Goal: Communication & Community: Answer question/provide support

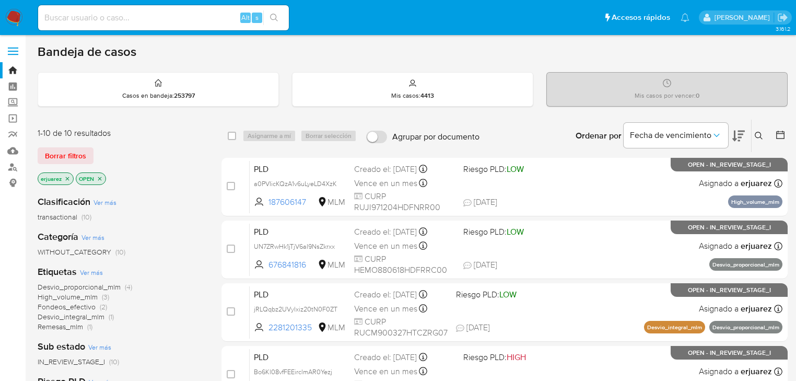
drag, startPoint x: 759, startPoint y: 131, endPoint x: 742, endPoint y: 135, distance: 17.1
click at [759, 132] on icon at bounding box center [759, 136] width 8 height 8
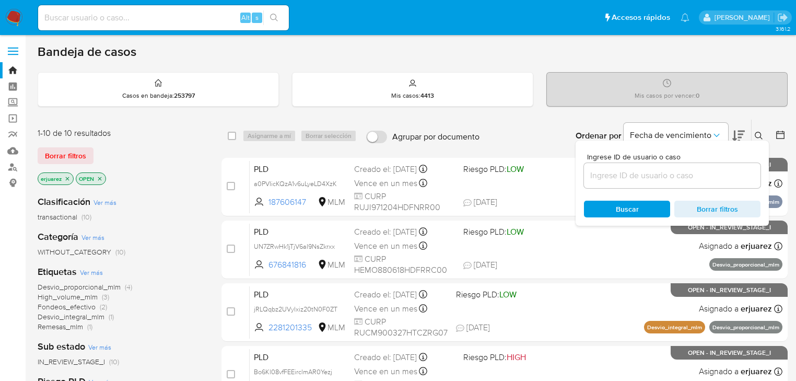
click at [634, 170] on input at bounding box center [672, 176] width 177 height 14
type input "467975888"
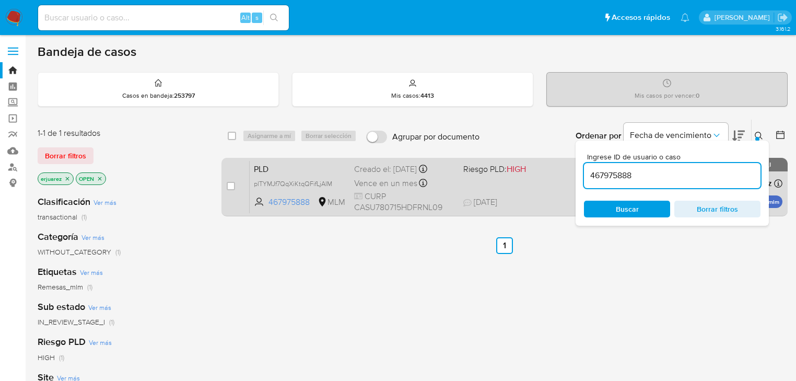
click at [498, 189] on div "PLD plTYMJf7QqXiKtqQFifLjAIM 467975888 MLM Riesgo PLD: HIGH Creado el: 12/09/20…" at bounding box center [516, 186] width 533 height 53
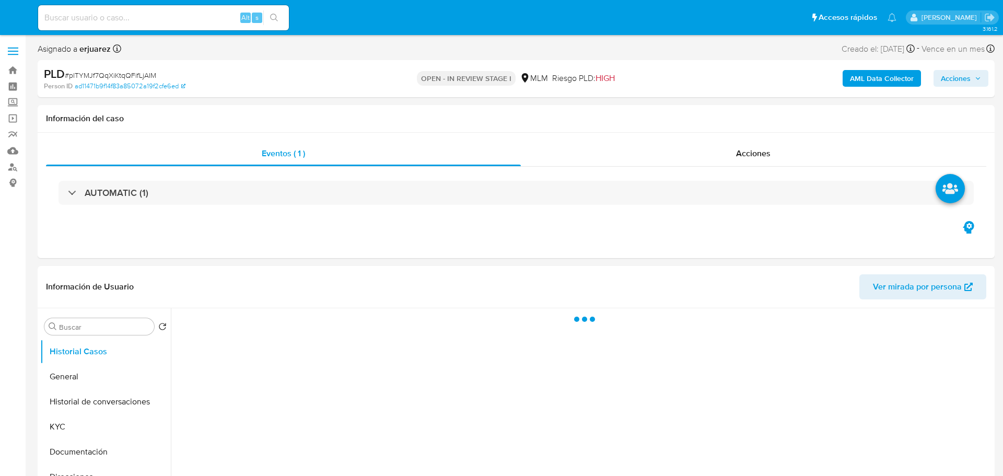
select select "10"
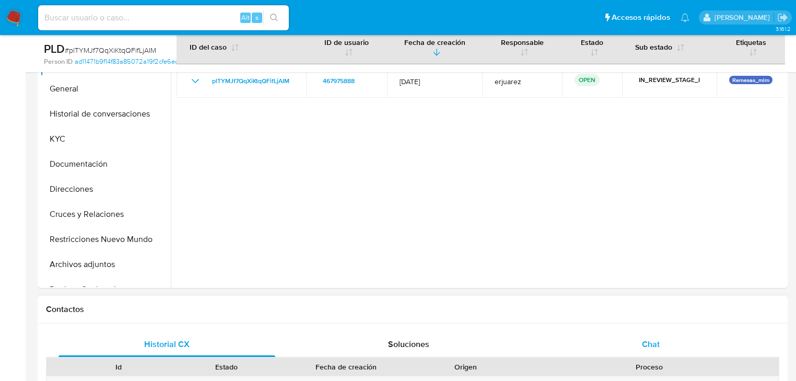
drag, startPoint x: 637, startPoint y: 346, endPoint x: 585, endPoint y: 279, distance: 84.9
click at [637, 345] on div "Chat" at bounding box center [651, 344] width 217 height 25
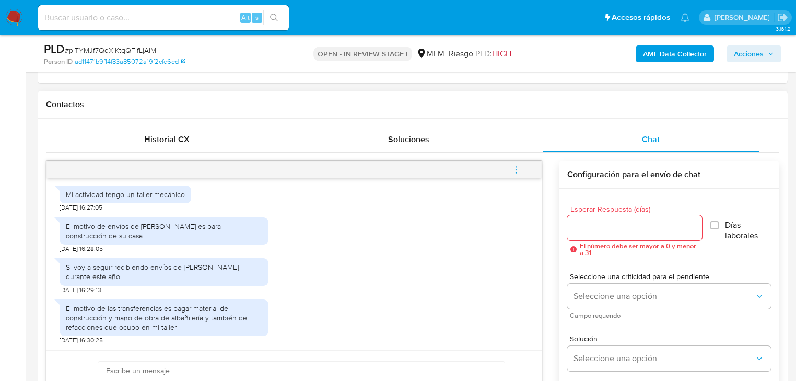
scroll to position [460, 0]
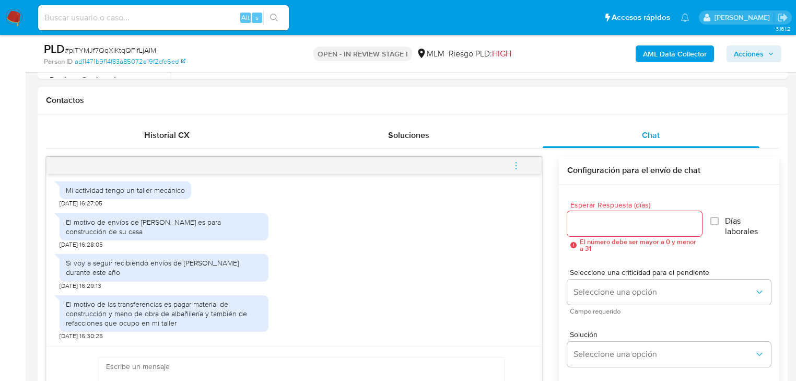
click at [514, 161] on icon "menu-action" at bounding box center [516, 165] width 9 height 9
click at [259, 296] on div at bounding box center [401, 190] width 803 height 381
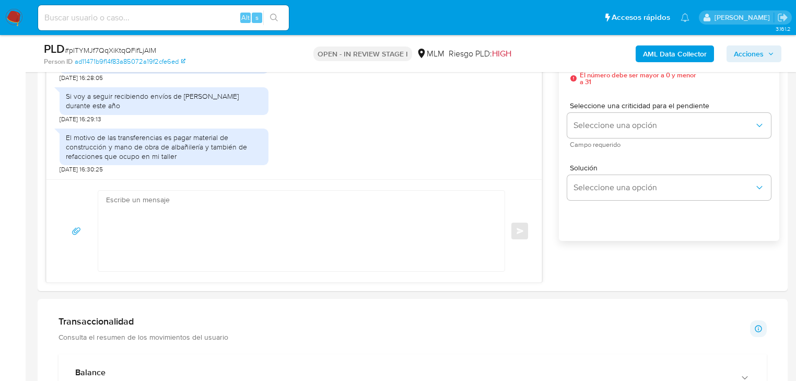
scroll to position [627, 0]
click at [222, 213] on textarea at bounding box center [299, 230] width 386 height 80
drag, startPoint x: 187, startPoint y: 229, endPoint x: 152, endPoint y: 247, distance: 38.8
click at [187, 229] on textarea at bounding box center [299, 230] width 386 height 80
drag, startPoint x: 151, startPoint y: 335, endPoint x: 155, endPoint y: 309, distance: 25.9
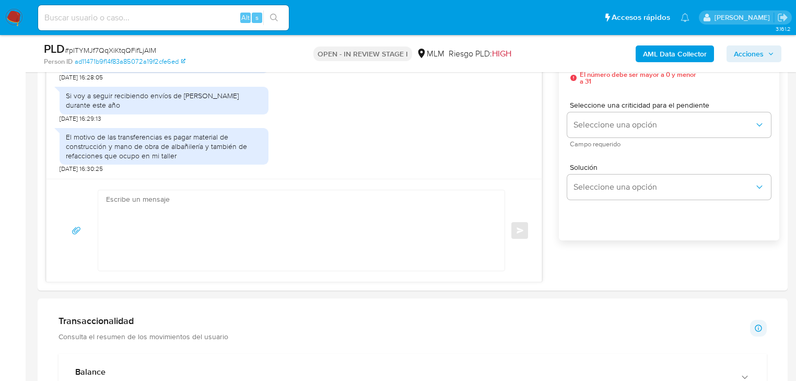
click at [151, 334] on p "Consulta el resumen de los movimientos del usuario" at bounding box center [144, 336] width 170 height 9
click at [179, 226] on textarea at bounding box center [299, 230] width 386 height 80
paste textarea "Agradecemos tu tiempo y documentación proporcionada. Te recordamos que esto fue…"
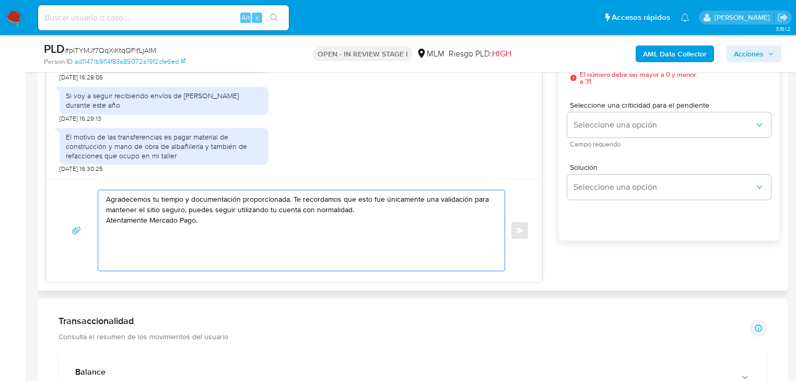
drag, startPoint x: 191, startPoint y: 200, endPoint x: 238, endPoint y: 201, distance: 47.0
click at [238, 201] on textarea "Agradecemos tu tiempo y documentación proporcionada. Te recordamos que esto fue…" at bounding box center [299, 230] width 386 height 80
type textarea "Agradecemos tu tiempo e información proporcionada. Te recordamos que esto fue ú…"
drag, startPoint x: 245, startPoint y: 228, endPoint x: 94, endPoint y: 201, distance: 153.5
click at [94, 201] on div "Agradecemos tu tiempo e información proporcionada. Te recordamos que esto fue ú…" at bounding box center [294, 231] width 470 height 82
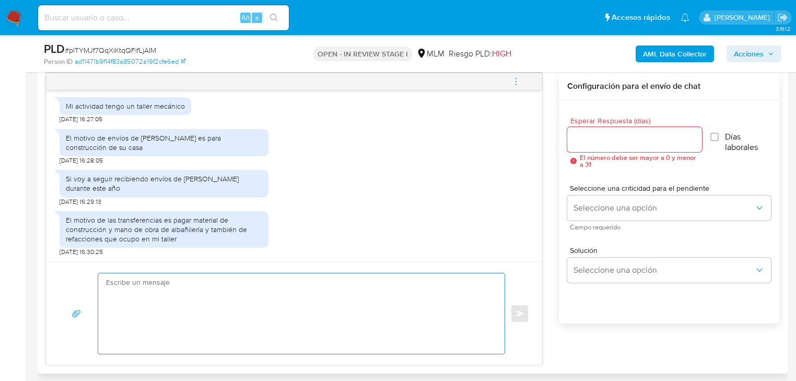
scroll to position [544, 0]
click at [598, 146] on input "Esperar Respuesta (días)" at bounding box center [635, 140] width 135 height 14
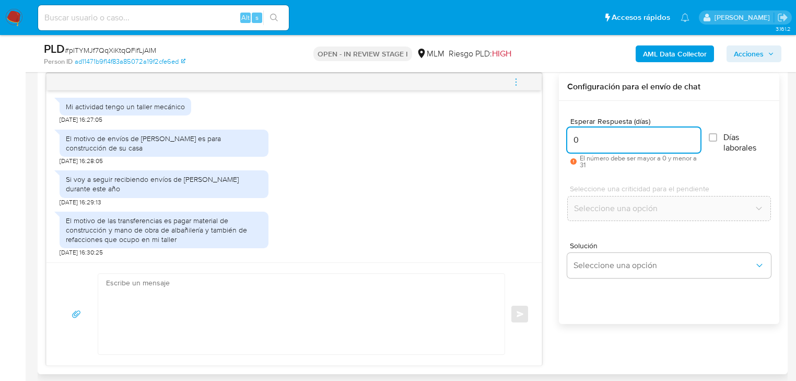
type input "0"
click at [210, 292] on textarea at bounding box center [299, 314] width 386 height 80
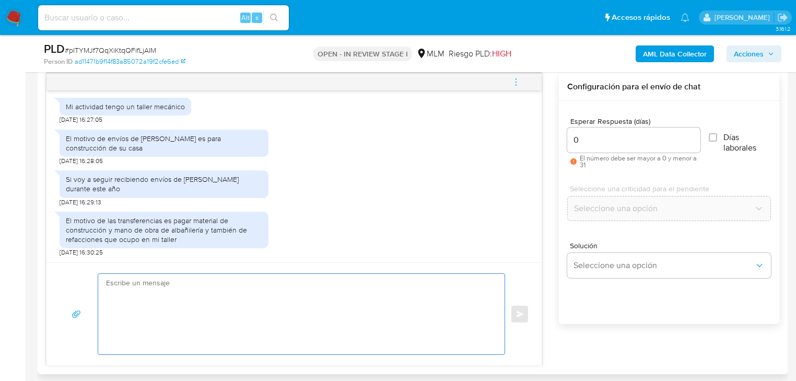
paste textarea "Agradecemos tu tiempo e información proporcionada. Te recordamos que esto fue ú…"
type textarea "Agradecemos tu tiempo e información proporcionada. Te recordamos que esto fue ú…"
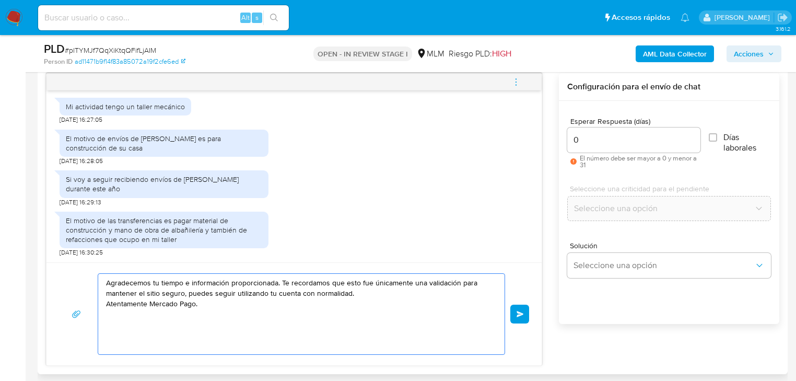
drag, startPoint x: 218, startPoint y: 301, endPoint x: 92, endPoint y: 282, distance: 127.9
click at [92, 282] on div "Agradecemos tu tiempo e información proporcionada. Te recordamos que esto fue ú…" at bounding box center [294, 314] width 470 height 82
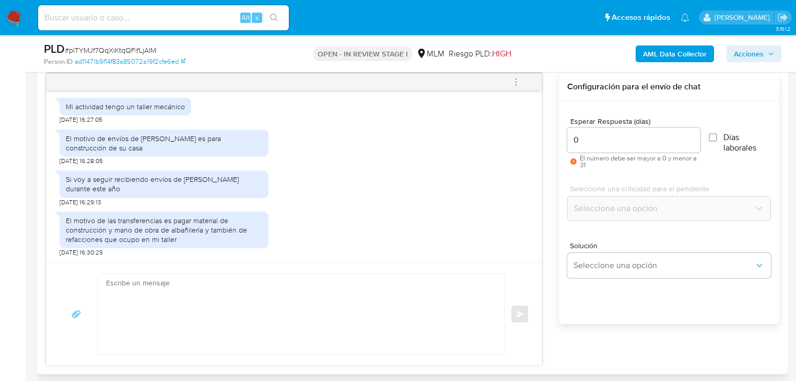
drag, startPoint x: 592, startPoint y: 128, endPoint x: 578, endPoint y: 137, distance: 16.2
click at [557, 125] on div "Apreciable cliente: Te comentamos que debemos llevar a cabo un proceso de verif…" at bounding box center [413, 219] width 734 height 293
drag, startPoint x: 585, startPoint y: 140, endPoint x: 552, endPoint y: 125, distance: 36.0
click at [553, 134] on div "Apreciable cliente: Te comentamos que debemos llevar a cabo un proceso de verif…" at bounding box center [413, 219] width 734 height 293
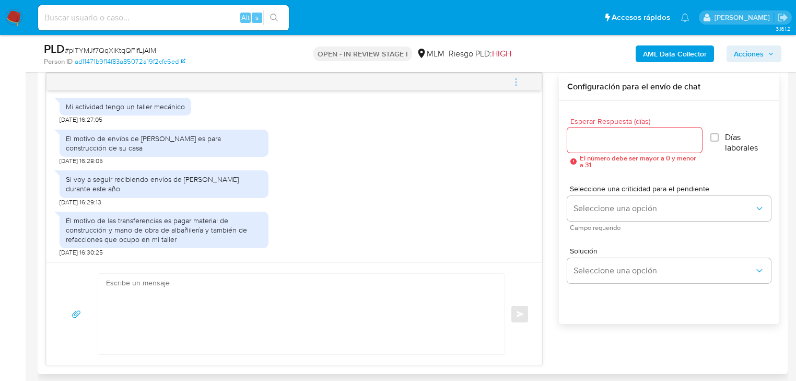
click at [518, 83] on icon "menu-action" at bounding box center [516, 81] width 9 height 9
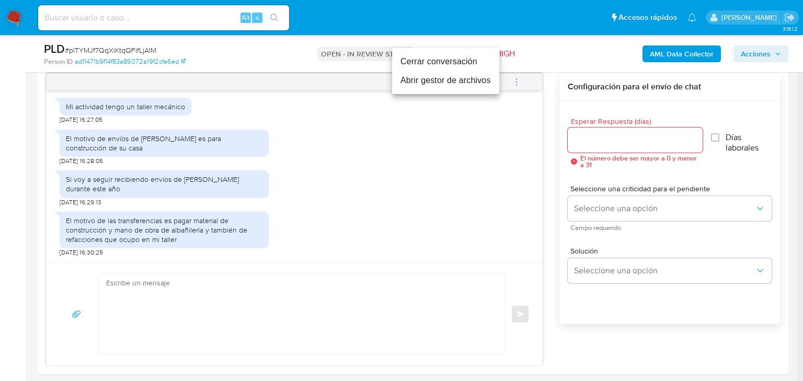
click at [441, 66] on li "Cerrar conversación" at bounding box center [445, 61] width 107 height 19
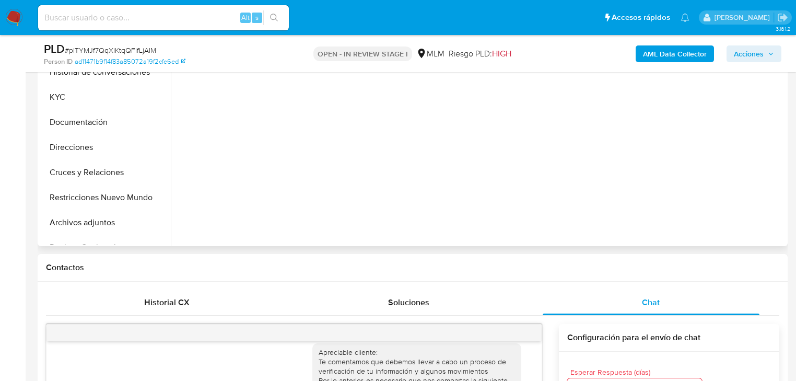
scroll to position [251, 0]
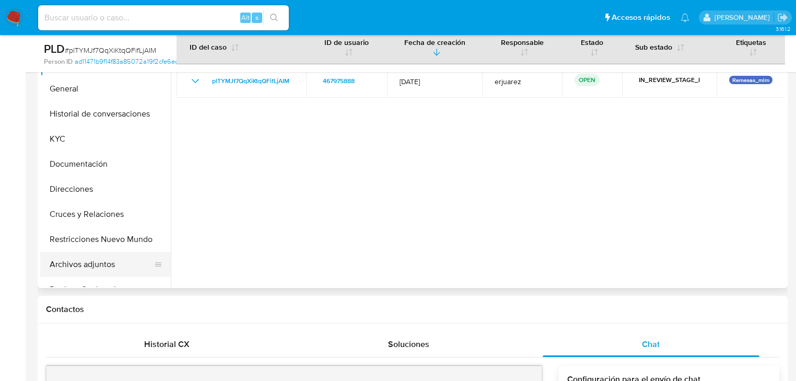
click at [75, 263] on button "Archivos adjuntos" at bounding box center [101, 264] width 122 height 25
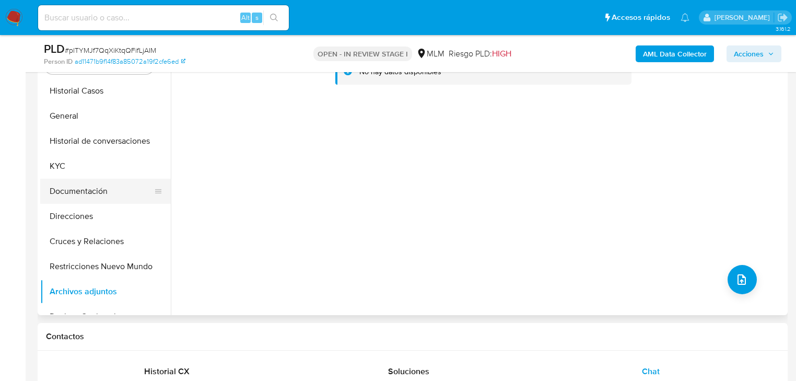
scroll to position [209, 0]
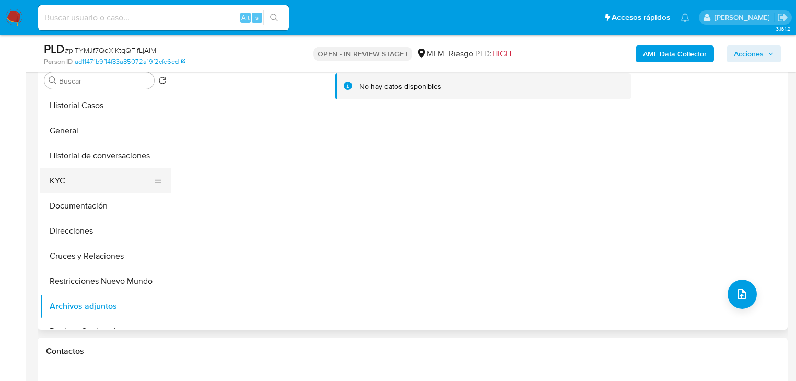
click at [64, 174] on button "KYC" at bounding box center [101, 180] width 122 height 25
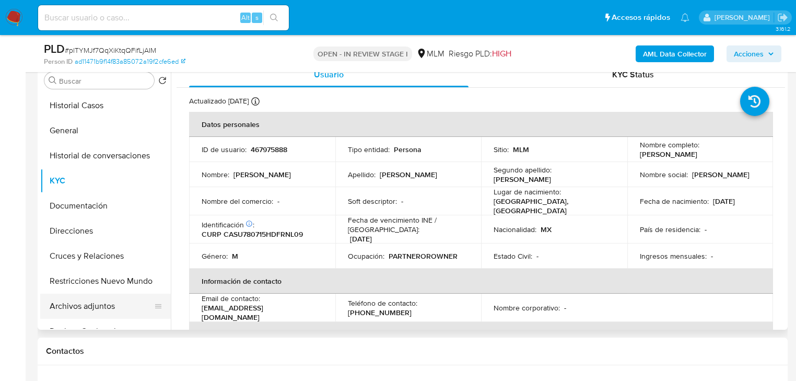
click at [77, 299] on button "Archivos adjuntos" at bounding box center [101, 306] width 122 height 25
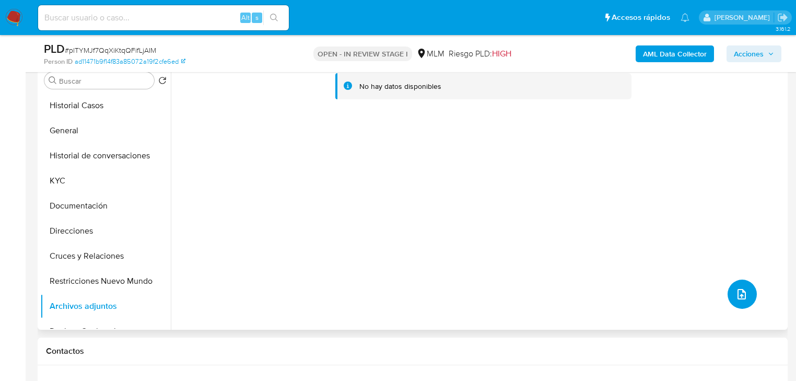
click at [738, 297] on icon "upload-file" at bounding box center [742, 294] width 13 height 13
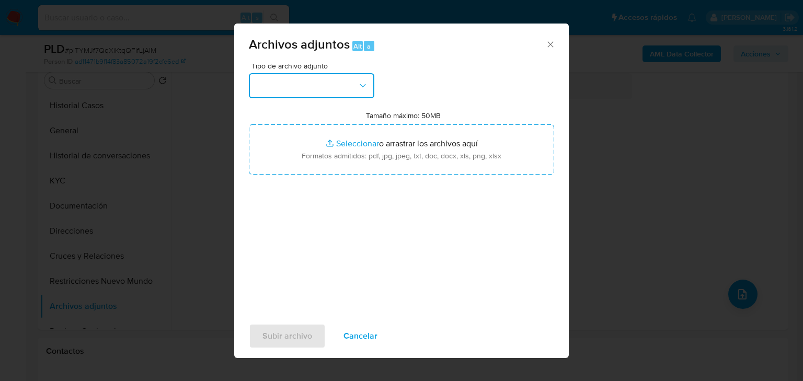
click at [310, 87] on button "button" at bounding box center [311, 85] width 125 height 25
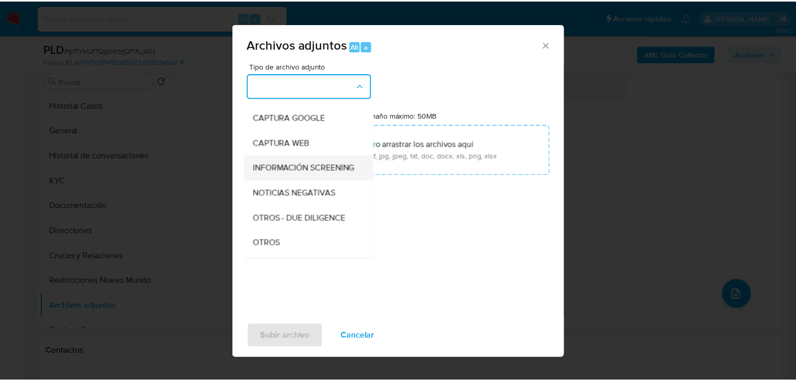
scroll to position [84, 0]
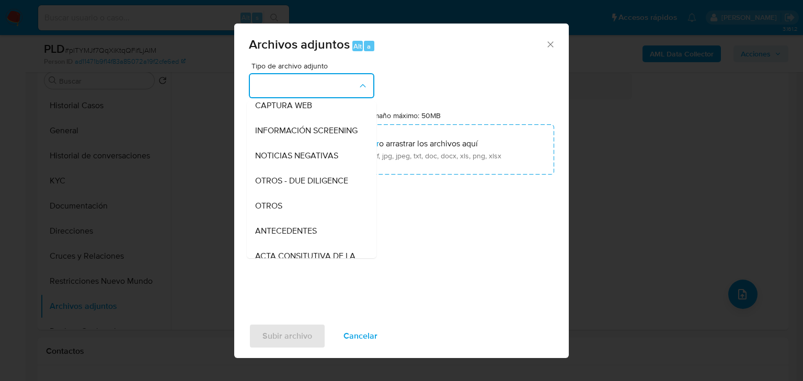
click at [280, 211] on span "OTROS" at bounding box center [268, 206] width 27 height 10
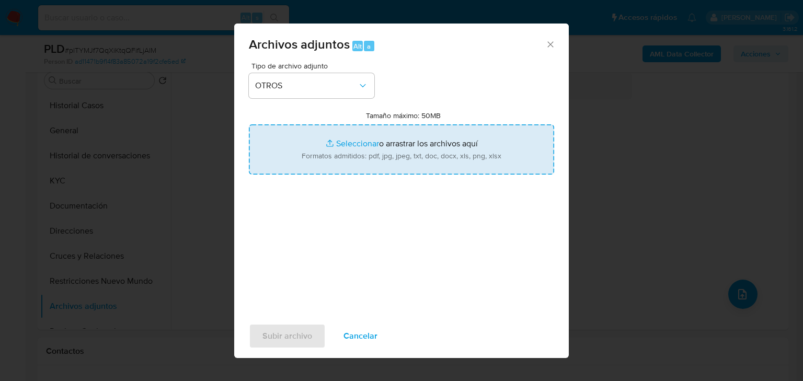
click at [357, 145] on input "Tamaño máximo: 50MB Seleccionar archivos" at bounding box center [401, 149] width 305 height 50
type input "C:\fakepath\467975888_Ulises Carbajal Sanchez_Sep25.pdf"
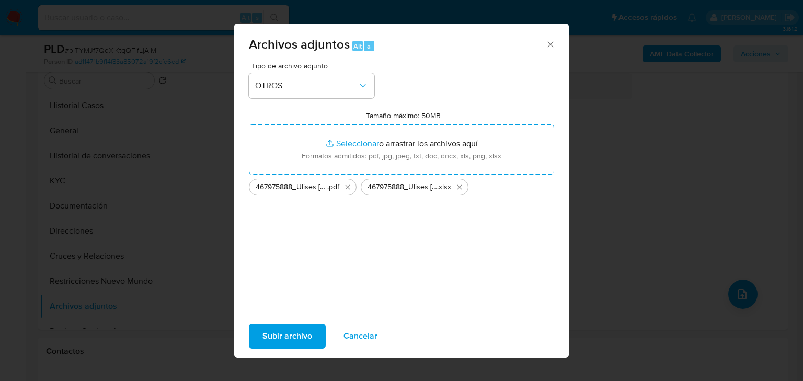
click at [298, 336] on span "Subir archivo" at bounding box center [287, 336] width 50 height 23
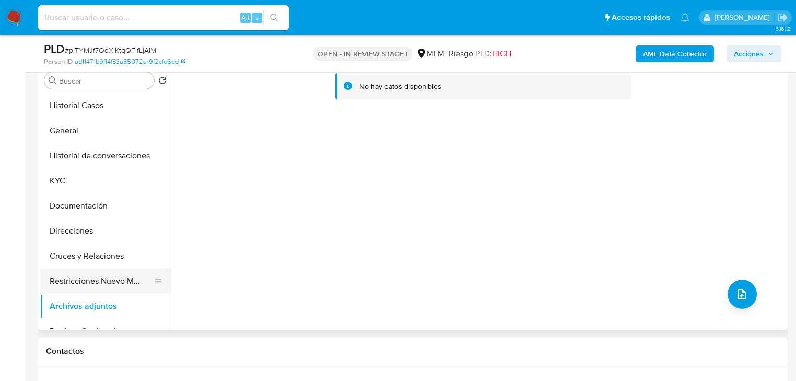
click at [105, 280] on button "Restricciones Nuevo Mundo" at bounding box center [101, 281] width 122 height 25
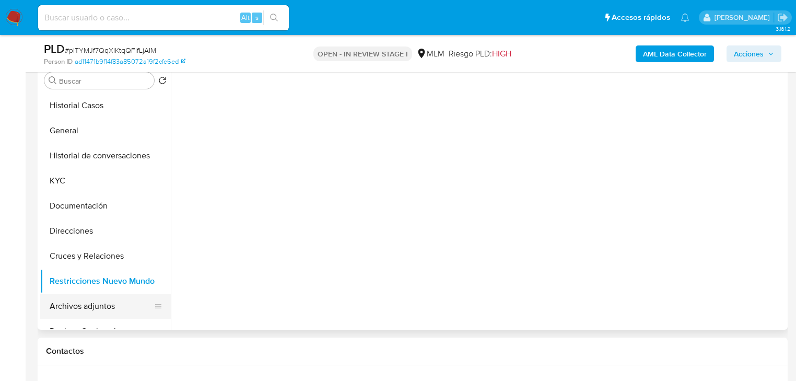
click at [106, 299] on button "Archivos adjuntos" at bounding box center [101, 306] width 122 height 25
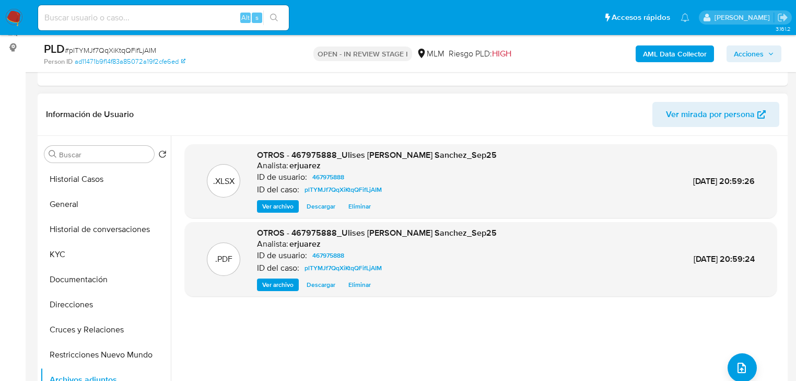
scroll to position [125, 0]
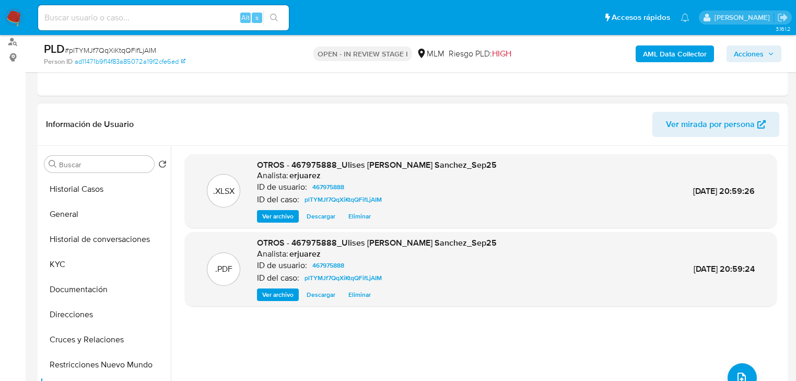
click at [280, 293] on span "Ver archivo" at bounding box center [277, 295] width 31 height 10
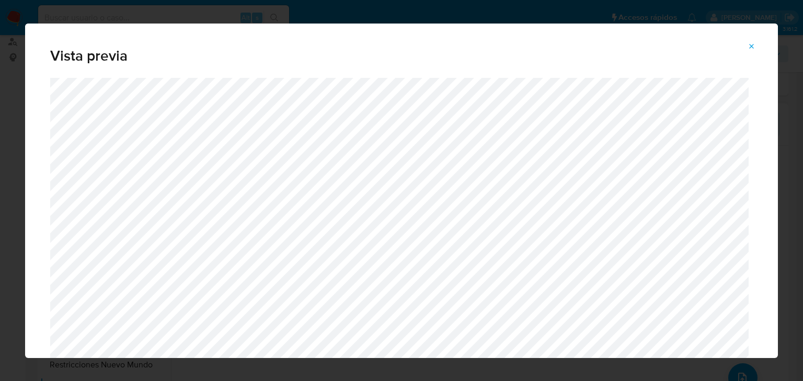
click at [750, 45] on icon "Attachment preview" at bounding box center [751, 46] width 8 height 8
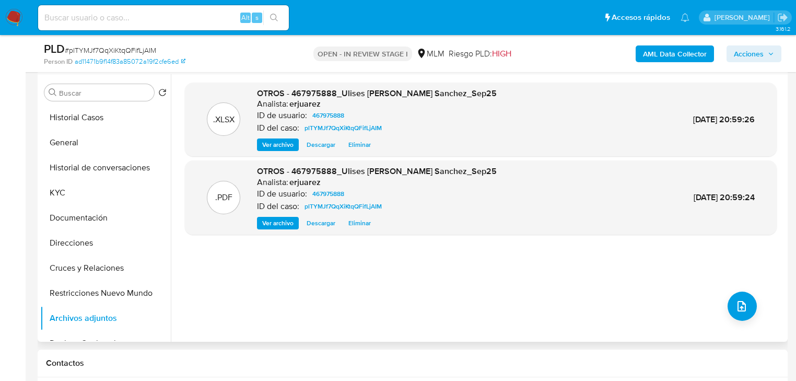
scroll to position [84, 0]
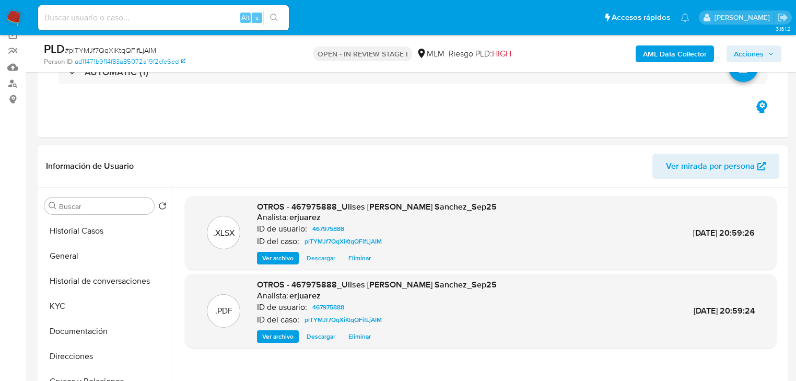
click at [747, 48] on span "Acciones" at bounding box center [749, 53] width 30 height 17
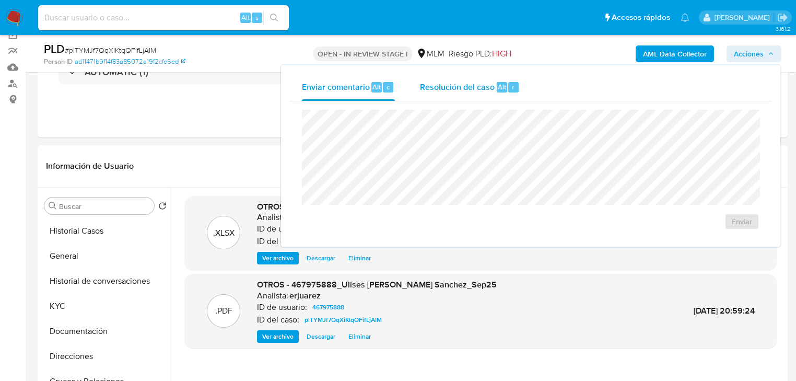
click at [494, 90] on div "Resolución del caso Alt r" at bounding box center [470, 87] width 100 height 27
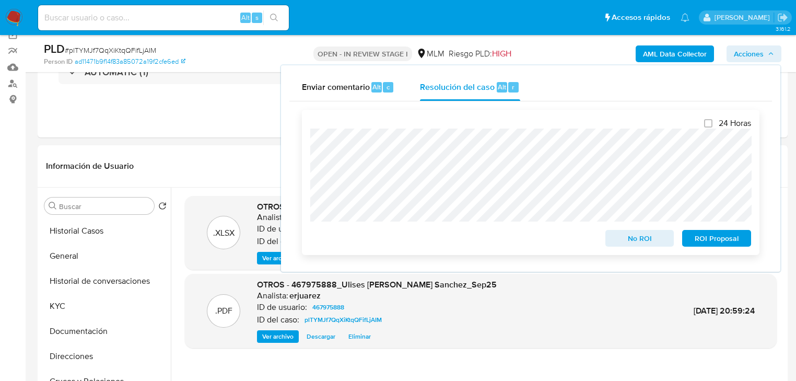
click at [308, 162] on div "24 Horas No ROI ROI Proposal" at bounding box center [531, 182] width 458 height 145
click at [625, 240] on span "No ROI" at bounding box center [640, 238] width 54 height 15
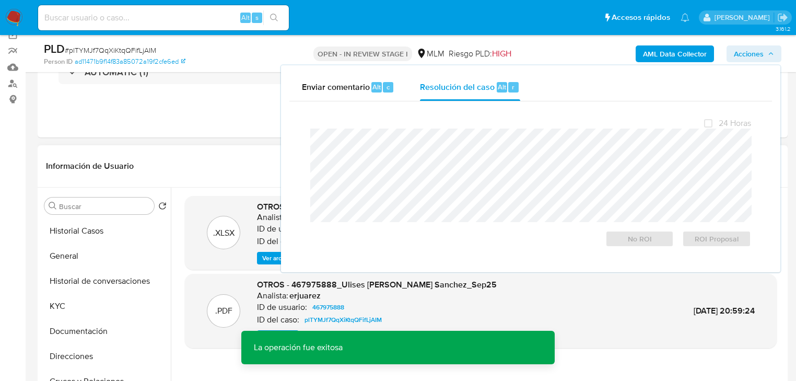
click at [234, 176] on header "Información de Usuario Ver mirada por persona" at bounding box center [413, 166] width 734 height 25
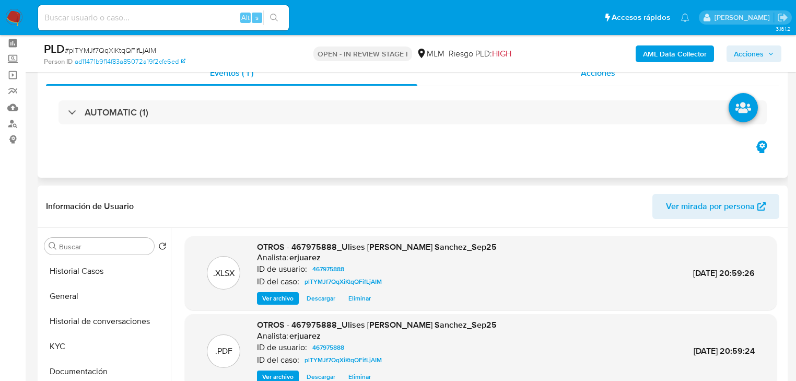
scroll to position [0, 0]
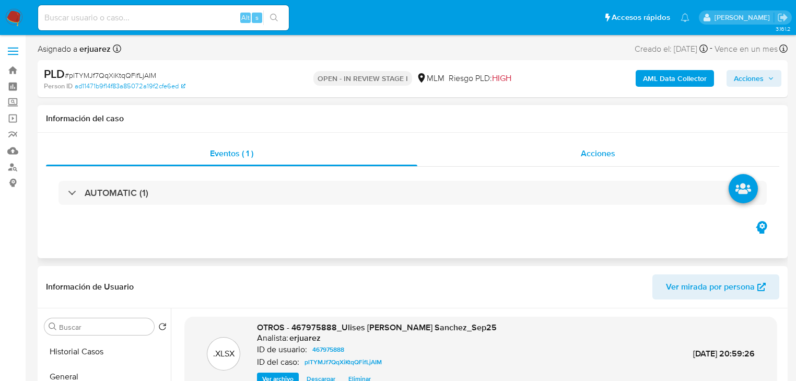
click at [481, 148] on div "Acciones" at bounding box center [599, 153] width 363 height 25
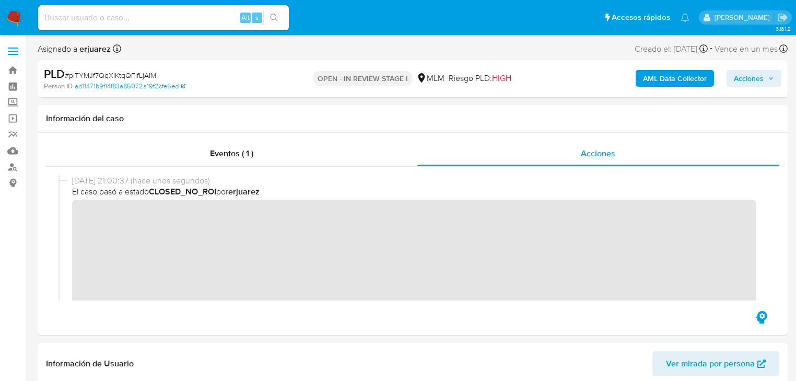
scroll to position [84, 0]
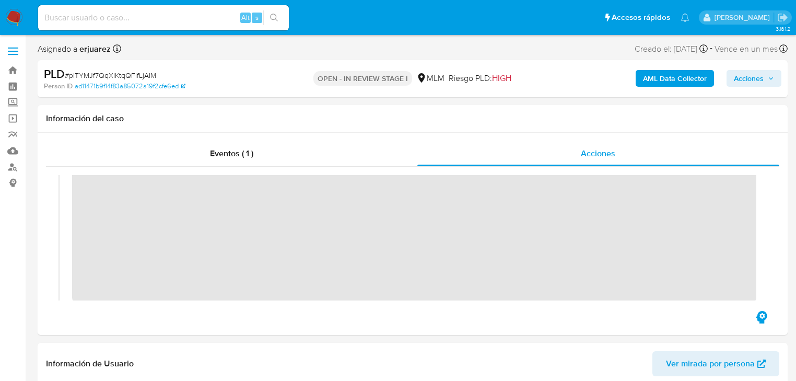
click at [15, 14] on img at bounding box center [14, 18] width 18 height 18
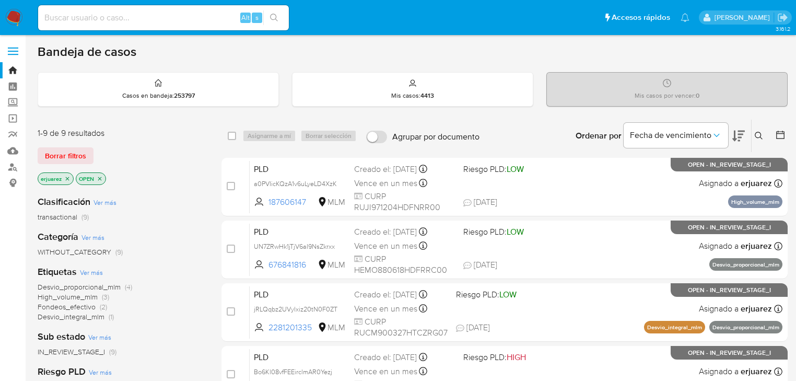
click at [8, 15] on img at bounding box center [14, 18] width 18 height 18
click at [95, 19] on input at bounding box center [163, 18] width 251 height 14
click at [13, 100] on label "Screening" at bounding box center [62, 103] width 124 height 16
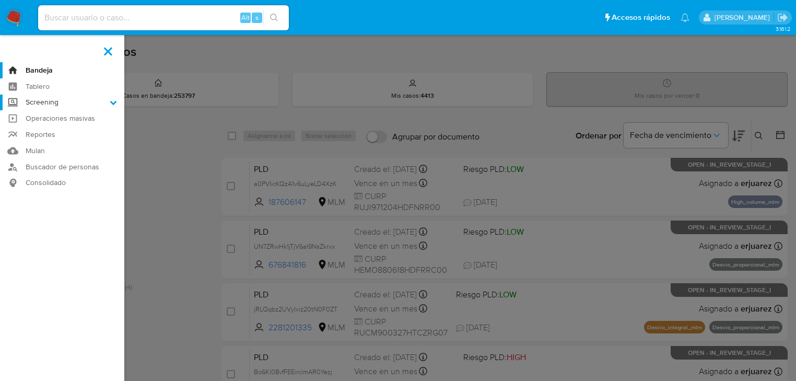
click at [0, 0] on input "Screening" at bounding box center [0, 0] width 0 height 0
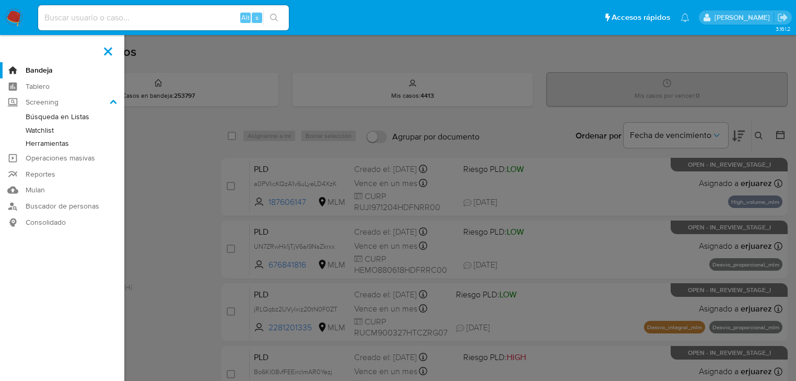
click at [38, 147] on link "Herramientas" at bounding box center [62, 143] width 124 height 13
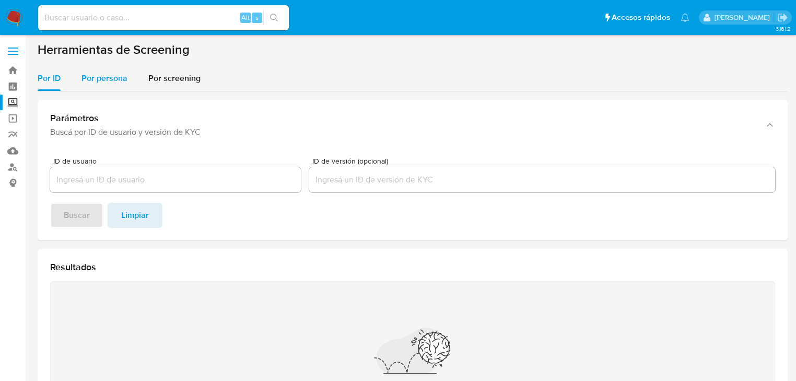
click at [117, 84] on span "Por persona" at bounding box center [105, 78] width 46 height 12
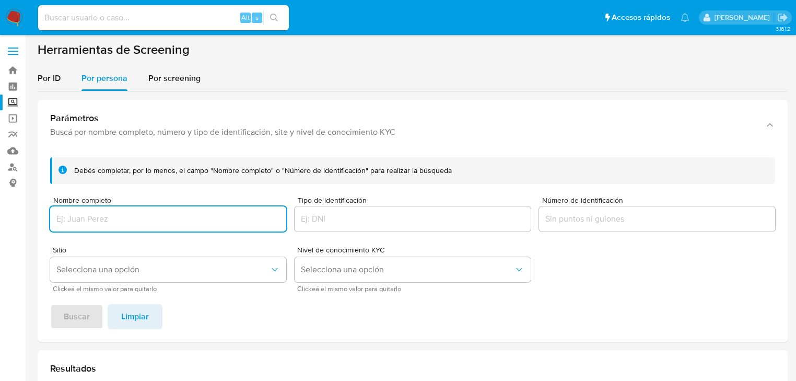
click at [95, 217] on input "Nombre completo" at bounding box center [168, 219] width 236 height 14
type input "j"
type input "MAXIMILIANO JAIR DURAN CARDENAS"
click at [50, 304] on button "Buscar" at bounding box center [76, 316] width 53 height 25
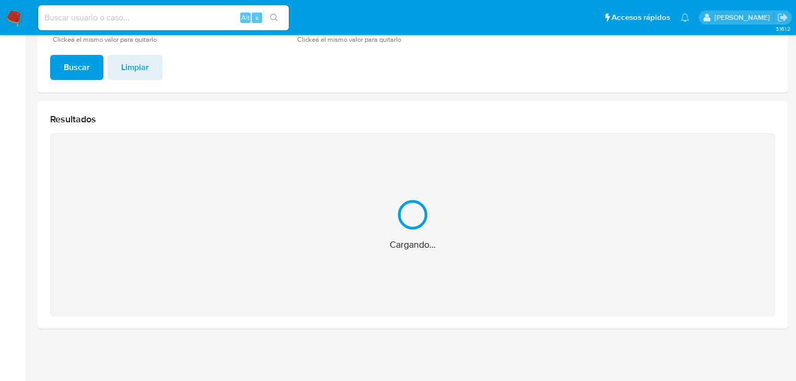
scroll to position [84, 0]
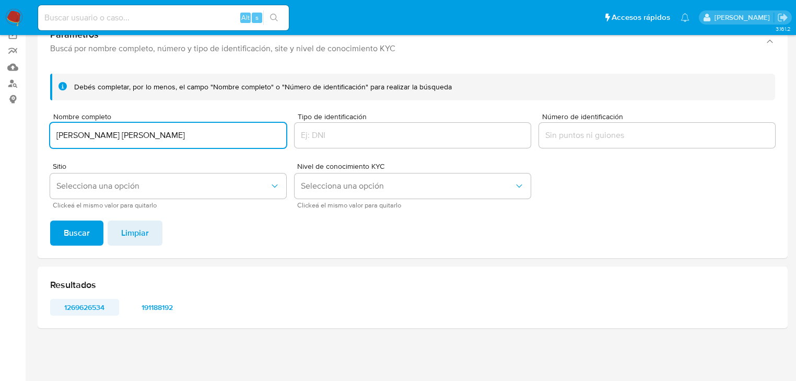
click at [91, 309] on span "1269626534" at bounding box center [84, 307] width 54 height 15
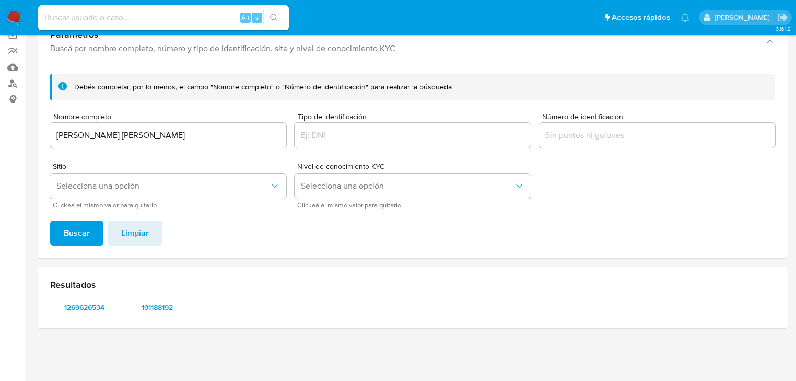
drag, startPoint x: 15, startPoint y: 10, endPoint x: 36, endPoint y: 1, distance: 23.1
click at [15, 11] on img at bounding box center [14, 18] width 18 height 18
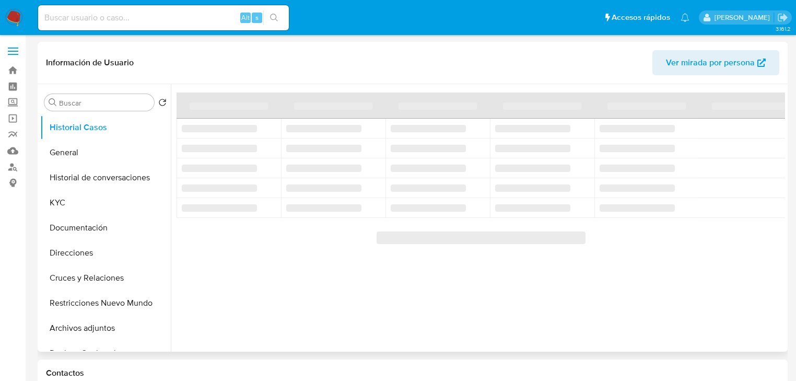
select select "10"
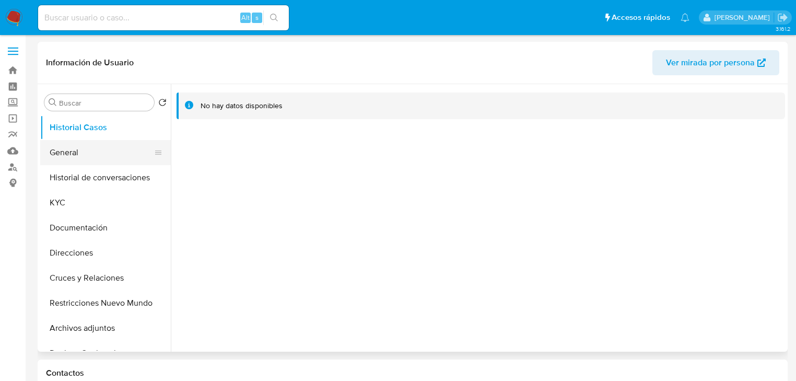
click at [101, 150] on button "General" at bounding box center [101, 152] width 122 height 25
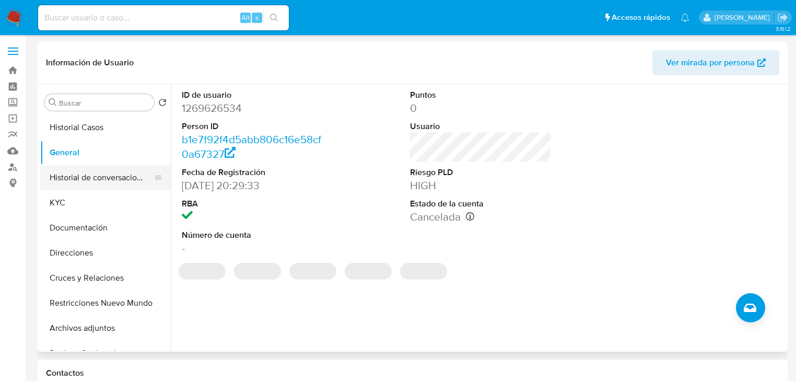
click at [95, 171] on button "Historial de conversaciones" at bounding box center [101, 177] width 122 height 25
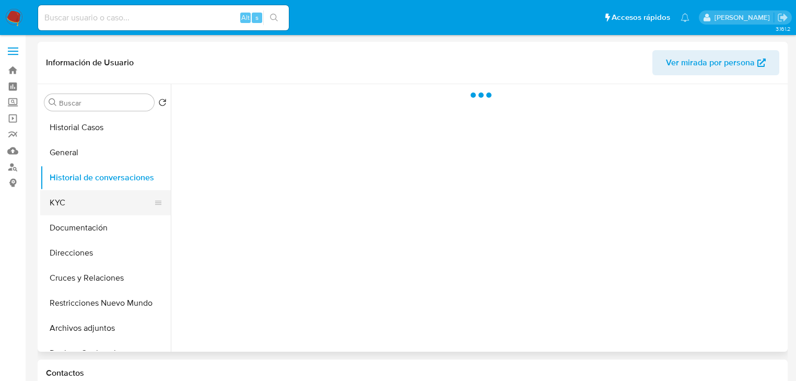
click at [88, 193] on button "KYC" at bounding box center [101, 202] width 122 height 25
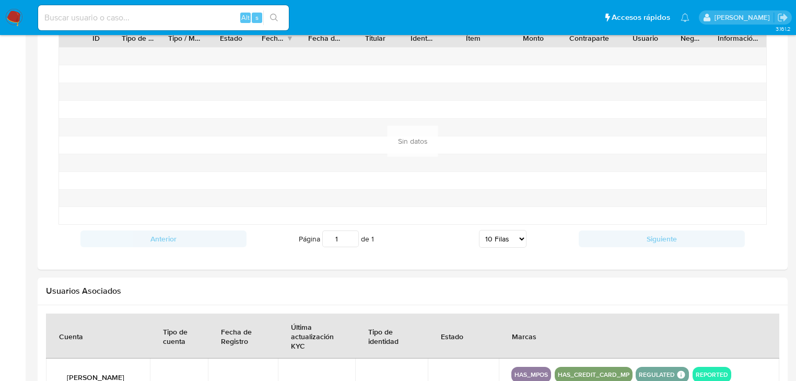
scroll to position [962, 0]
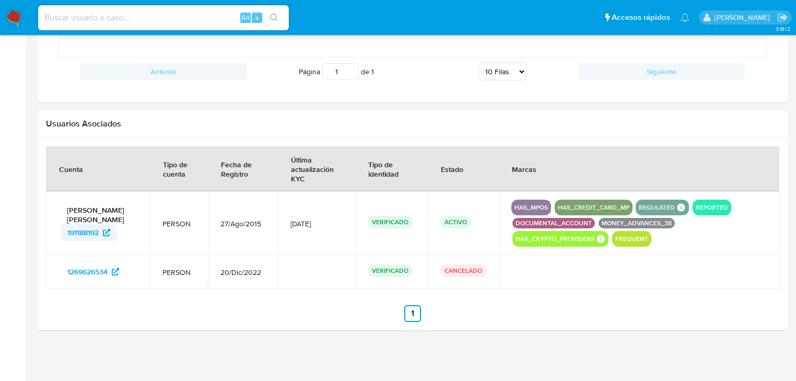
click at [84, 233] on span "191188192" at bounding box center [82, 232] width 31 height 17
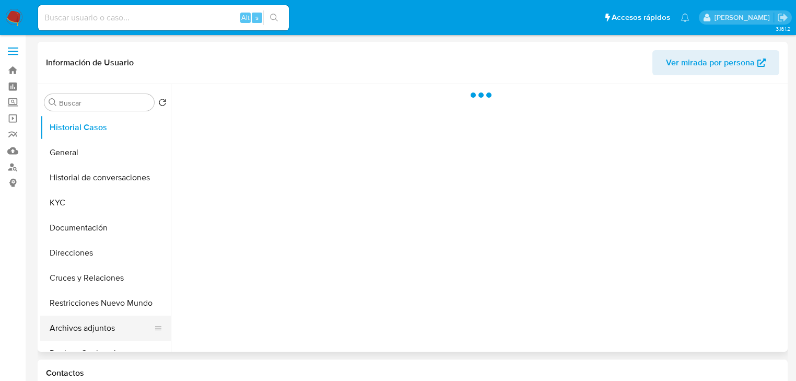
select select "10"
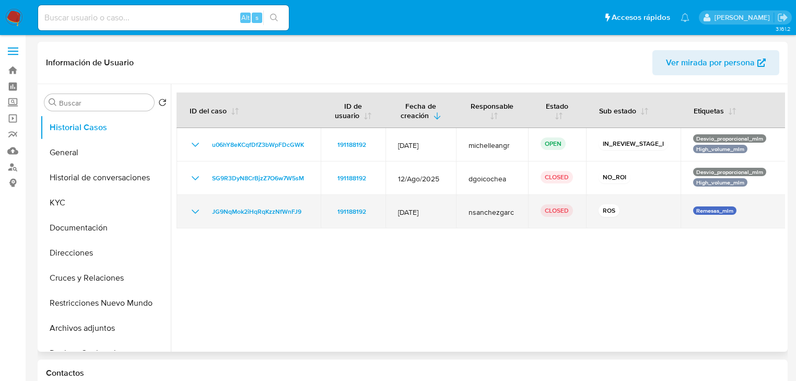
click at [192, 213] on icon "Mostrar/Ocultar" at bounding box center [195, 211] width 13 height 13
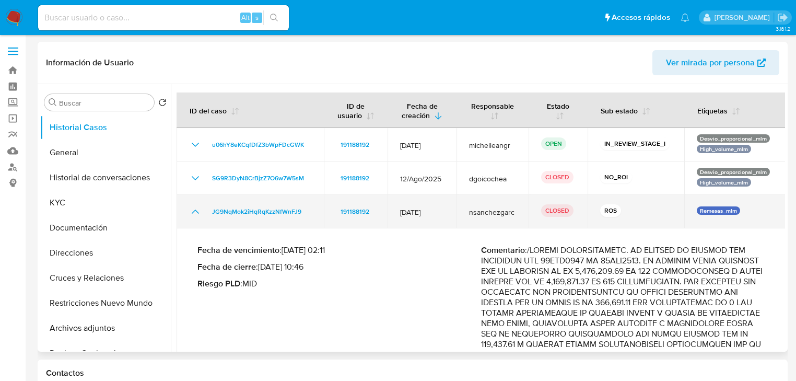
click at [192, 213] on icon "Mostrar/Ocultar" at bounding box center [195, 211] width 13 height 13
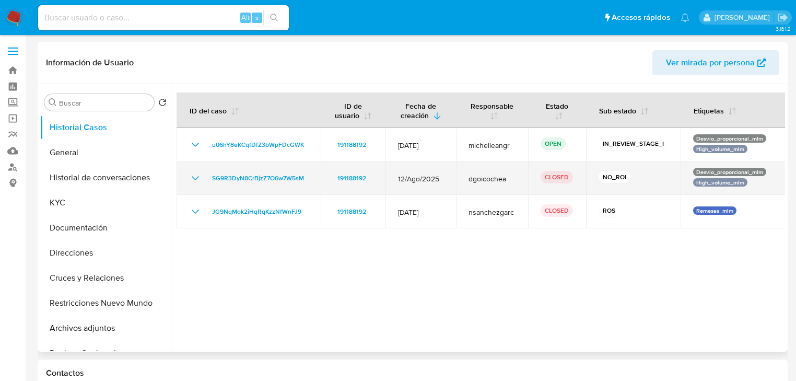
click at [197, 178] on icon "Mostrar/Ocultar" at bounding box center [195, 178] width 7 height 4
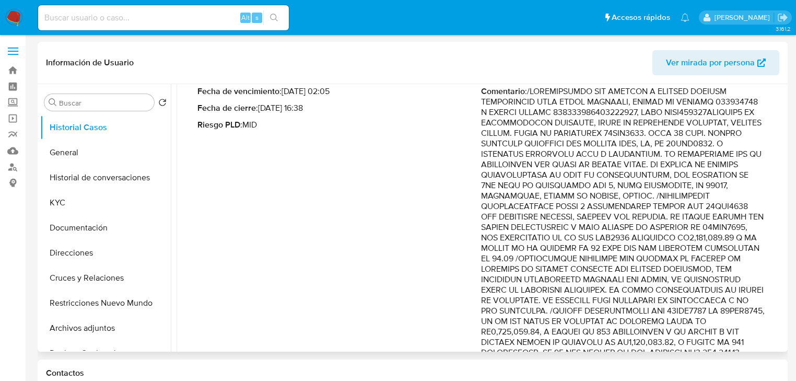
scroll to position [167, 0]
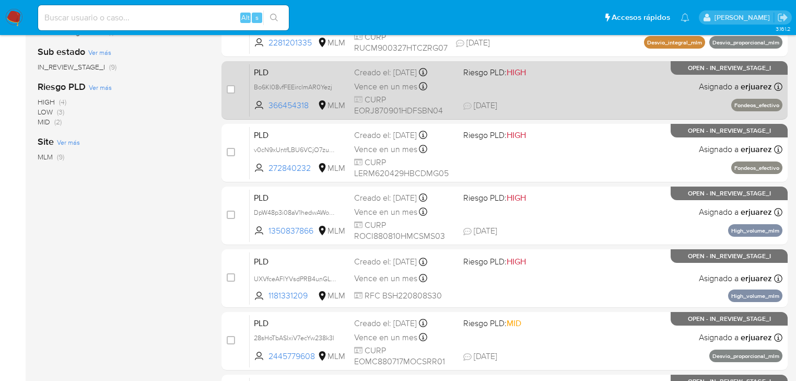
scroll to position [418, 0]
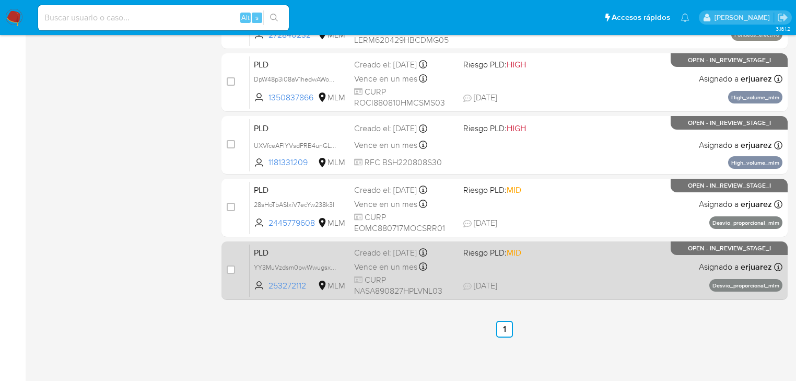
click at [369, 267] on span "Vence en un mes" at bounding box center [385, 266] width 63 height 11
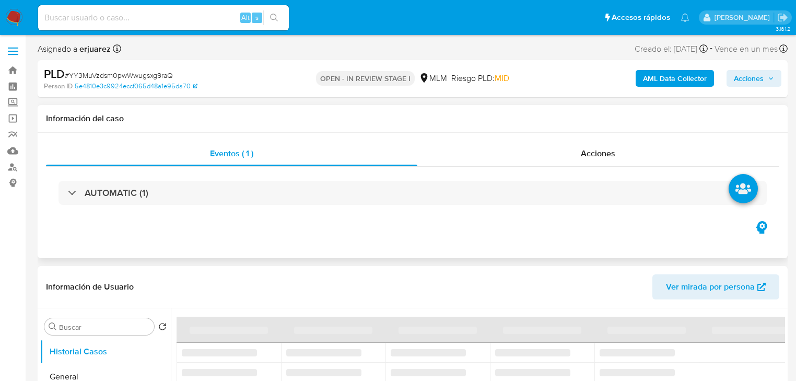
select select "10"
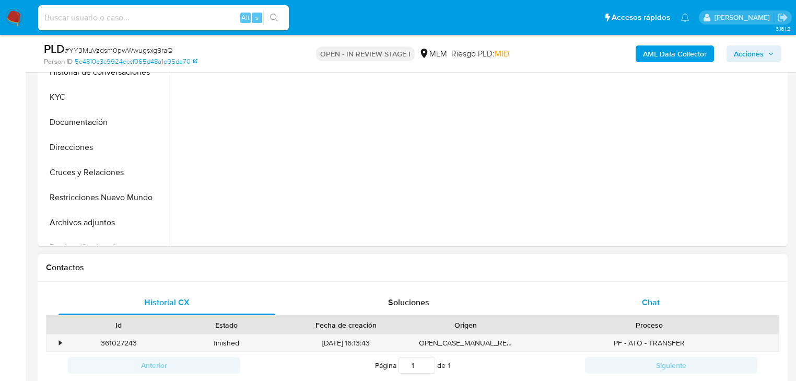
click at [652, 305] on span "Chat" at bounding box center [651, 302] width 18 height 12
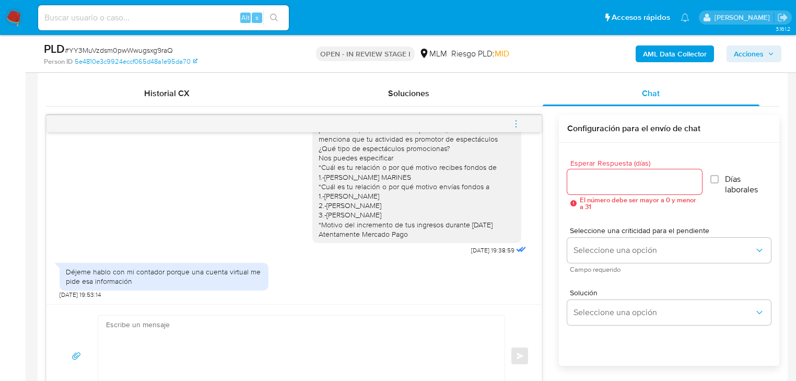
scroll to position [967, 0]
click at [253, 329] on textarea at bounding box center [299, 356] width 386 height 80
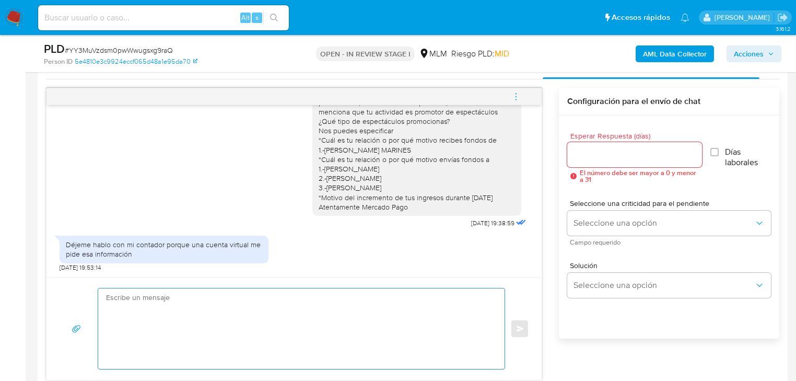
scroll to position [544, 0]
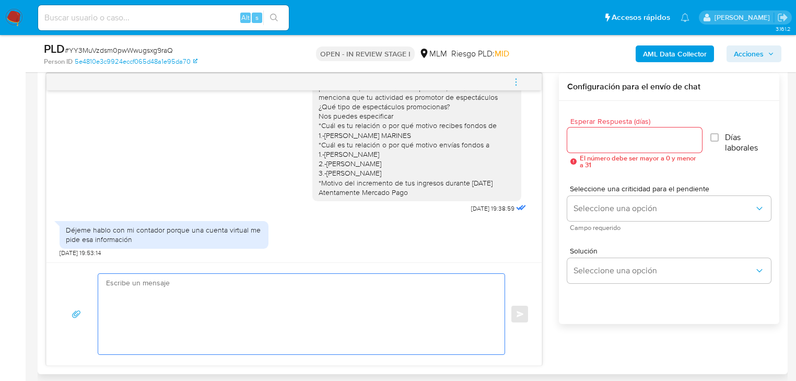
click at [167, 291] on textarea at bounding box center [299, 314] width 386 height 80
type textarea "T"
type textarea "H"
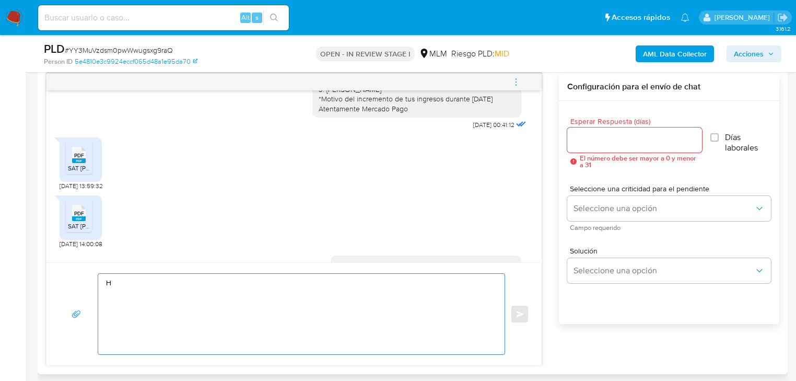
scroll to position [585, 0]
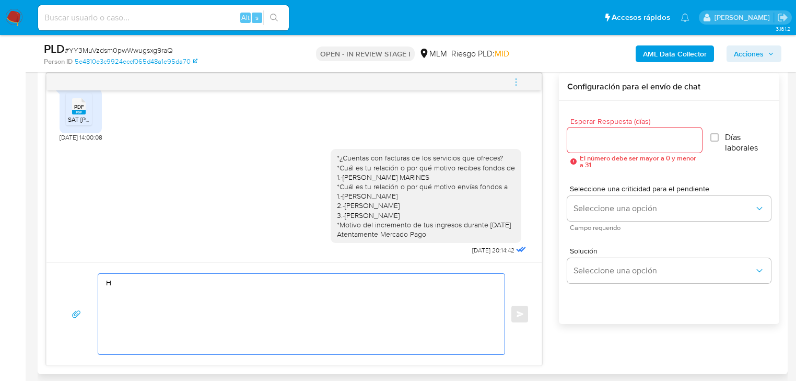
drag, startPoint x: 182, startPoint y: 282, endPoint x: 114, endPoint y: 279, distance: 67.5
click at [114, 279] on textarea "H" at bounding box center [299, 314] width 386 height 80
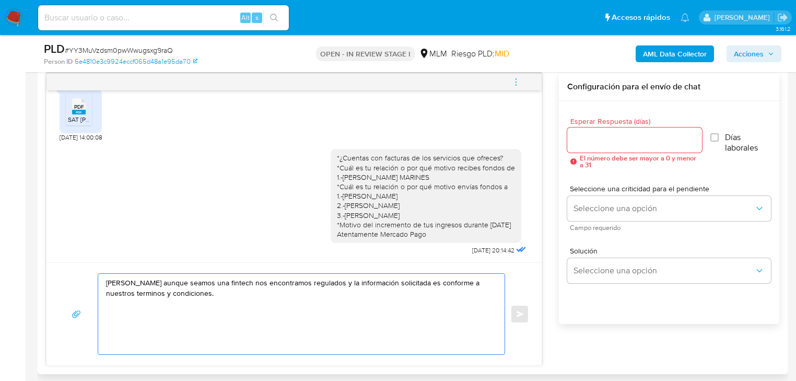
drag, startPoint x: 203, startPoint y: 284, endPoint x: 129, endPoint y: 281, distance: 74.3
click at [155, 278] on textarea "[PERSON_NAME] aunque seamos una fintech nos encontramos regulados y la informac…" at bounding box center [299, 314] width 386 height 80
drag, startPoint x: 130, startPoint y: 285, endPoint x: 276, endPoint y: 284, distance: 146.3
click at [276, 284] on textarea "Alberto aunque seamos una fintech nos encontramos regulados y la información so…" at bounding box center [299, 314] width 386 height 80
click at [220, 284] on textarea "Alberto somos una Fintech regulados y la información solicitada es conforme a n…" at bounding box center [299, 314] width 386 height 80
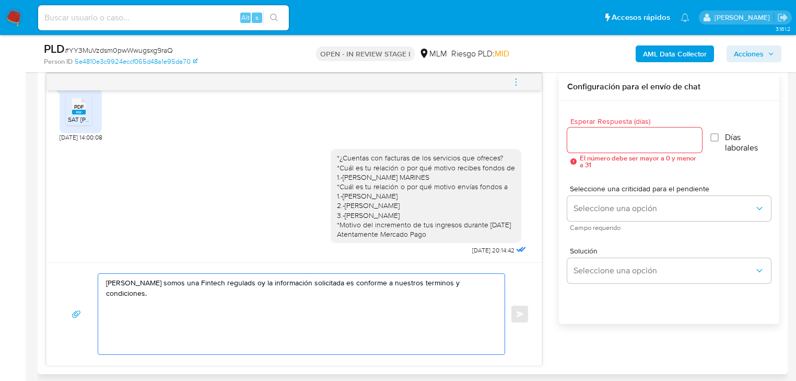
click at [225, 283] on textarea "Alberto somos una Fintech regulads oy la información solicitada es conforme a n…" at bounding box center [299, 314] width 386 height 80
drag, startPoint x: 161, startPoint y: 283, endPoint x: 228, endPoint y: 283, distance: 66.9
click at [228, 283] on textarea "Alberto somos una Fintech regulads oy la información solicitada es conforme a n…" at bounding box center [299, 314] width 386 height 80
click at [122, 295] on textarea "Alberto somos una institución regulada por la Comisión Nacional Bancaria y de V…" at bounding box center [299, 314] width 386 height 80
drag, startPoint x: 142, startPoint y: 293, endPoint x: 96, endPoint y: 293, distance: 46.0
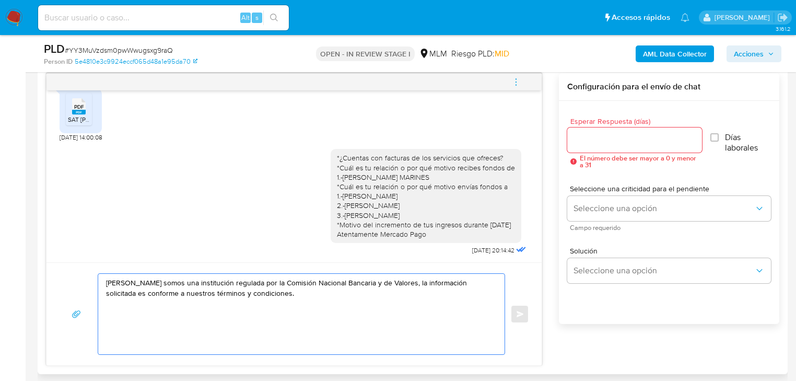
click at [96, 293] on div "Alberto somos una institución regulada por la Comisión Nacional Bancaria y de V…" at bounding box center [294, 314] width 470 height 82
drag, startPoint x: 236, startPoint y: 296, endPoint x: 241, endPoint y: 294, distance: 5.6
click at [241, 294] on textarea "Alberto somos una institución regulada por la Comisión Nacional Bancaria y de V…" at bounding box center [299, 314] width 386 height 80
click at [244, 294] on textarea "Alberto somos una institución regulada por la Comisión Nacional Bancaria y de V…" at bounding box center [299, 314] width 386 height 80
click at [255, 294] on textarea "Alberto somos una institución regulada por la Comisión Nacional Bancaria y de V…" at bounding box center [299, 314] width 386 height 80
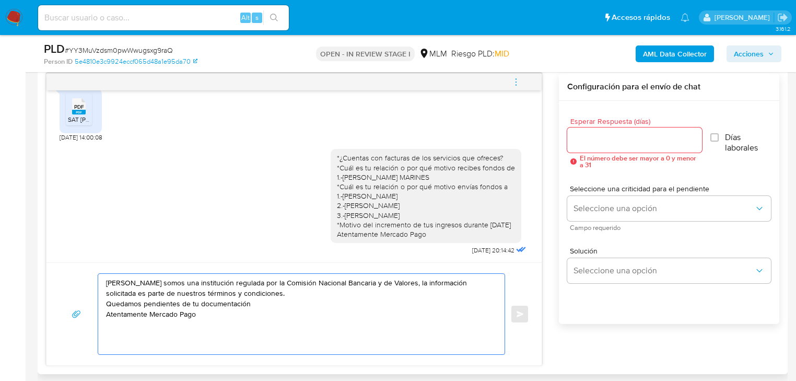
type textarea "Alberto somos una institución regulada por la Comisión Nacional Bancaria y de V…"
drag, startPoint x: 229, startPoint y: 317, endPoint x: 56, endPoint y: 256, distance: 183.5
click at [56, 256] on div "Estimado Alberto se ha identificado un cambio en el uso habitual de tu cuenta p…" at bounding box center [294, 219] width 496 height 293
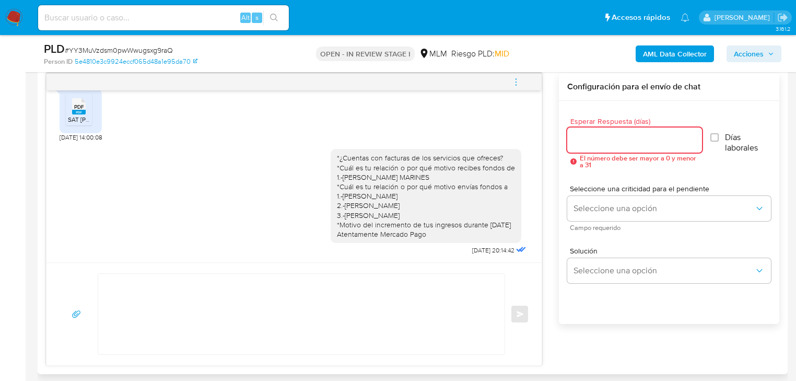
click at [579, 140] on input "Esperar Respuesta (días)" at bounding box center [635, 140] width 135 height 14
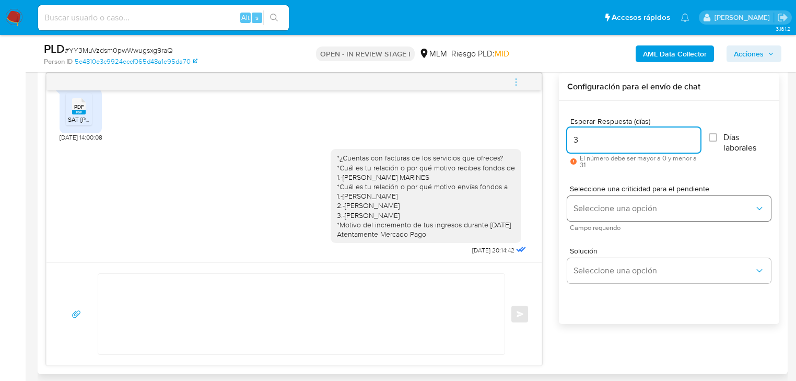
type input "3"
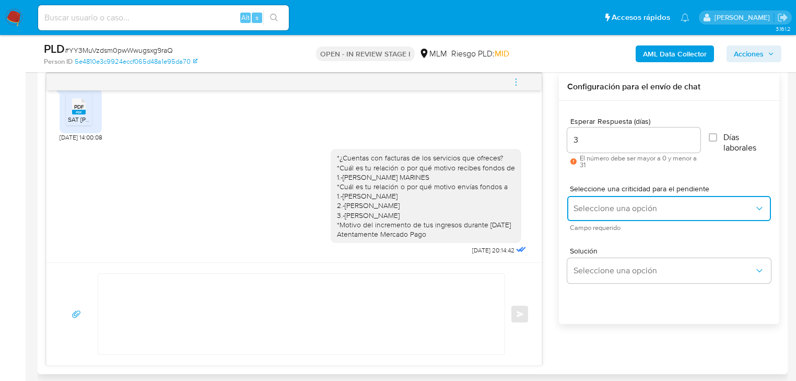
click at [590, 198] on button "Seleccione una opción" at bounding box center [670, 208] width 204 height 25
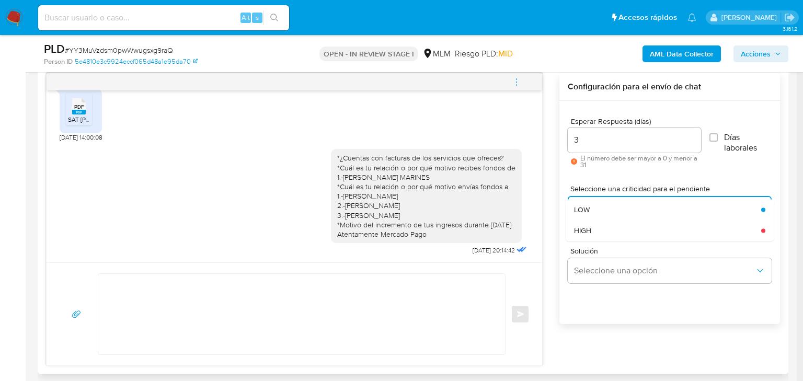
click at [634, 234] on div "HIGH" at bounding box center [664, 230] width 181 height 21
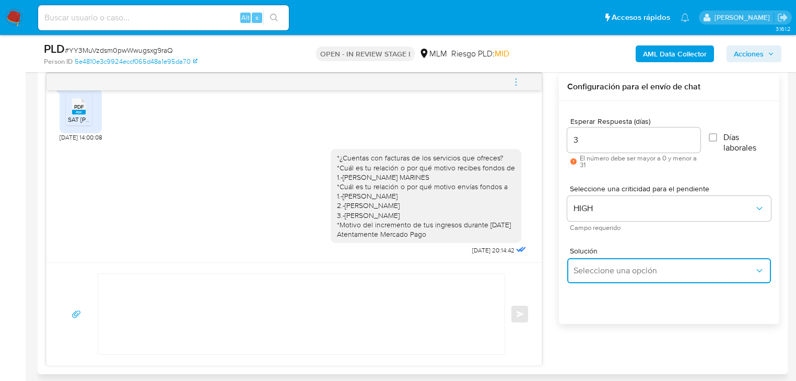
drag, startPoint x: 640, startPoint y: 282, endPoint x: 654, endPoint y: 273, distance: 17.1
click at [640, 282] on button "Seleccione una opción" at bounding box center [670, 270] width 204 height 25
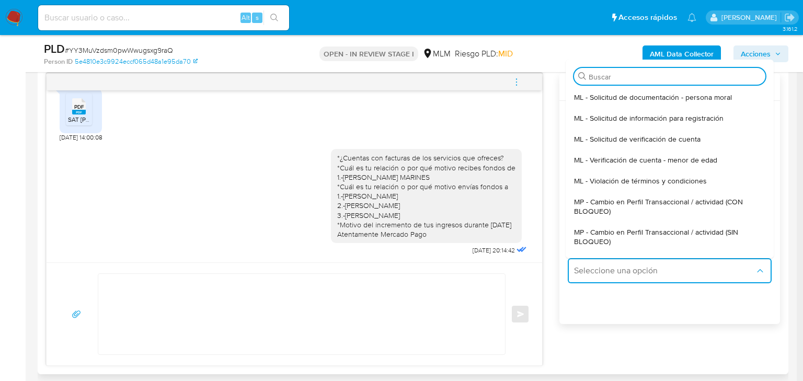
drag, startPoint x: 689, startPoint y: 229, endPoint x: 670, endPoint y: 230, distance: 19.4
click at [685, 229] on span "MP - Cambio en Perfil Transaccional / actividad (SIN BLOQUEO)" at bounding box center [666, 236] width 185 height 19
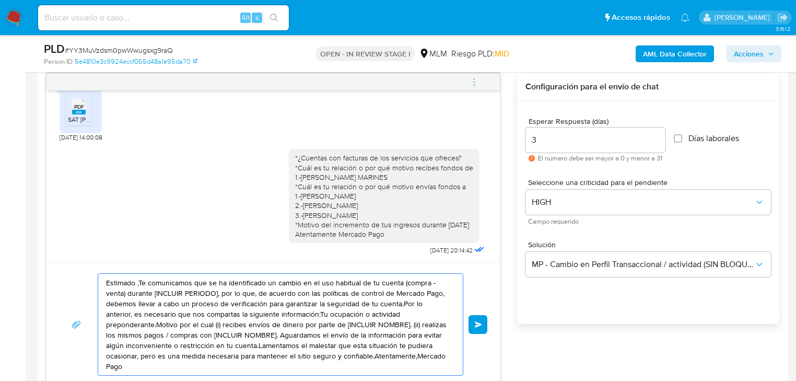
drag, startPoint x: 393, startPoint y: 357, endPoint x: -48, endPoint y: 230, distance: 459.2
paste textarea "Alberto somos una institución regulada por la Comisión Nacional Bancaria y de V…"
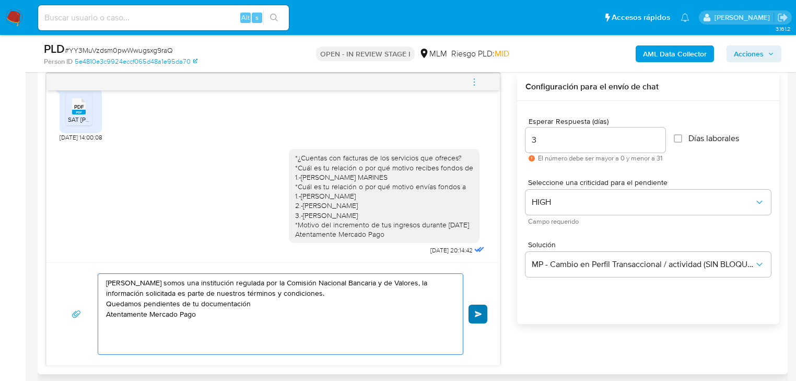
type textarea "Alberto somos una institución regulada por la Comisión Nacional Bancaria y de V…"
click at [470, 311] on button "Enviar" at bounding box center [478, 314] width 19 height 19
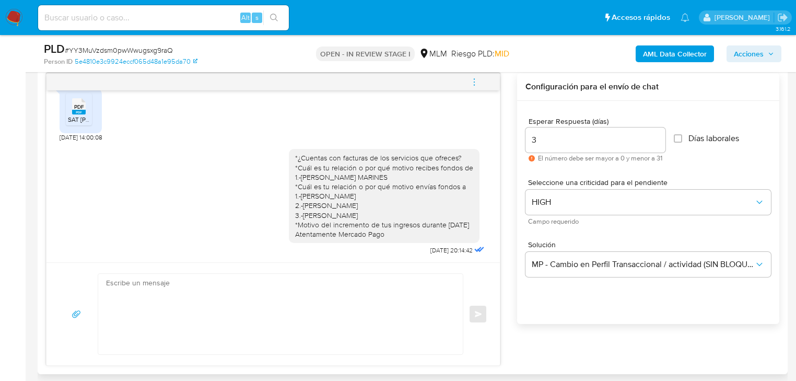
scroll to position [1045, 0]
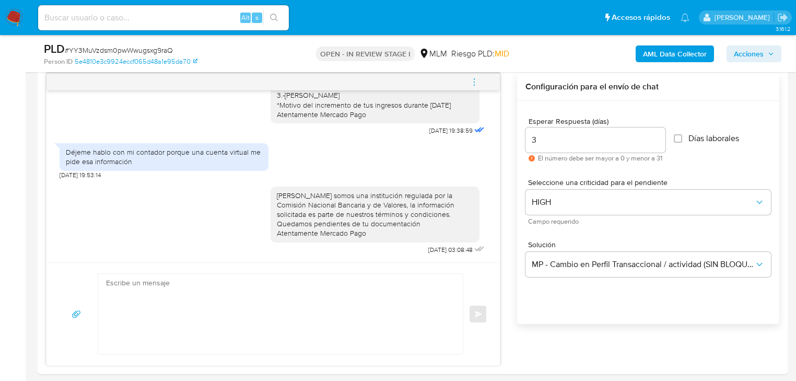
click at [14, 13] on img at bounding box center [14, 18] width 18 height 18
click at [15, 19] on img at bounding box center [14, 18] width 18 height 18
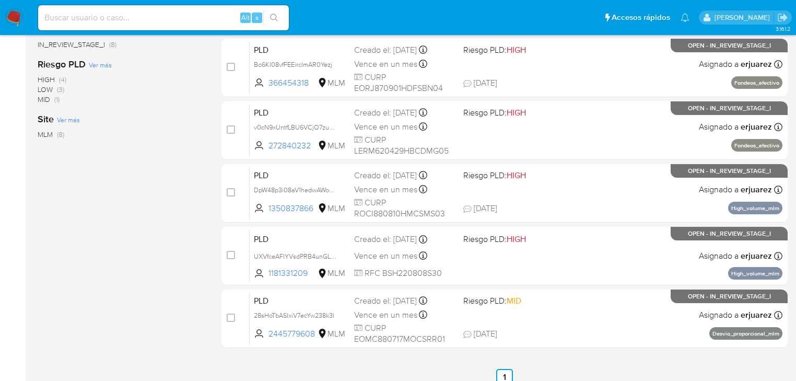
scroll to position [355, 0]
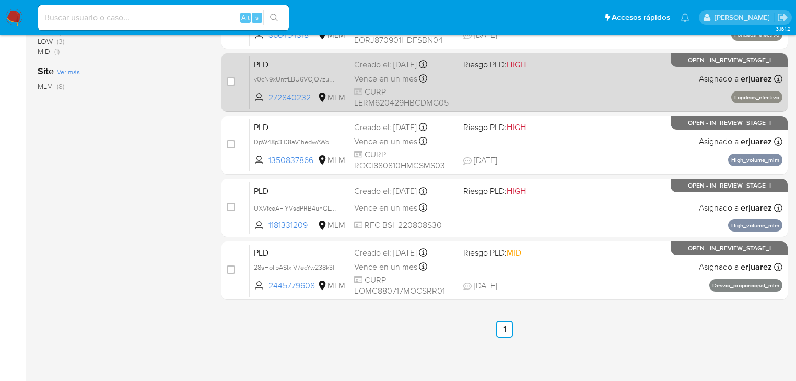
click at [584, 77] on div "PLD v0cN9xUntfLBU6VCjO7zu8EF 272840232 MLM Riesgo PLD: HIGH Creado el: [DATE] C…" at bounding box center [516, 82] width 533 height 53
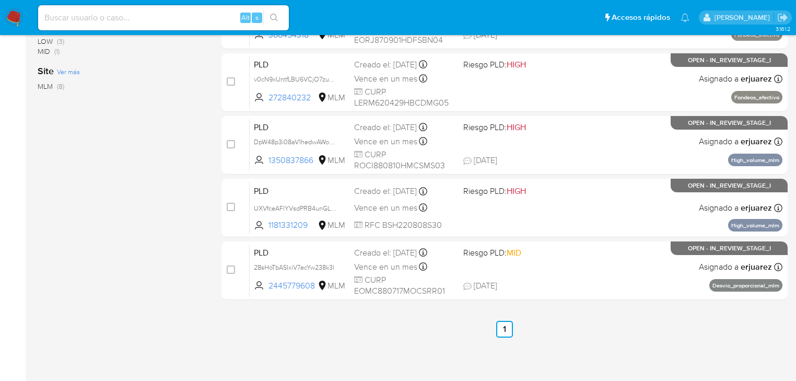
click at [15, 18] on img at bounding box center [14, 18] width 18 height 18
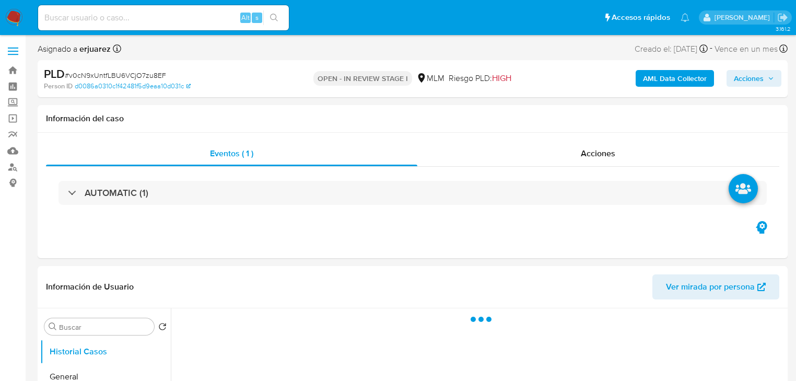
select select "10"
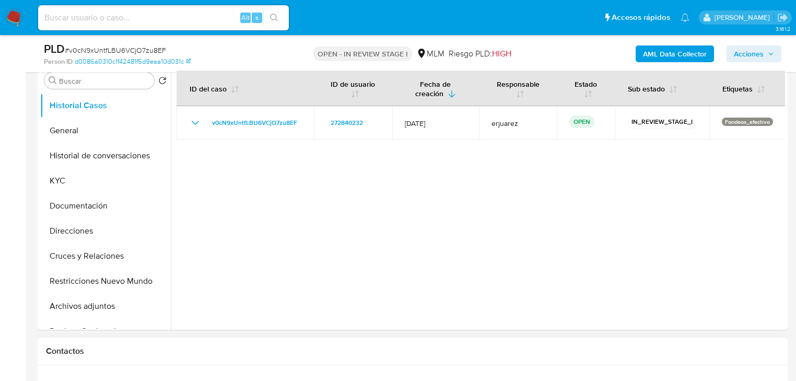
scroll to position [376, 0]
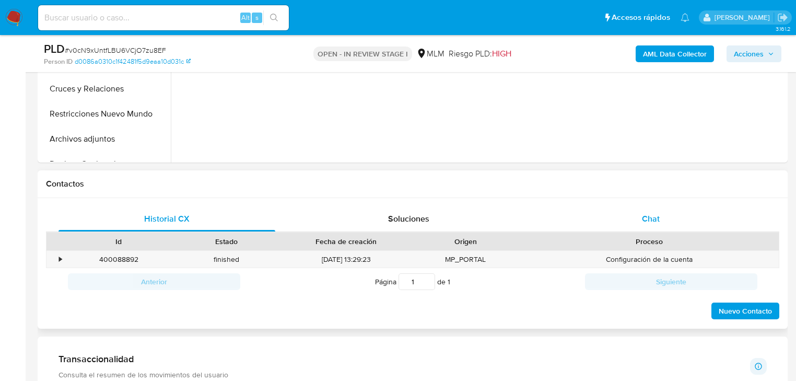
click at [666, 211] on div "Chat" at bounding box center [651, 218] width 217 height 25
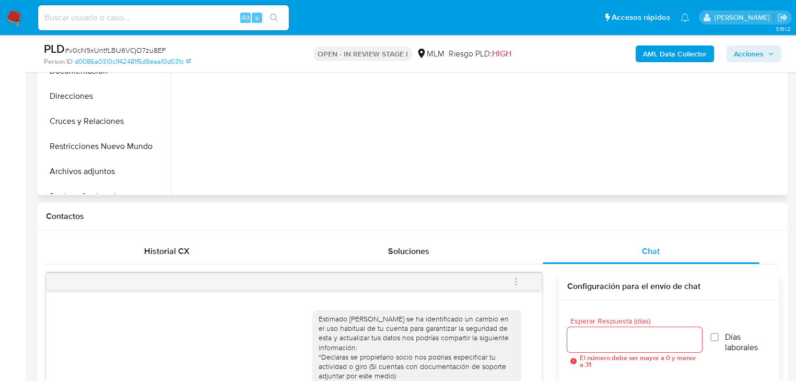
scroll to position [167, 0]
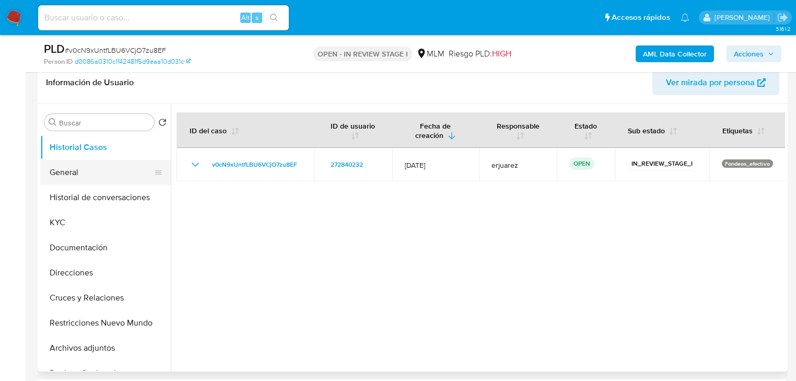
click at [102, 178] on button "General" at bounding box center [101, 172] width 122 height 25
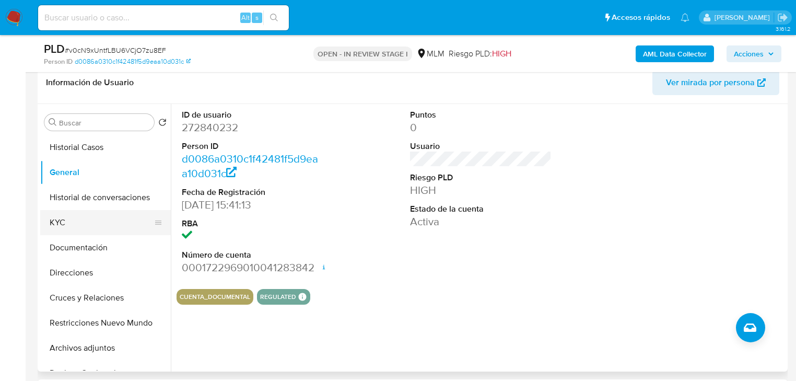
click at [65, 225] on button "KYC" at bounding box center [101, 222] width 122 height 25
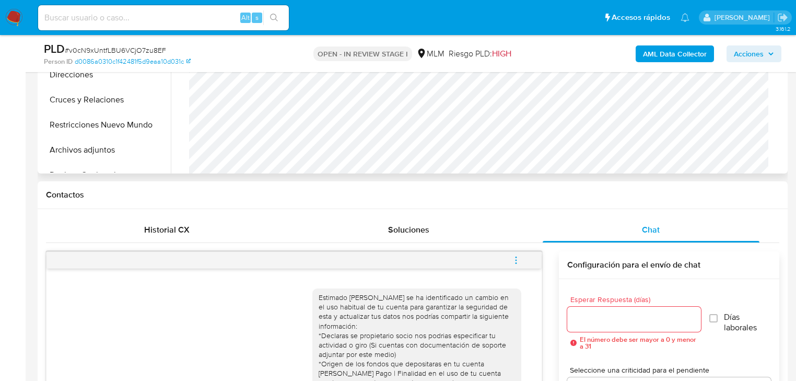
scroll to position [418, 0]
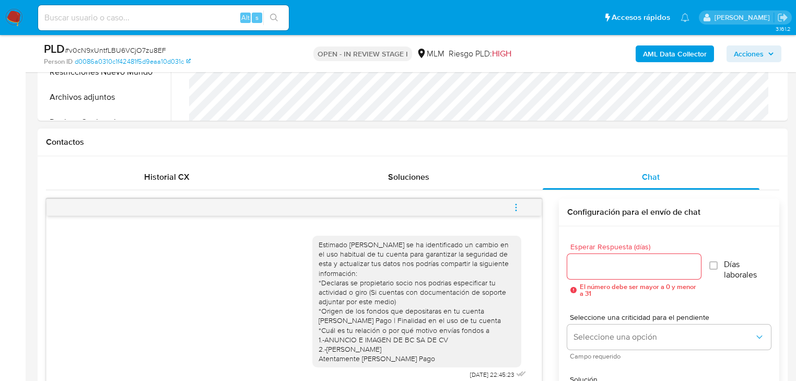
click at [519, 204] on icon "menu-action" at bounding box center [516, 207] width 9 height 9
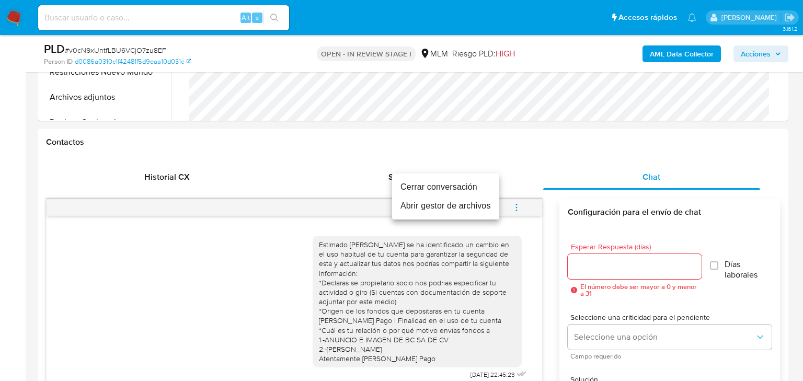
click at [437, 188] on li "Cerrar conversación" at bounding box center [445, 187] width 107 height 19
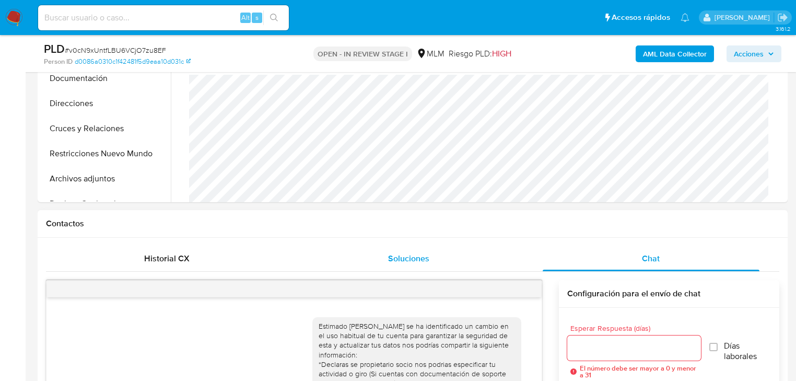
scroll to position [251, 0]
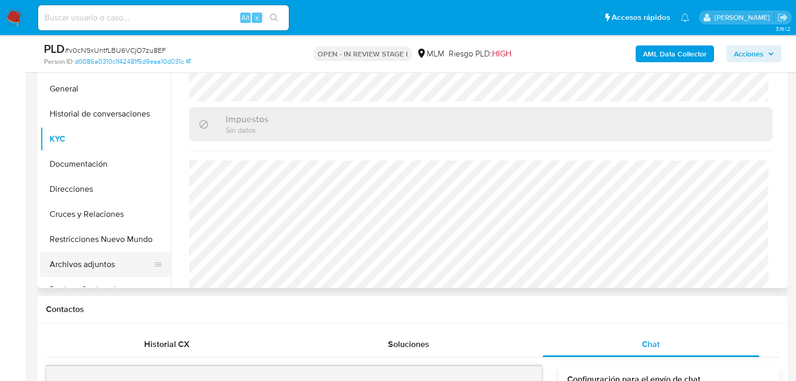
drag, startPoint x: 94, startPoint y: 271, endPoint x: 100, endPoint y: 265, distance: 8.1
click at [94, 271] on button "Archivos adjuntos" at bounding box center [101, 264] width 122 height 25
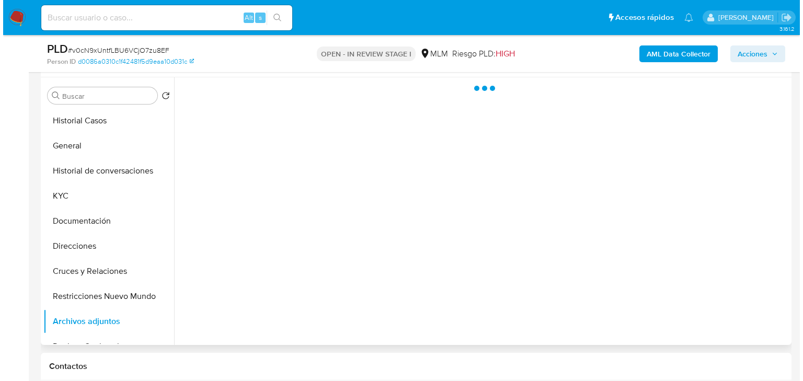
scroll to position [125, 0]
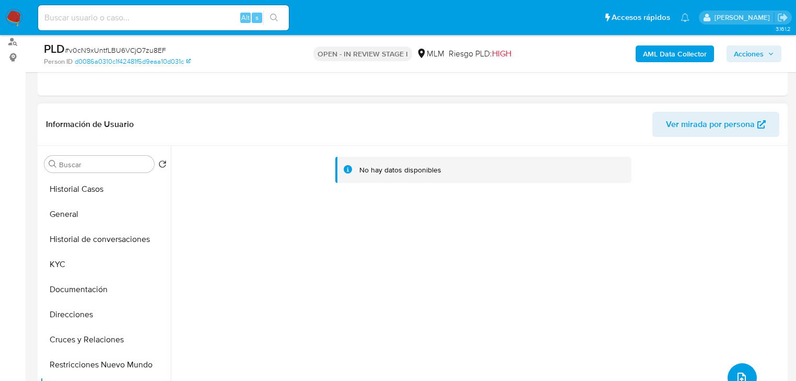
click at [733, 368] on button "upload-file" at bounding box center [742, 377] width 29 height 29
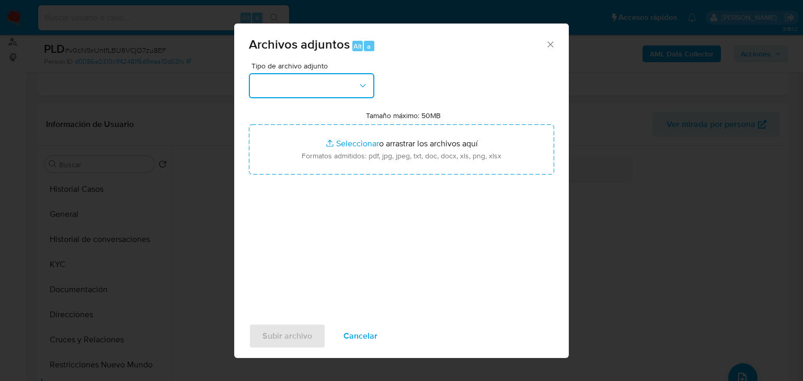
click at [313, 85] on button "button" at bounding box center [311, 85] width 125 height 25
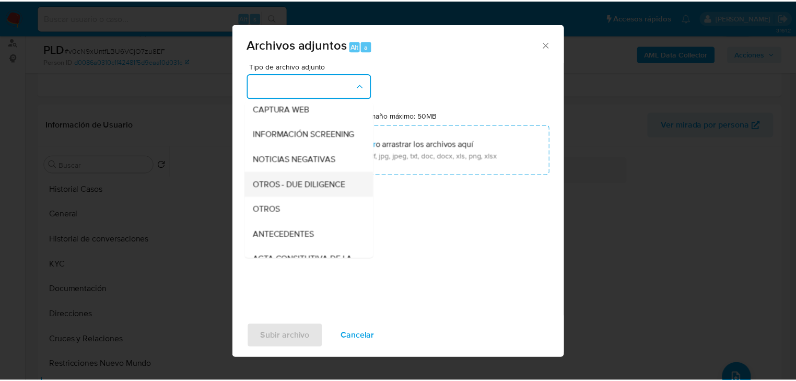
scroll to position [84, 0]
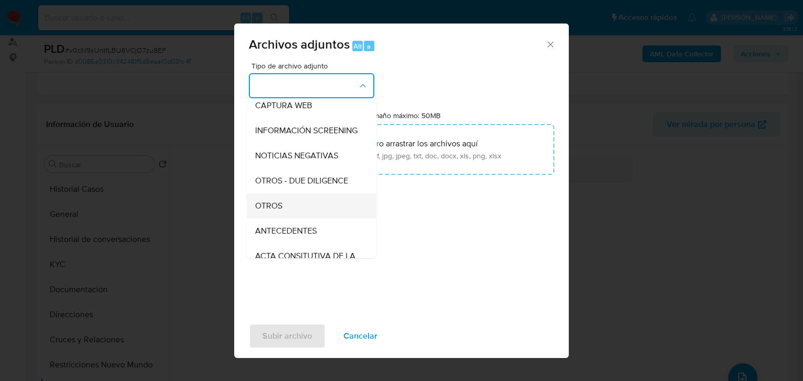
click at [274, 211] on span "OTROS" at bounding box center [268, 206] width 27 height 10
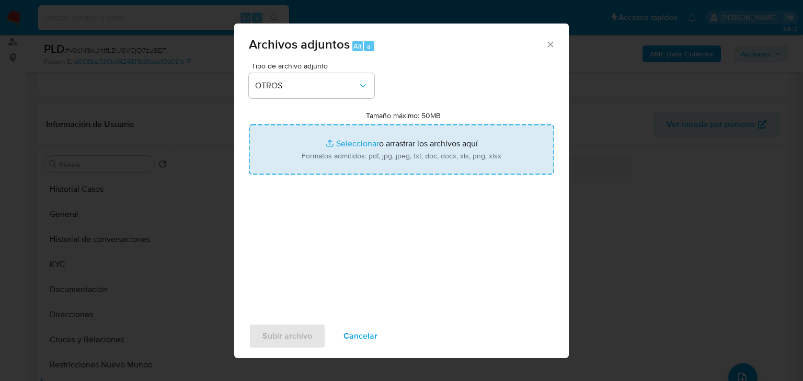
click at [345, 143] on input "Tamaño máximo: 50MB Seleccionar archivos" at bounding box center [401, 149] width 305 height 50
type input "C:\fakepath\272840232_Miguel Angel Ledesma Romo_Sep25.xlsx"
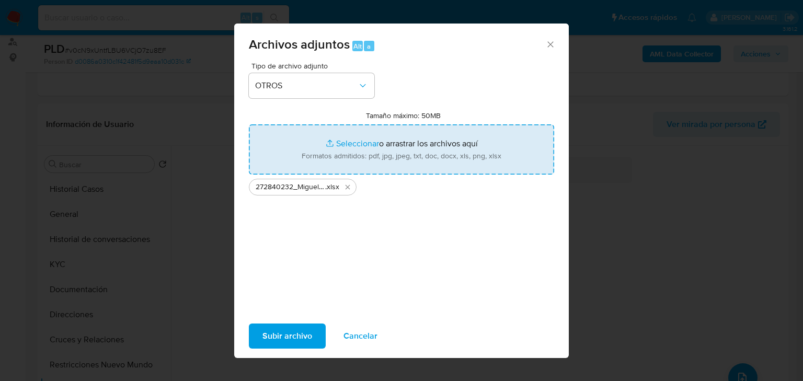
click at [338, 143] on input "Tamaño máximo: 50MB Seleccionar archivos" at bounding box center [401, 149] width 305 height 50
click at [345, 140] on input "Tamaño máximo: 50MB Seleccionar archivos" at bounding box center [401, 149] width 305 height 50
type input "C:\fakepath\272840232_Miguel Angel Ledesma Romo_Sep25.xlsx"
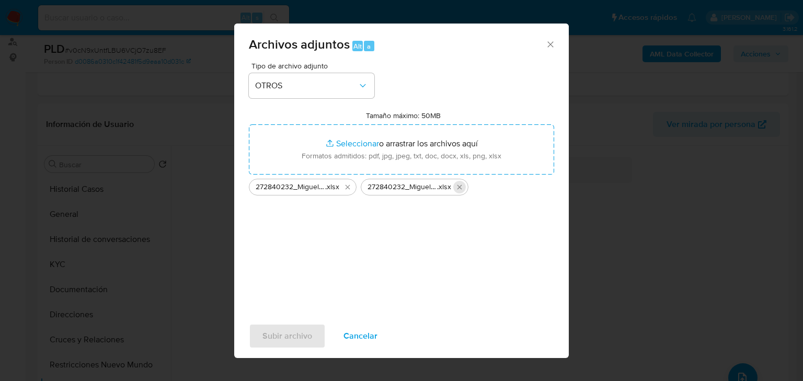
click at [460, 189] on icon "Eliminar 272840232_Miguel Angel Ledesma Romo_Sep25.xlsx" at bounding box center [459, 187] width 8 height 8
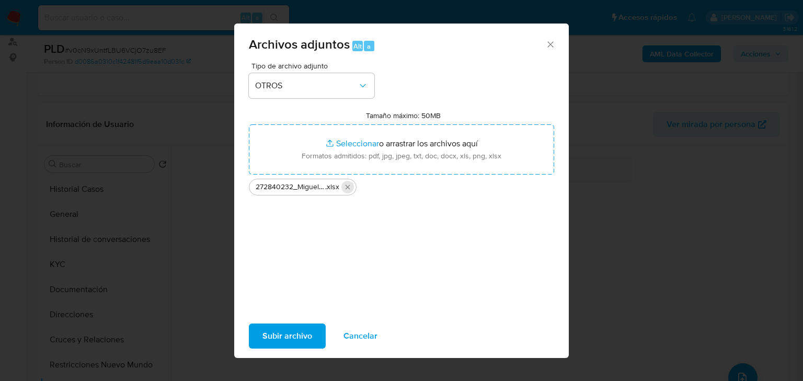
click at [347, 188] on icon "Eliminar 272840232_Miguel Angel Ledesma Romo_Sep25.xlsx" at bounding box center [347, 187] width 5 height 5
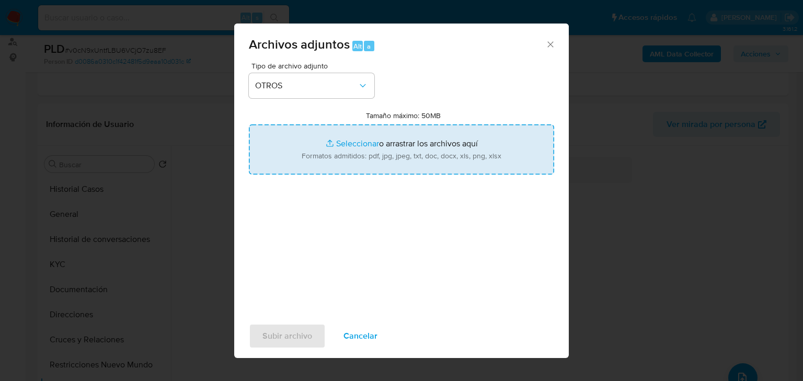
click at [347, 141] on input "Tamaño máximo: 50MB Seleccionar archivos" at bounding box center [401, 149] width 305 height 50
type input "C:\fakepath\272840232_Miguel Angel Ledesma Romo_Sep25.xlsx"
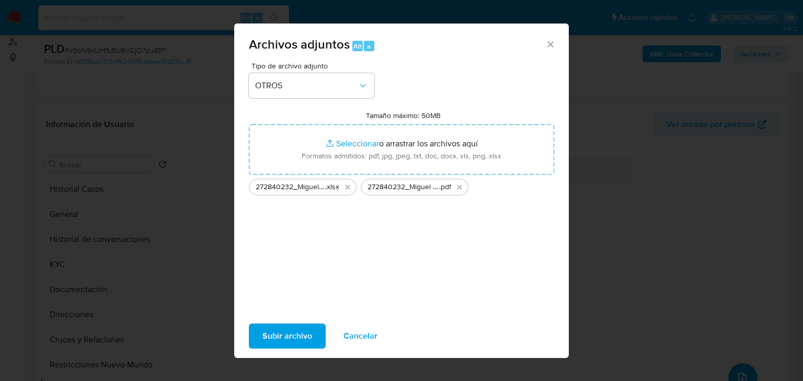
click at [310, 333] on span "Subir archivo" at bounding box center [287, 336] width 50 height 23
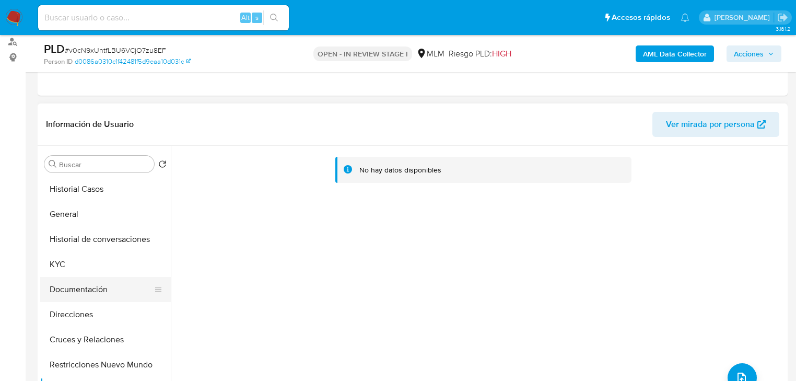
drag, startPoint x: 110, startPoint y: 241, endPoint x: 112, endPoint y: 287, distance: 46.1
click at [110, 241] on button "Historial de conversaciones" at bounding box center [105, 239] width 131 height 25
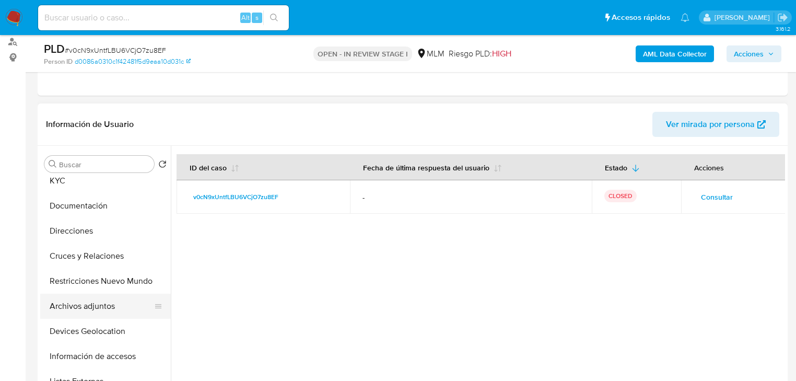
click at [89, 301] on button "Archivos adjuntos" at bounding box center [101, 306] width 122 height 25
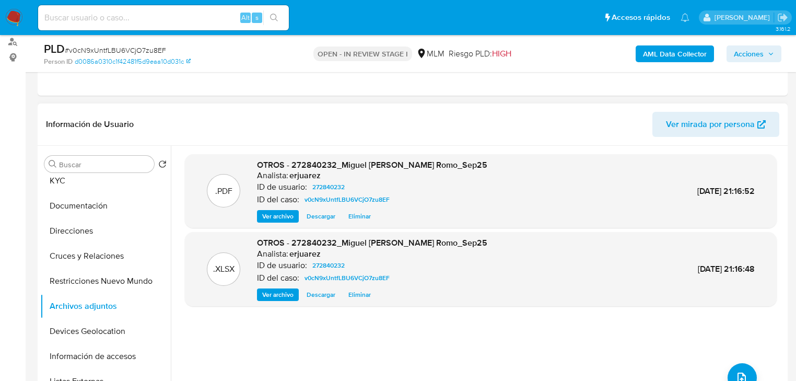
click at [270, 216] on span "Ver archivo" at bounding box center [277, 216] width 31 height 10
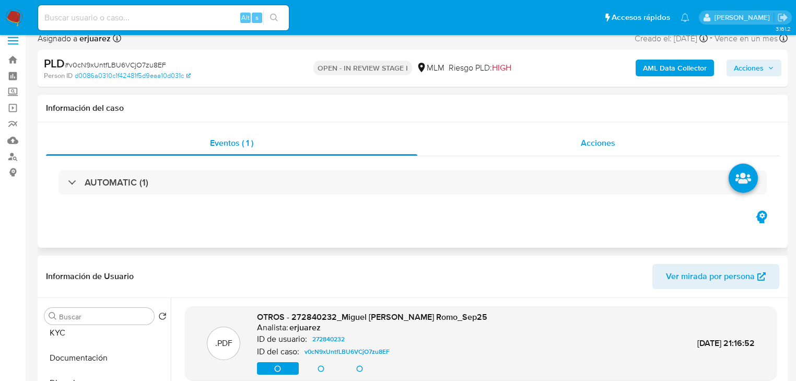
scroll to position [0, 0]
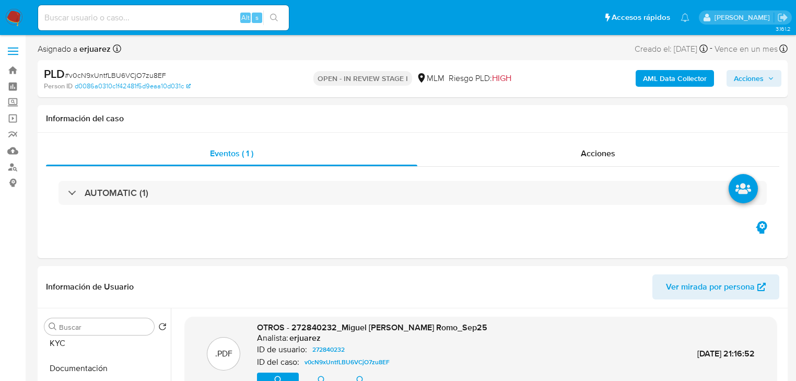
click at [751, 75] on span "Acciones" at bounding box center [749, 78] width 30 height 17
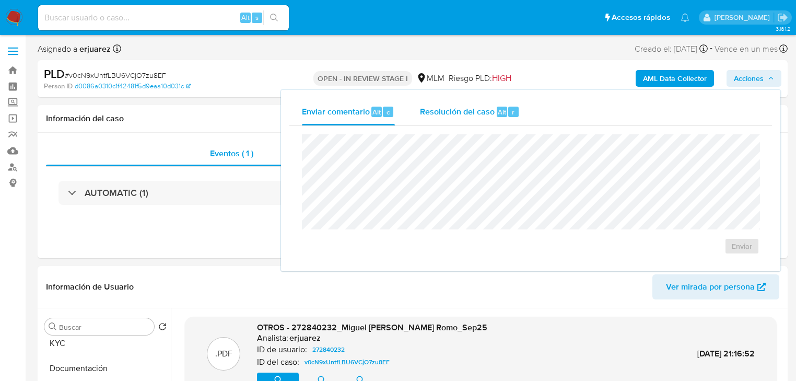
click at [445, 109] on span "Resolución del caso" at bounding box center [457, 112] width 75 height 12
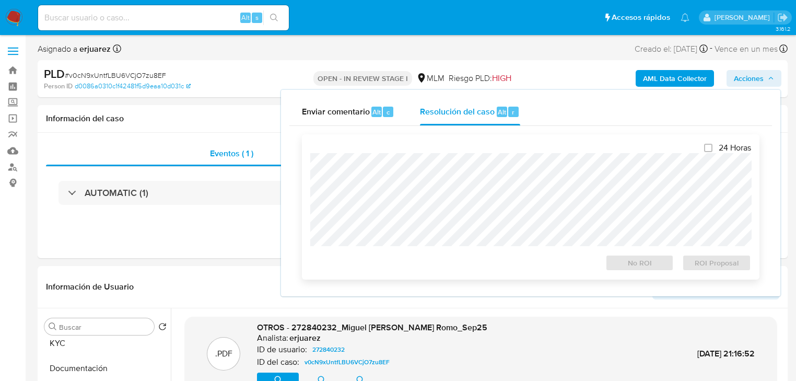
click at [372, 154] on div at bounding box center [530, 199] width 441 height 93
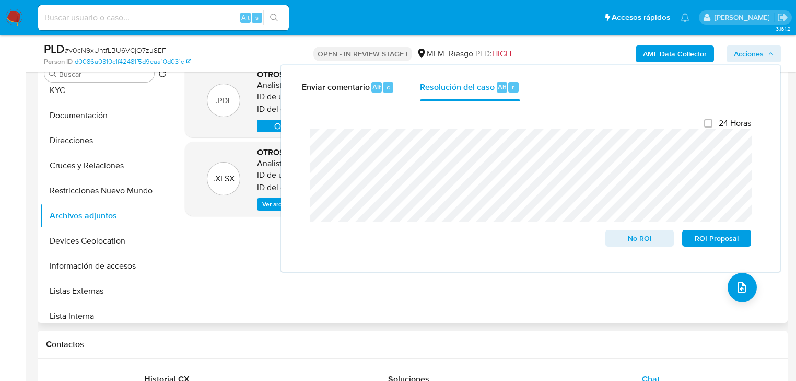
scroll to position [84, 0]
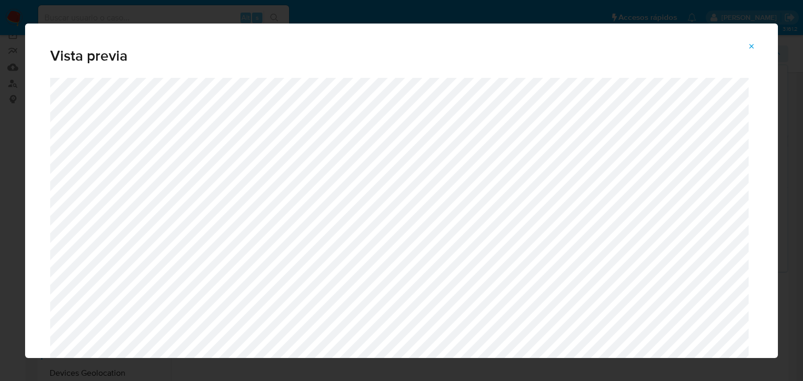
click at [749, 48] on icon "Attachment preview" at bounding box center [751, 46] width 8 height 8
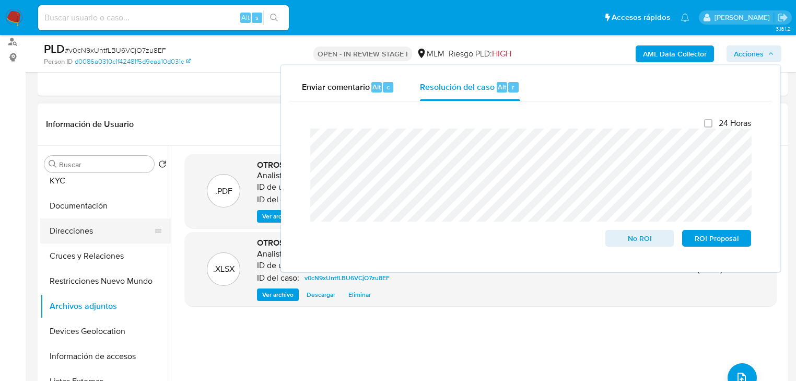
scroll to position [0, 0]
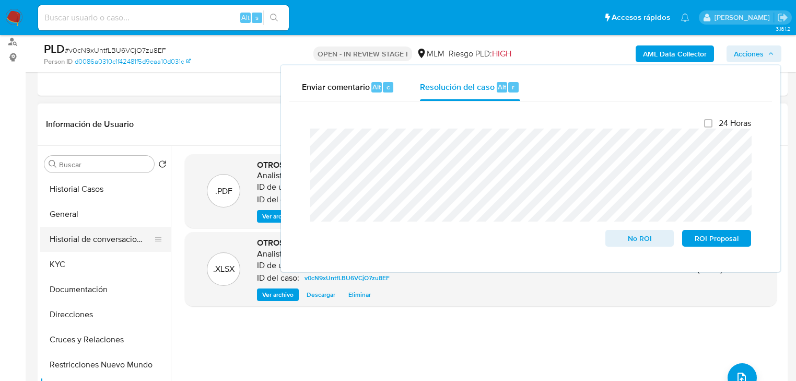
click at [122, 245] on button "Historial de conversaciones" at bounding box center [101, 239] width 122 height 25
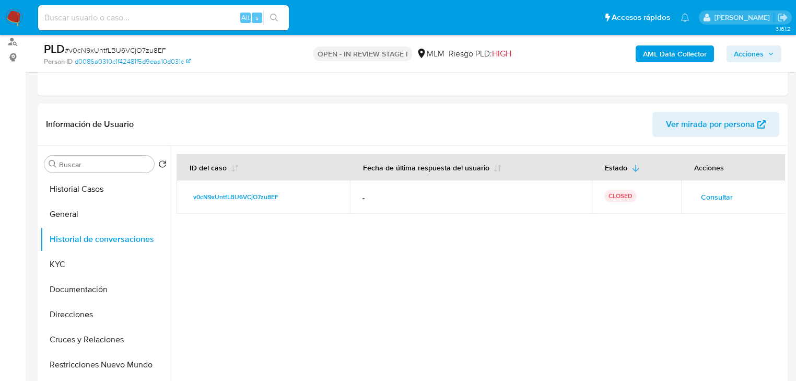
click at [750, 53] on span "Acciones" at bounding box center [749, 53] width 30 height 17
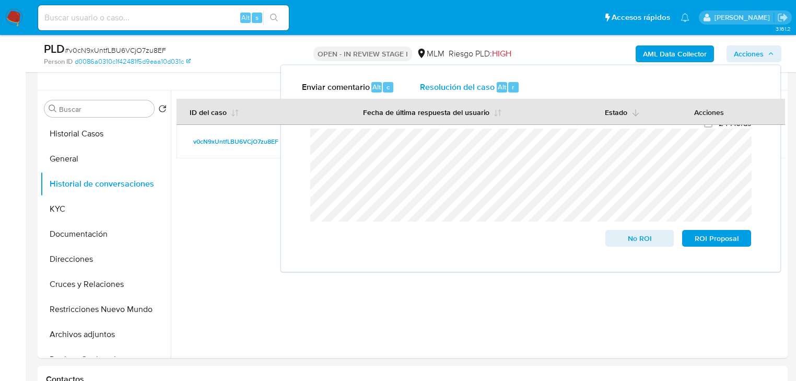
scroll to position [293, 0]
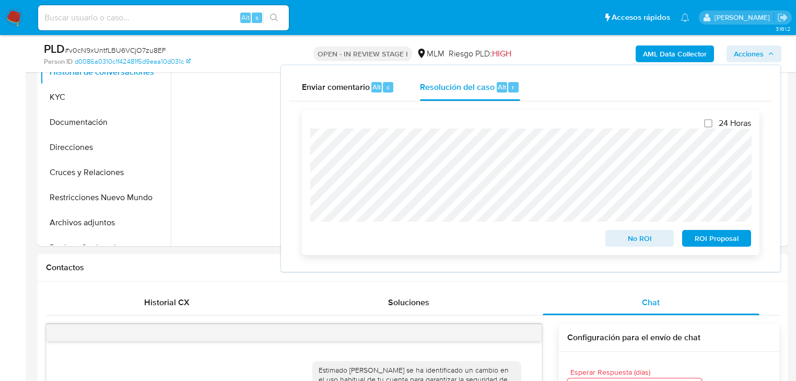
click at [648, 238] on span "No ROI" at bounding box center [640, 238] width 54 height 15
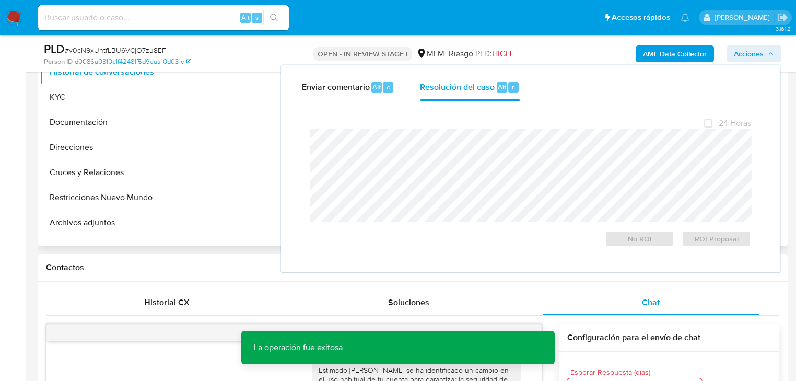
click at [235, 228] on div at bounding box center [478, 113] width 615 height 268
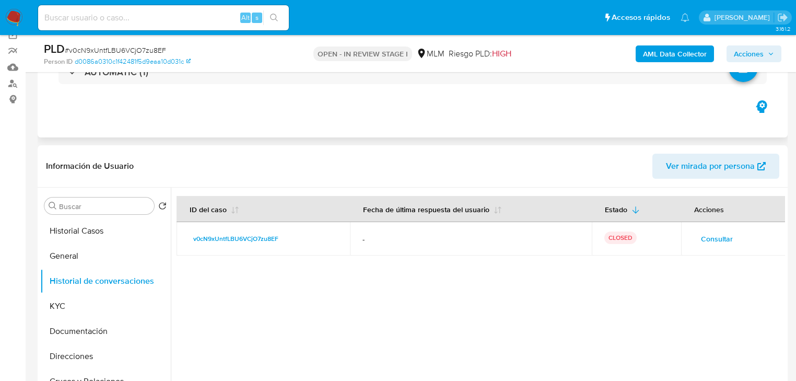
scroll to position [0, 0]
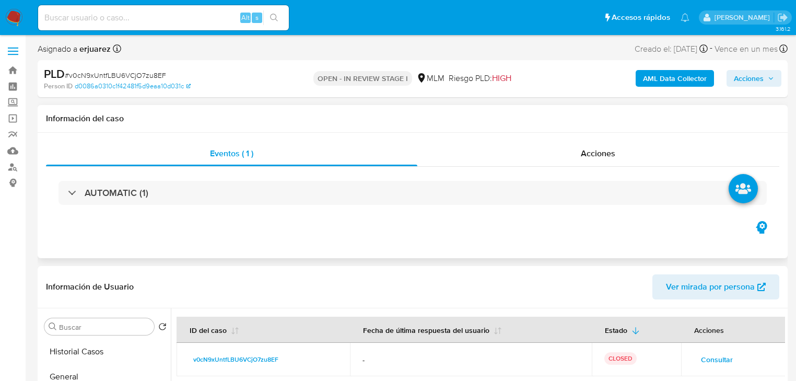
drag, startPoint x: 183, startPoint y: 154, endPoint x: 509, endPoint y: 167, distance: 326.4
click at [184, 155] on div "Eventos ( 1 )" at bounding box center [232, 153] width 372 height 25
click at [536, 153] on div "Acciones" at bounding box center [599, 153] width 363 height 25
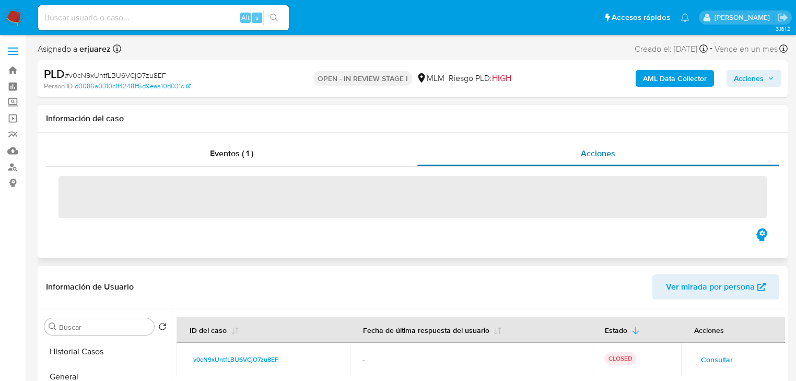
drag, startPoint x: 237, startPoint y: 160, endPoint x: 519, endPoint y: 159, distance: 281.7
click at [238, 159] on div "Eventos ( 1 )" at bounding box center [232, 153] width 372 height 25
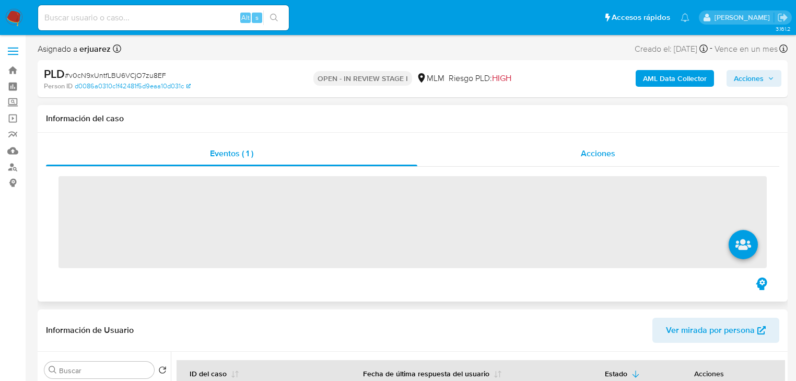
click at [548, 156] on div "Acciones" at bounding box center [599, 153] width 363 height 25
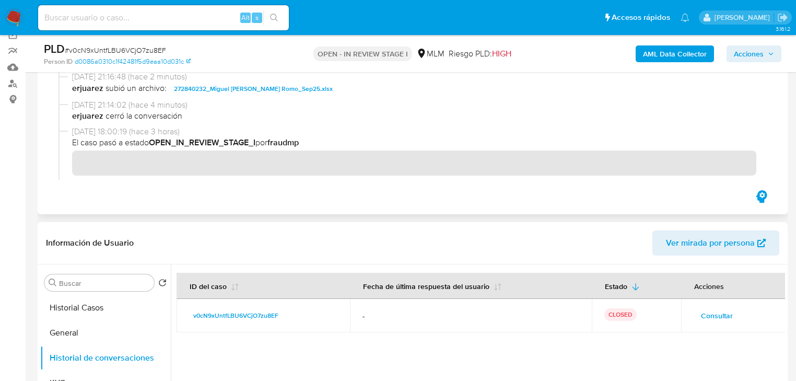
scroll to position [167, 0]
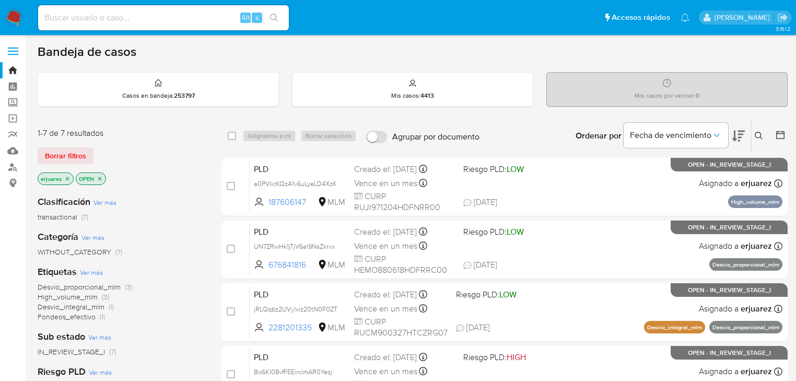
click at [65, 179] on icon "close-filter" at bounding box center [67, 179] width 6 height 6
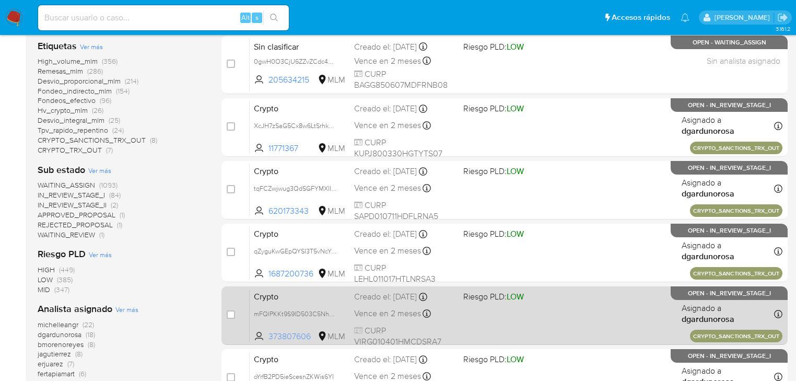
scroll to position [293, 0]
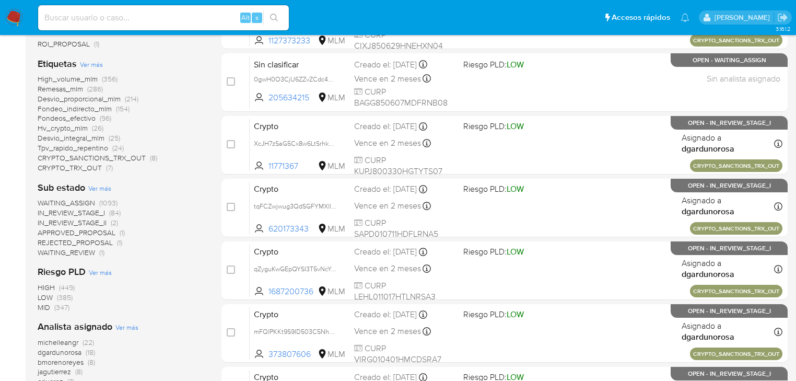
click at [14, 15] on img at bounding box center [14, 18] width 18 height 18
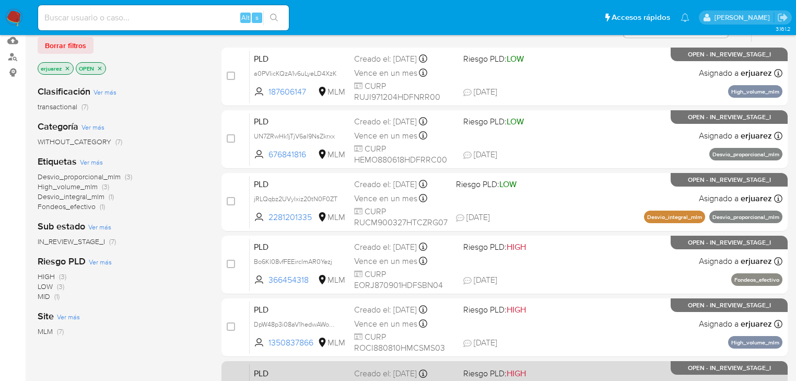
scroll to position [84, 0]
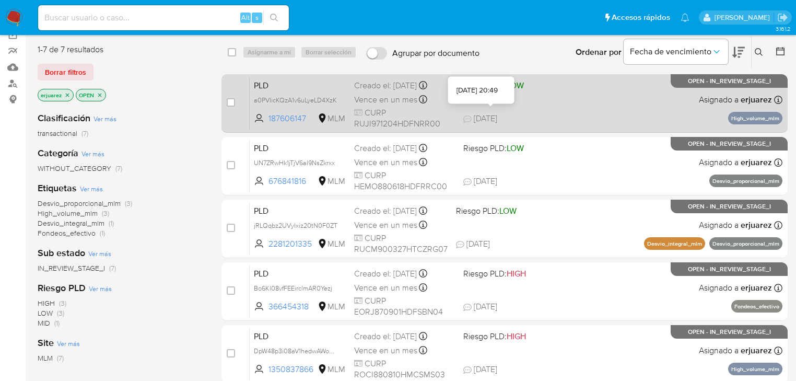
click at [494, 121] on span "[DATE]" at bounding box center [481, 118] width 34 height 11
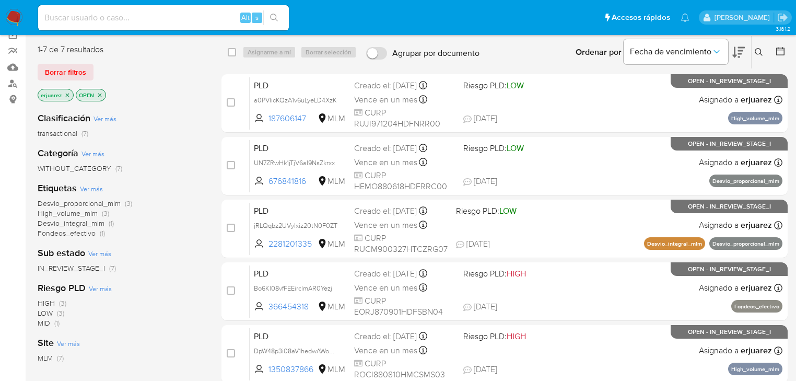
click at [14, 17] on img at bounding box center [14, 18] width 18 height 18
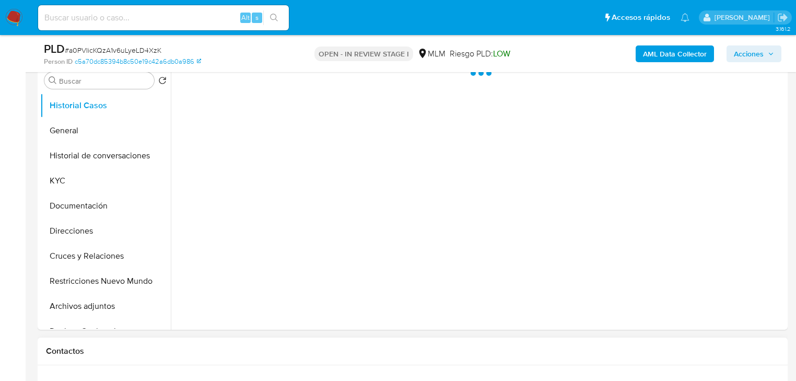
select select "10"
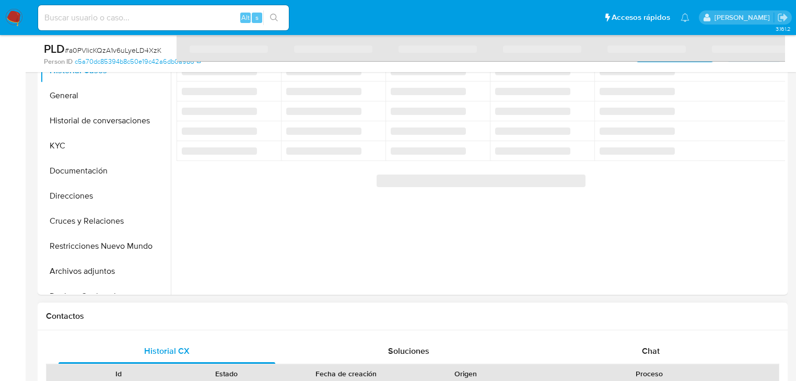
scroll to position [293, 0]
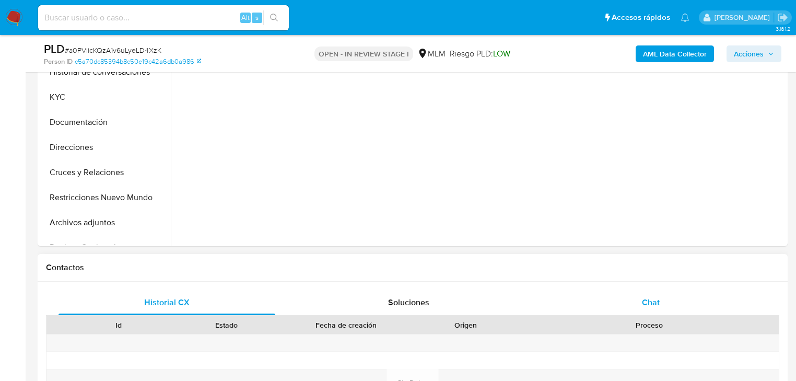
click at [652, 304] on span "Chat" at bounding box center [651, 302] width 18 height 12
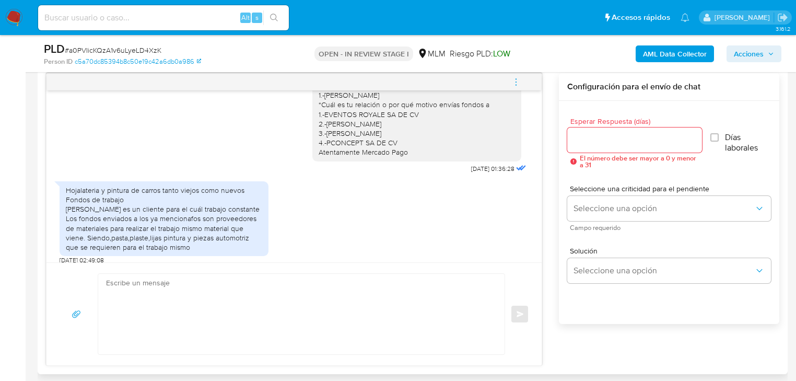
scroll to position [110, 0]
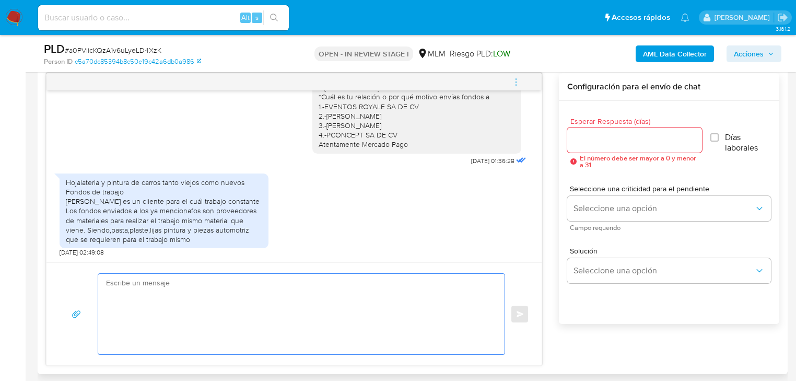
click at [232, 276] on textarea at bounding box center [299, 314] width 386 height 80
click at [233, 295] on textarea at bounding box center [299, 314] width 386 height 80
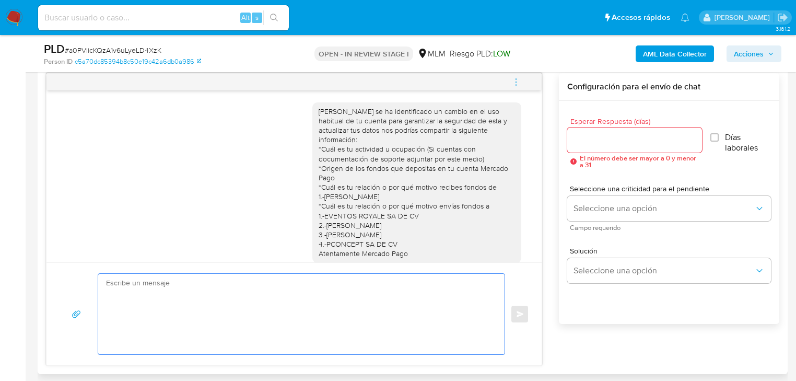
scroll to position [0, 0]
click at [261, 304] on textarea at bounding box center [299, 314] width 386 height 80
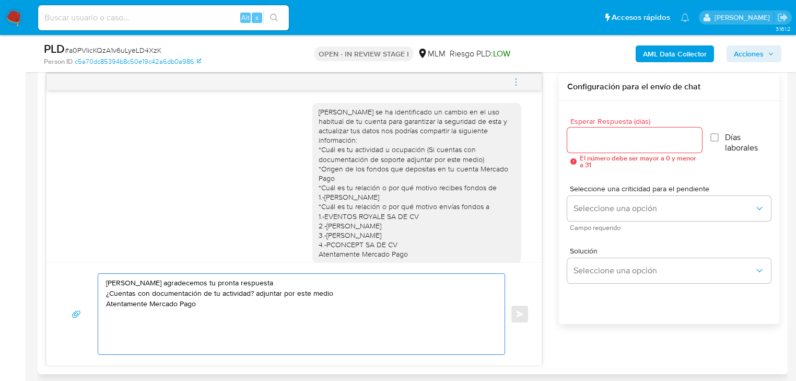
type textarea "Hola Irving agradecemos tu pronta respuesta ¿Cuentas con documentación de tu ac…"
drag, startPoint x: 257, startPoint y: 314, endPoint x: -44, endPoint y: 220, distance: 315.2
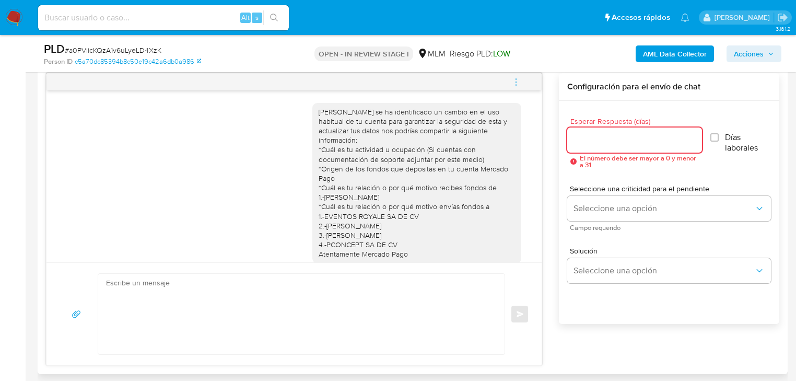
click at [592, 141] on input "Esperar Respuesta (días)" at bounding box center [635, 140] width 135 height 14
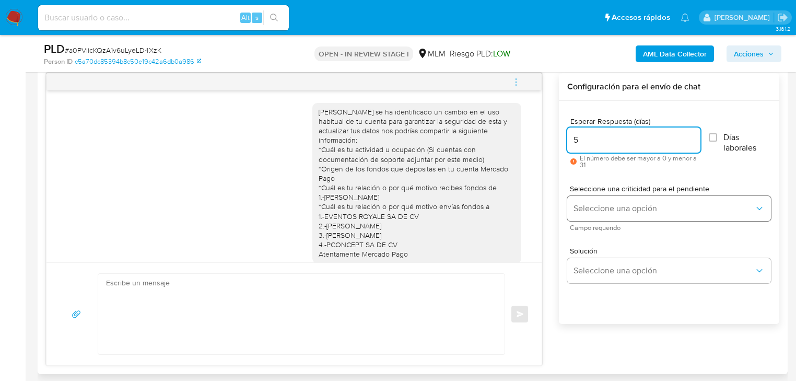
type input "5"
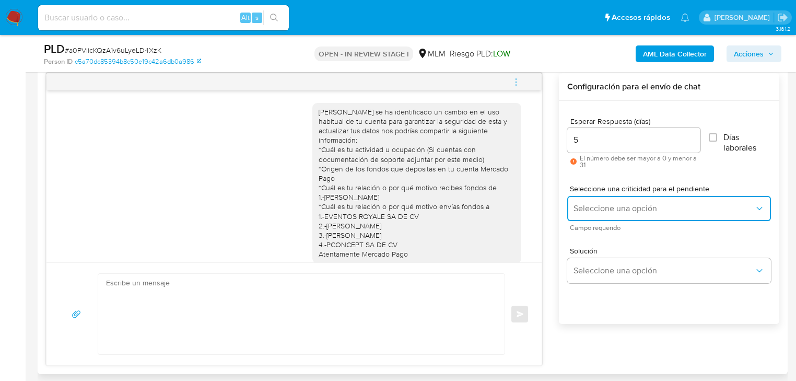
click at [605, 210] on span "Seleccione una opción" at bounding box center [664, 208] width 181 height 10
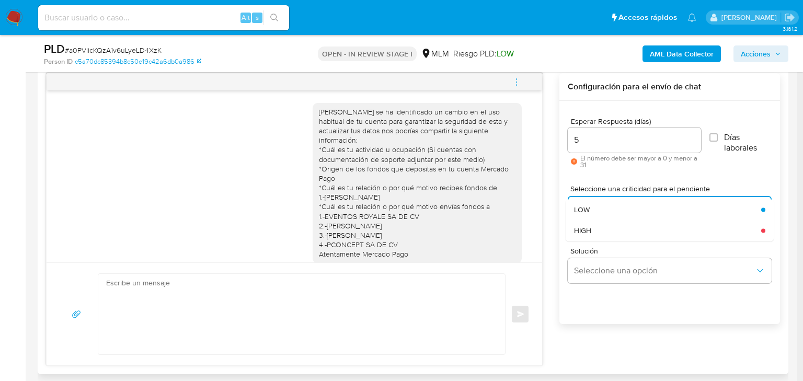
click at [596, 234] on div "HIGH" at bounding box center [664, 230] width 181 height 21
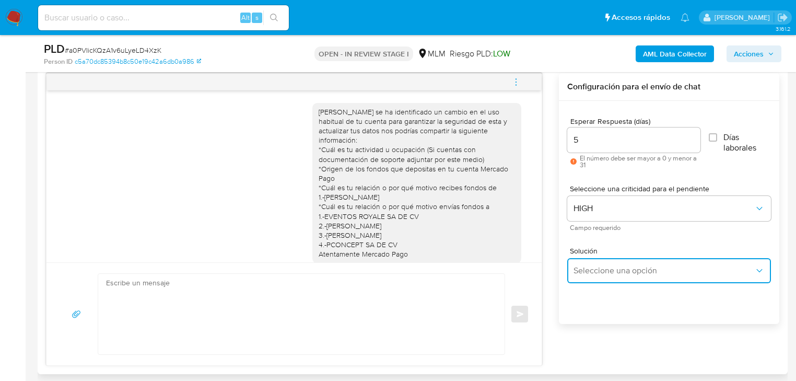
drag, startPoint x: 602, startPoint y: 273, endPoint x: 681, endPoint y: 274, distance: 78.9
click at [608, 274] on span "Seleccione una opción" at bounding box center [664, 270] width 181 height 10
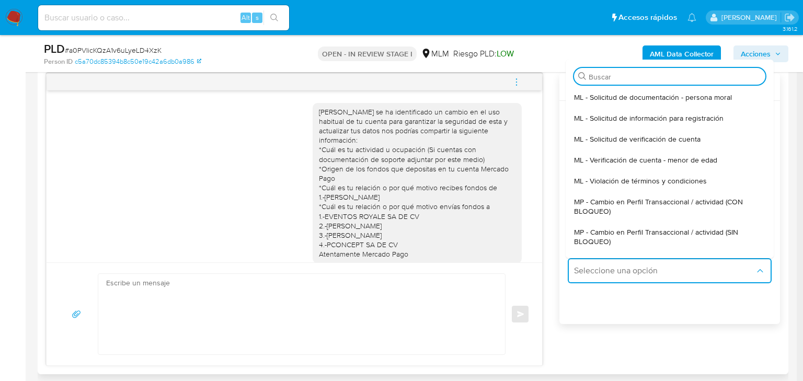
drag, startPoint x: 700, startPoint y: 234, endPoint x: 454, endPoint y: 276, distance: 249.8
click at [699, 234] on span "MP - Cambio en Perfil Transaccional / actividad (SIN BLOQUEO)" at bounding box center [666, 236] width 185 height 19
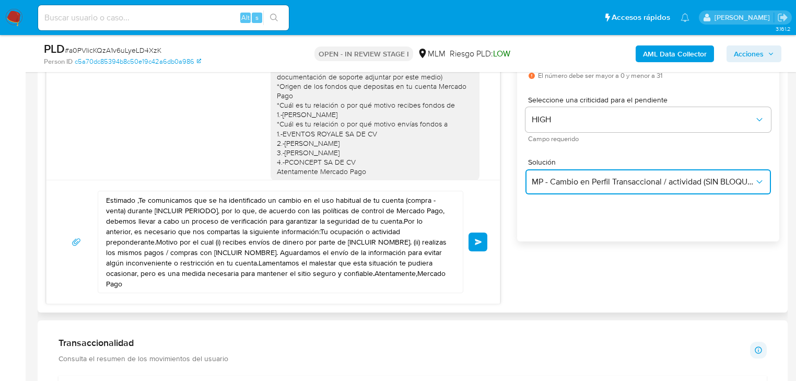
scroll to position [627, 0]
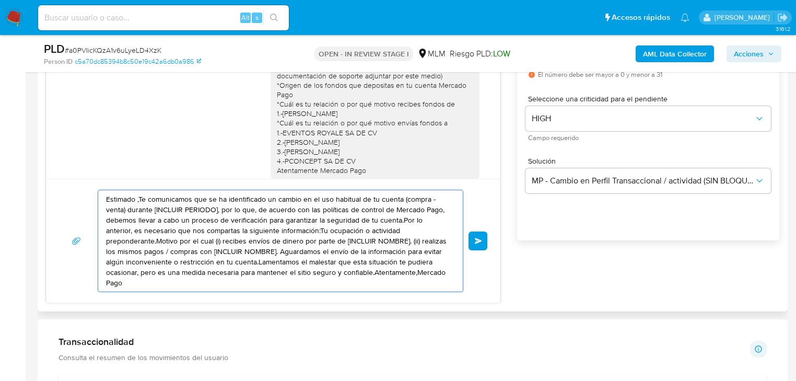
drag, startPoint x: 407, startPoint y: 279, endPoint x: 324, endPoint y: 221, distance: 101.3
paste textarea "Hola Irving agradecemos tu pronta respuesta ¿Cuentas con documentación de tu ac…"
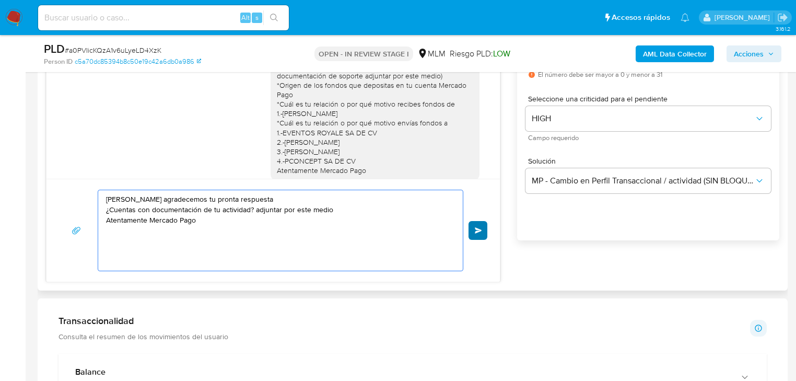
type textarea "Hola Irving agradecemos tu pronta respuesta ¿Cuentas con documentación de tu ac…"
click at [481, 227] on span "Enviar" at bounding box center [478, 230] width 7 height 6
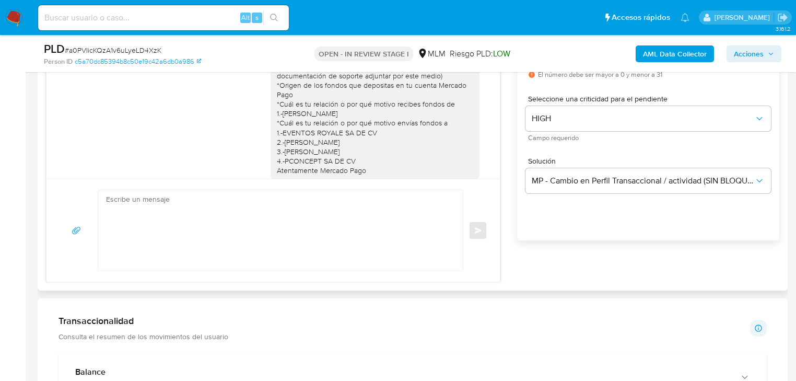
scroll to position [178, 0]
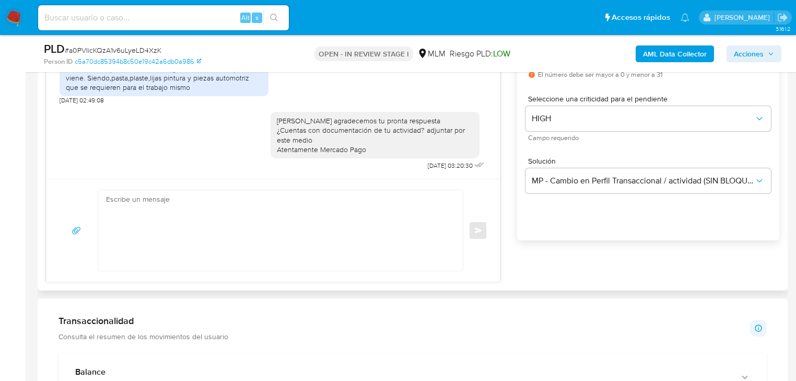
click at [481, 228] on div "Enviar" at bounding box center [273, 231] width 429 height 82
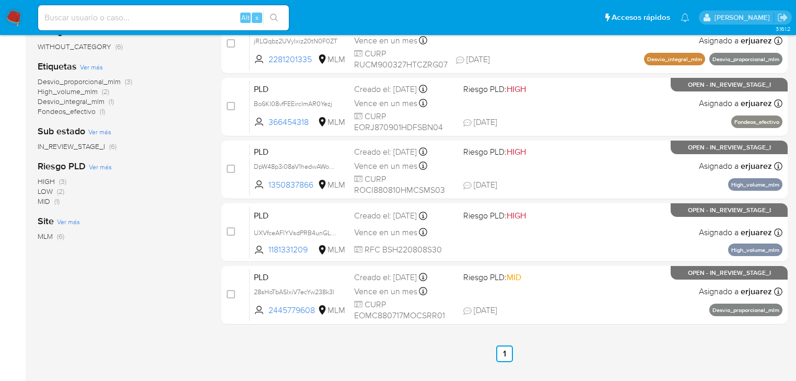
scroll to position [251, 0]
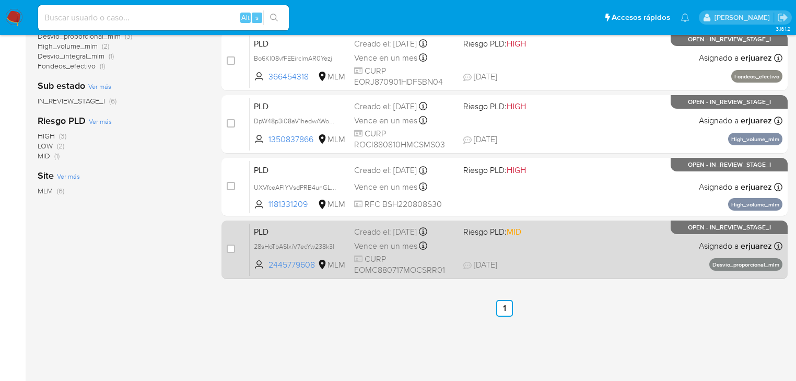
click at [452, 262] on span "CURP EOMC880717MOCSRR01" at bounding box center [404, 264] width 101 height 22
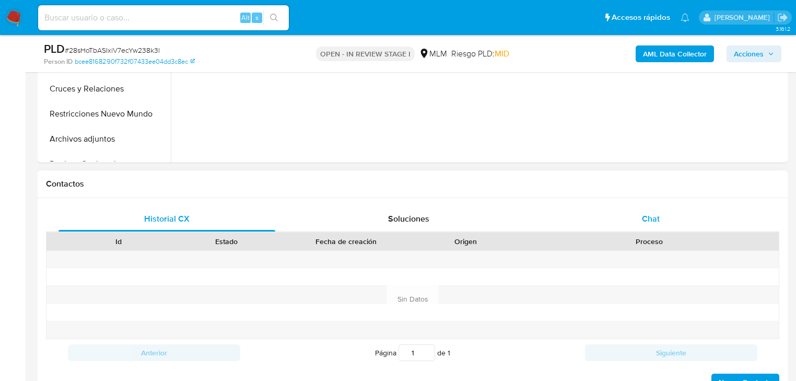
select select "10"
click at [646, 213] on span "Chat" at bounding box center [651, 219] width 18 height 12
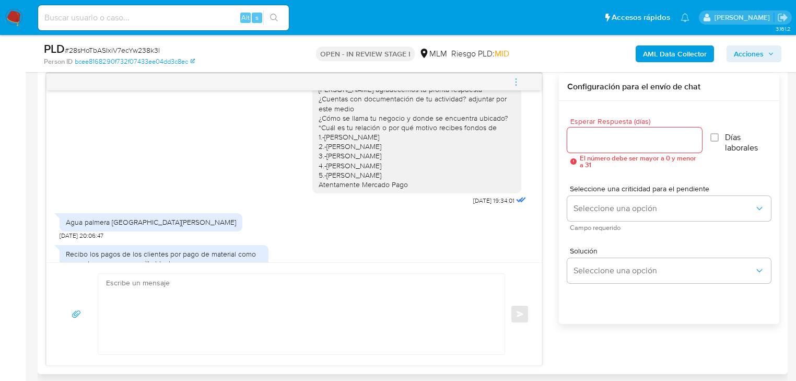
scroll to position [260, 0]
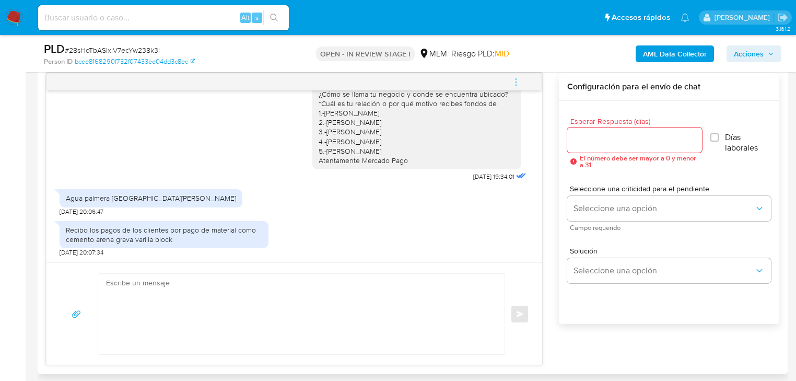
click at [225, 307] on textarea at bounding box center [299, 314] width 386 height 80
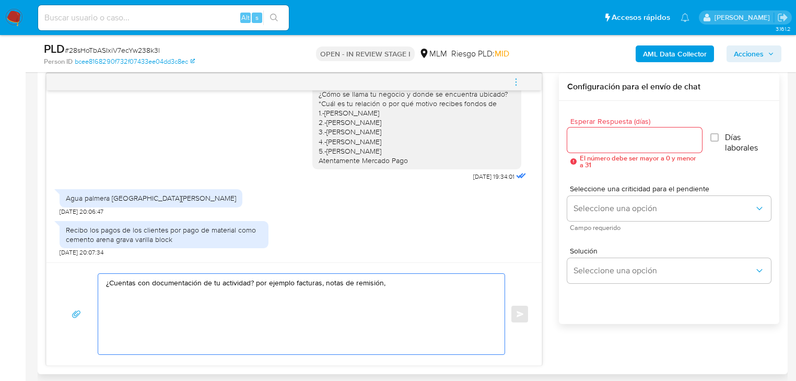
click at [392, 280] on textarea "¿Cuentas con documentación de tu actividad? por ejemplo facturas, notas de remi…" at bounding box center [299, 314] width 386 height 80
drag, startPoint x: 134, startPoint y: 293, endPoint x: 64, endPoint y: 295, distance: 70.1
click at [64, 295] on div "¿Cuentas con documentación de tu actividad? por ejemplo facturas, notas de remi…" at bounding box center [294, 314] width 470 height 82
drag, startPoint x: 203, startPoint y: 293, endPoint x: 165, endPoint y: 293, distance: 37.6
click at [165, 293] on textarea "¿Cuentas con documentación de tu actividad? por ejemplo facturas, notas de remi…" at bounding box center [299, 314] width 386 height 80
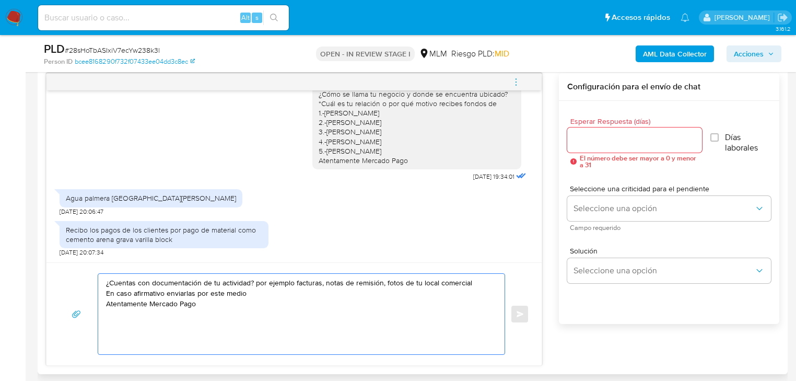
type textarea "¿Cuentas con documentación de tu actividad? por ejemplo facturas, notas de remi…"
drag, startPoint x: 227, startPoint y: 309, endPoint x: 67, endPoint y: 256, distance: 168.7
click at [67, 256] on div "Estimada Cristina se ha identificado un cambio en el uso habitual de tu cuenta …" at bounding box center [294, 219] width 496 height 293
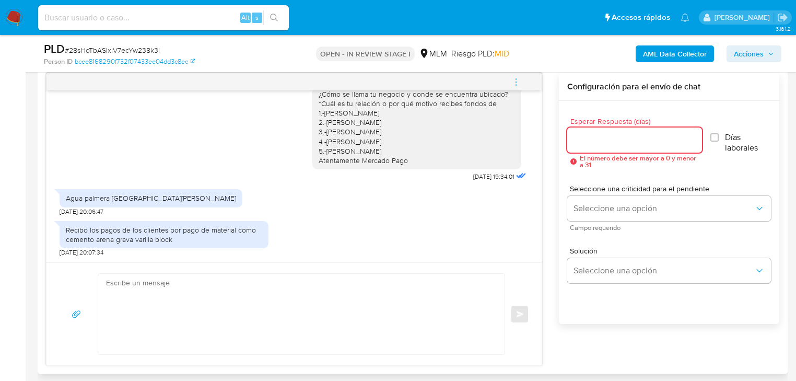
click at [630, 137] on input "Esperar Respuesta (días)" at bounding box center [635, 140] width 135 height 14
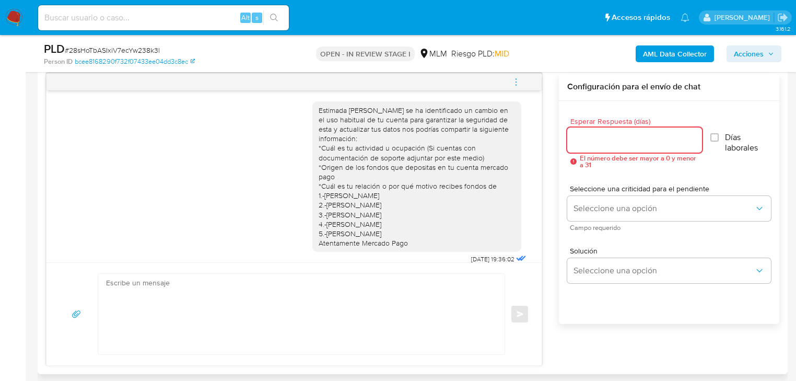
scroll to position [0, 0]
click at [627, 137] on input "Esperar Respuesta (días)" at bounding box center [635, 140] width 135 height 14
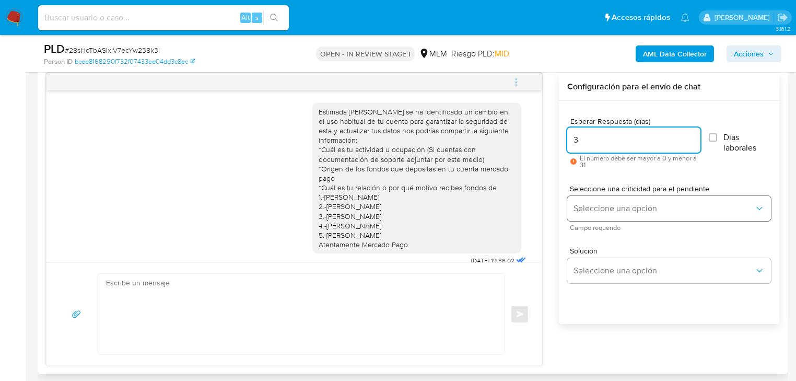
type input "3"
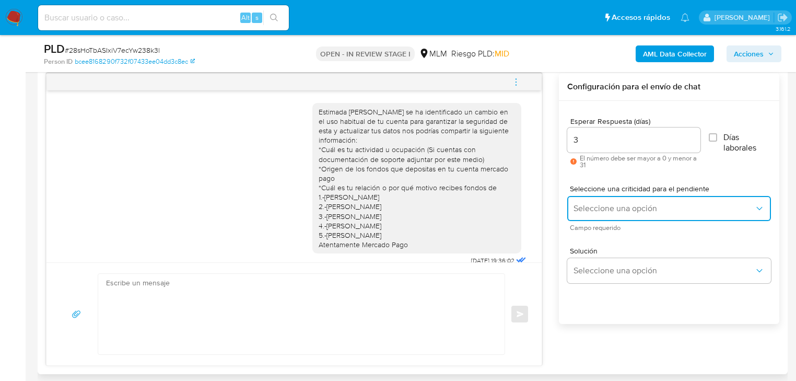
click at [625, 204] on span "Seleccione una opción" at bounding box center [664, 208] width 181 height 10
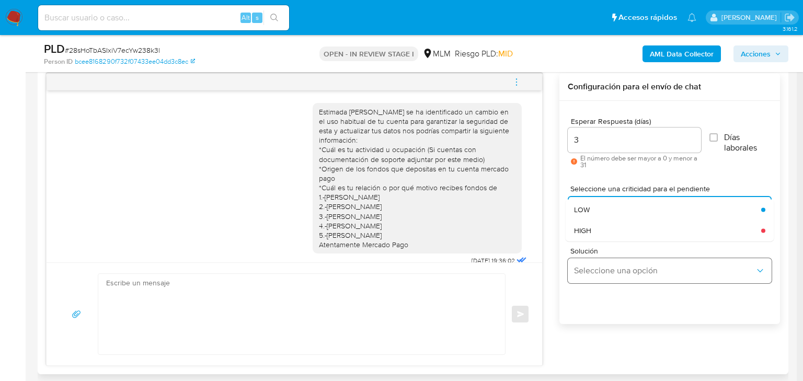
drag, startPoint x: 615, startPoint y: 230, endPoint x: 632, endPoint y: 268, distance: 41.9
click at [615, 230] on div "HIGH" at bounding box center [664, 230] width 181 height 21
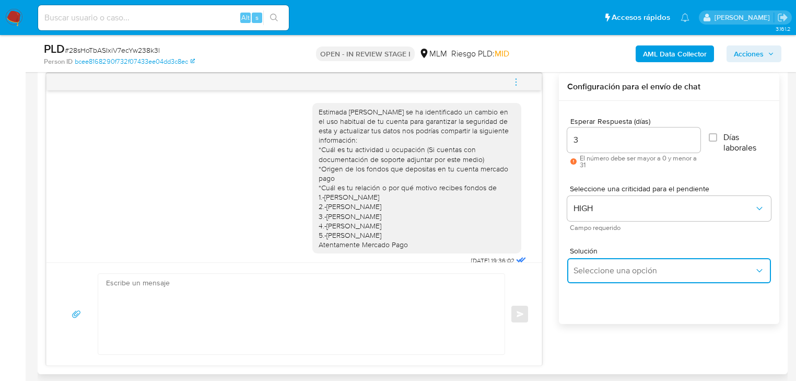
drag, startPoint x: 630, startPoint y: 268, endPoint x: 643, endPoint y: 268, distance: 13.1
click at [631, 268] on span "Seleccione una opción" at bounding box center [664, 270] width 181 height 10
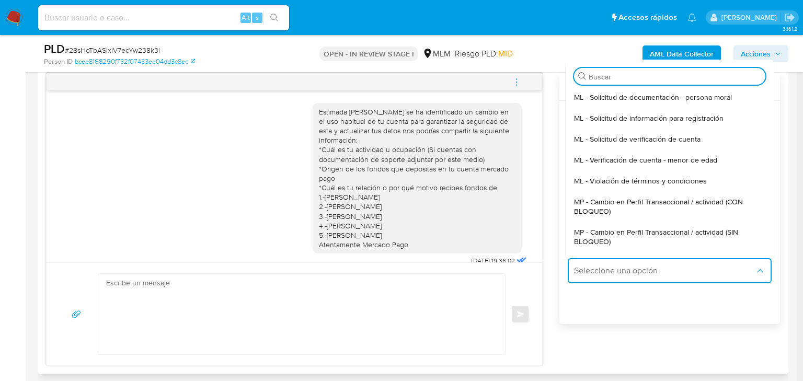
drag, startPoint x: 687, startPoint y: 230, endPoint x: 321, endPoint y: 314, distance: 375.3
click at [682, 231] on span "MP - Cambio en Perfil Transaccional / actividad (SIN BLOQUEO)" at bounding box center [666, 236] width 185 height 19
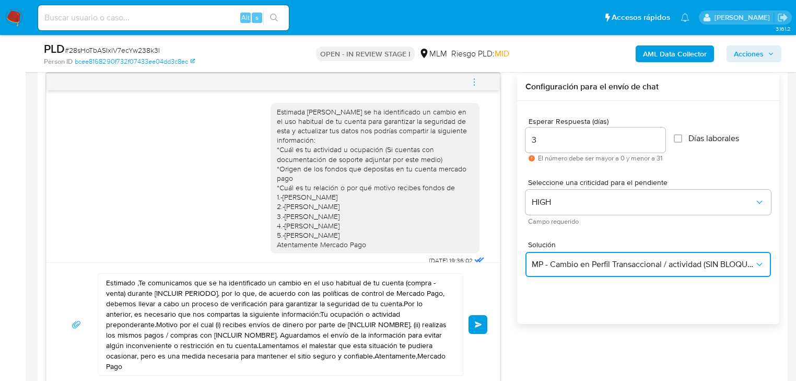
scroll to position [627, 0]
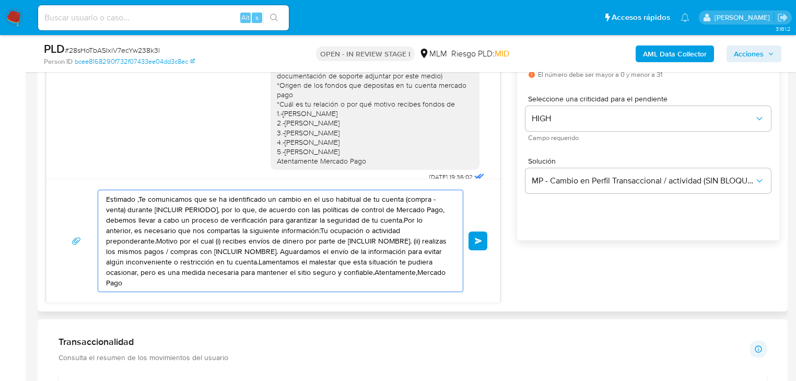
drag, startPoint x: 197, startPoint y: 198, endPoint x: 42, endPoint y: 158, distance: 160.2
click at [42, 158] on div "Historial CX Soluciones Chat Id Estado Fecha de creación Origen Proceso Anterio…" at bounding box center [413, 129] width 750 height 364
paste textarea "¿Cuentas con documentación de tu actividad? por ejemplo facturas, notas de remi…"
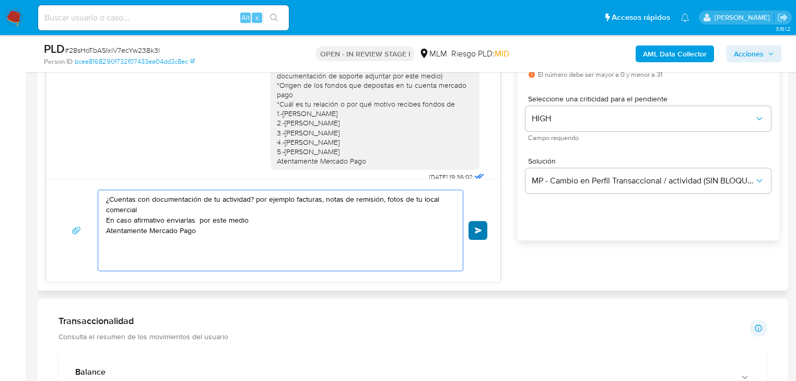
type textarea "¿Cuentas con documentación de tu actividad? por ejemplo facturas, notas de remi…"
click at [470, 232] on button "Enviar" at bounding box center [478, 230] width 19 height 19
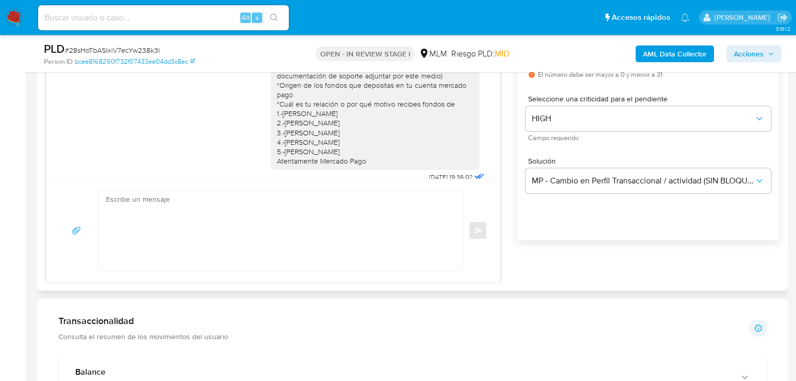
scroll to position [329, 0]
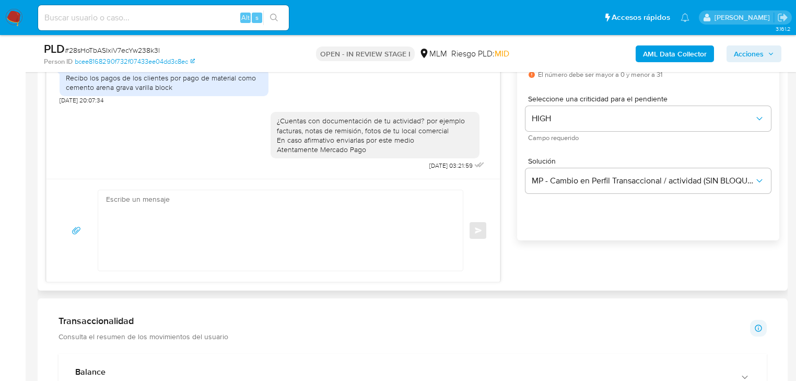
click at [477, 229] on div "Enviar" at bounding box center [273, 231] width 429 height 82
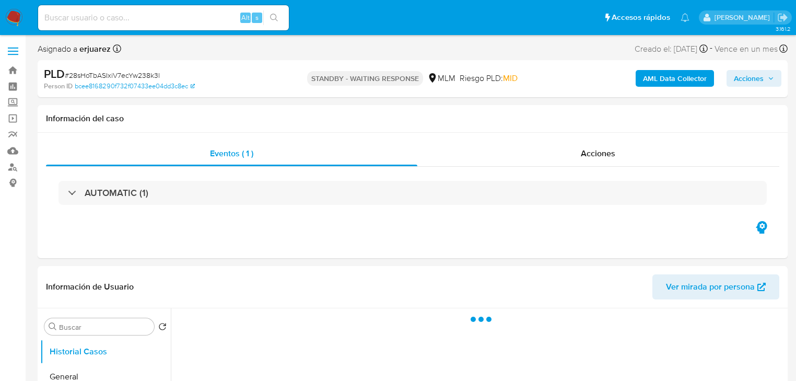
select select "10"
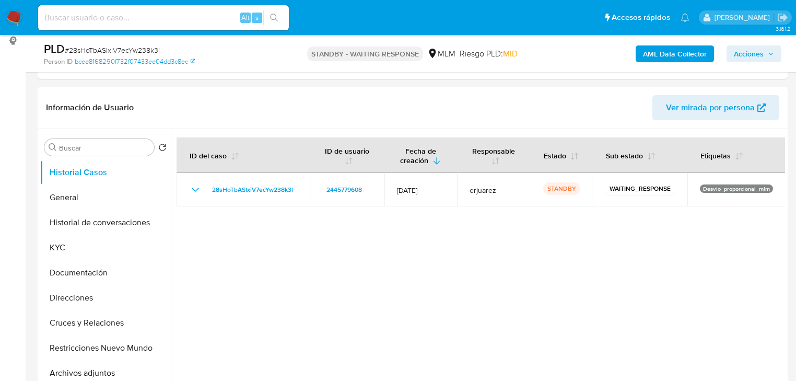
scroll to position [125, 0]
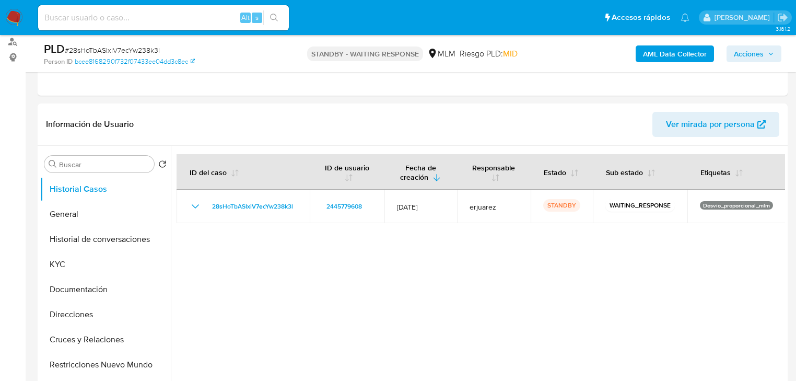
click at [14, 21] on img at bounding box center [14, 18] width 18 height 18
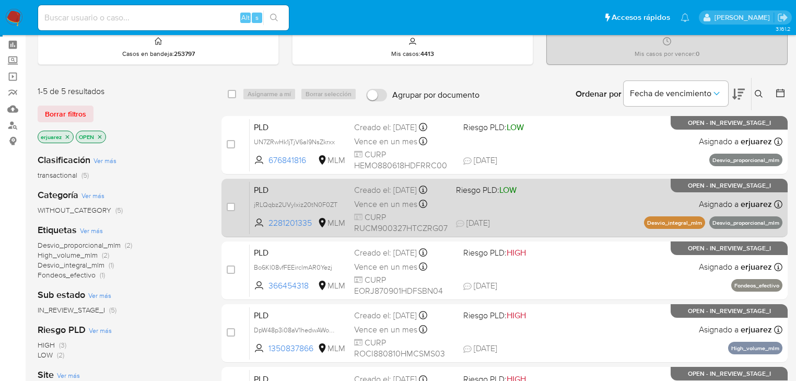
scroll to position [167, 0]
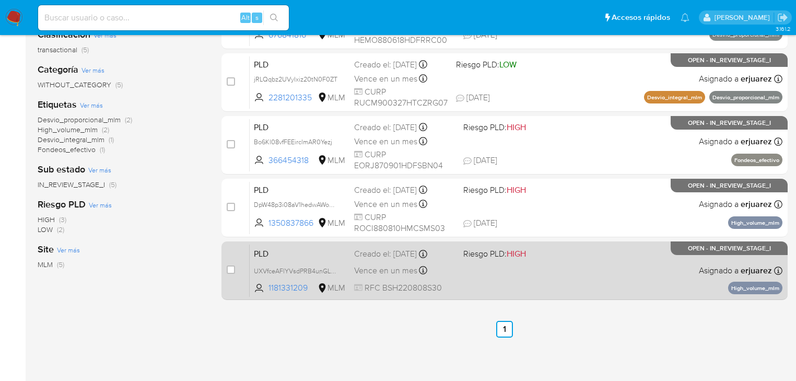
click at [447, 264] on div "Vence en un mes Vence el [DATE] 02:11:59" at bounding box center [404, 270] width 101 height 14
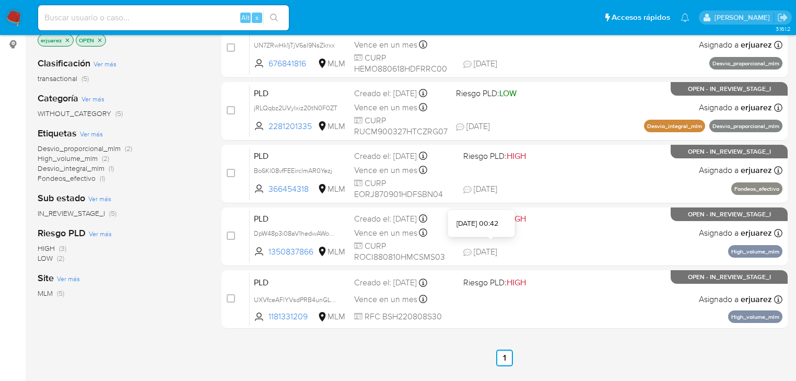
scroll to position [125, 0]
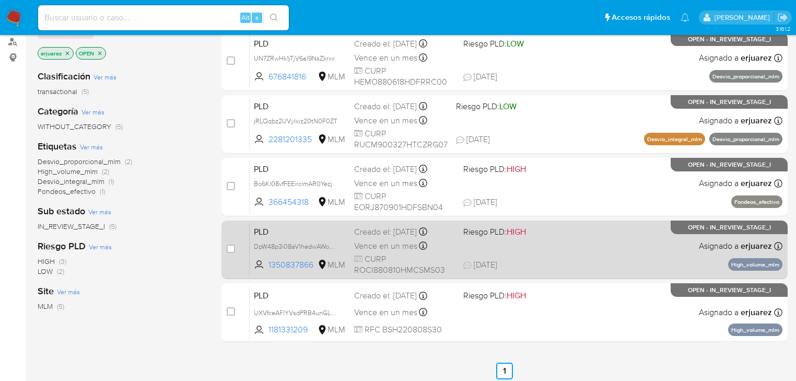
click at [370, 248] on span "Vence en un mes" at bounding box center [385, 245] width 63 height 11
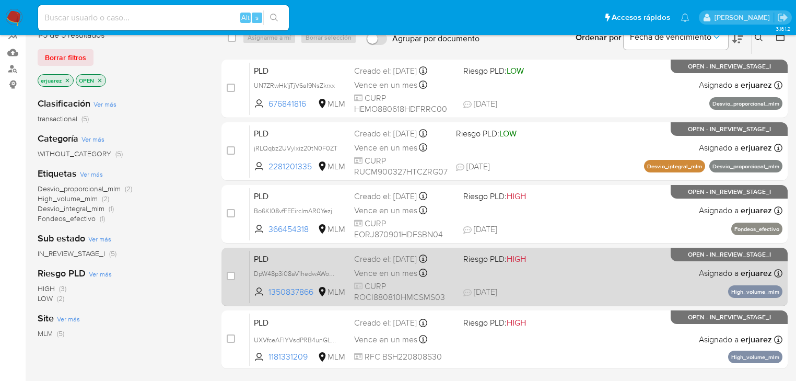
scroll to position [84, 0]
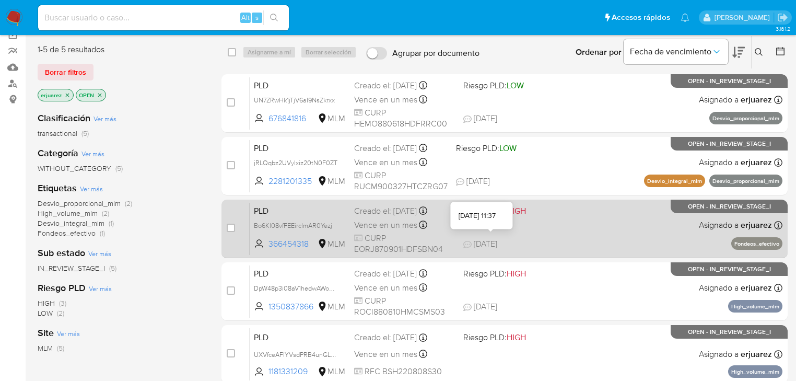
click at [479, 245] on span "[DATE]" at bounding box center [481, 243] width 34 height 11
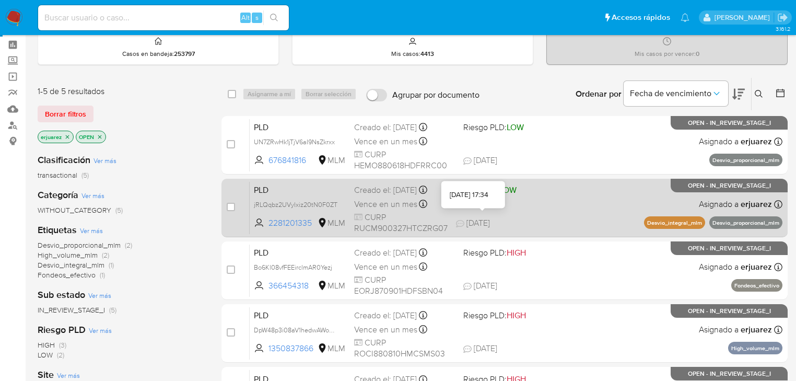
click at [463, 226] on icon at bounding box center [460, 224] width 8 height 8
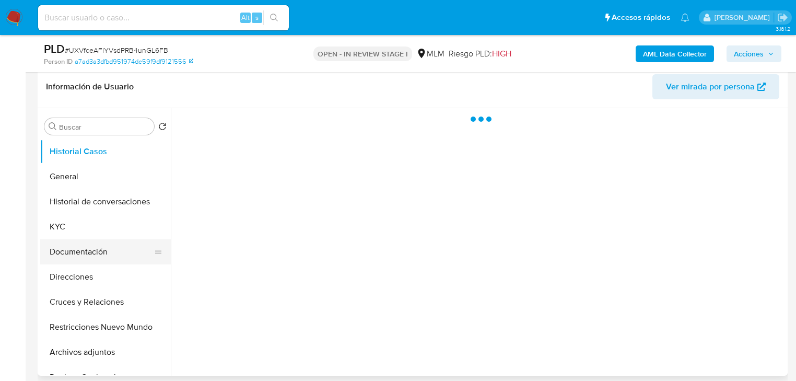
scroll to position [251, 0]
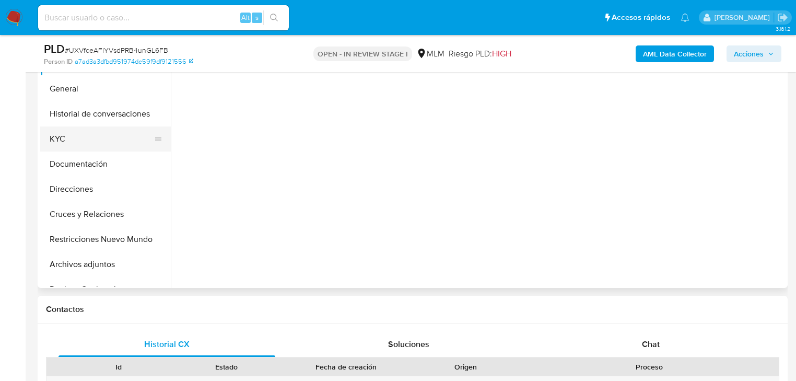
select select "10"
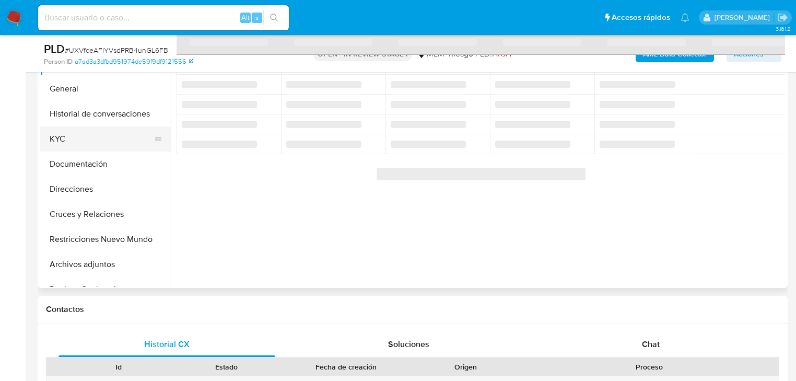
click at [73, 184] on button "Direcciones" at bounding box center [105, 189] width 131 height 25
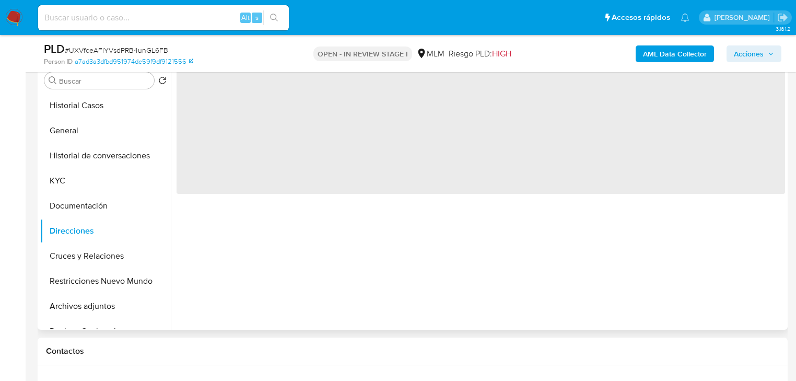
scroll to position [209, 0]
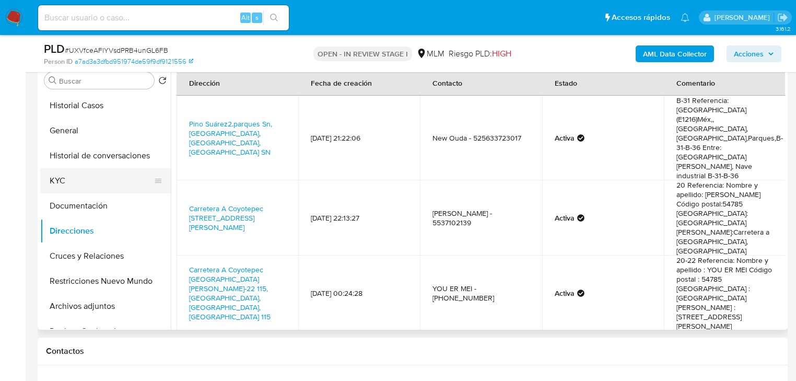
click at [65, 186] on button "KYC" at bounding box center [101, 180] width 122 height 25
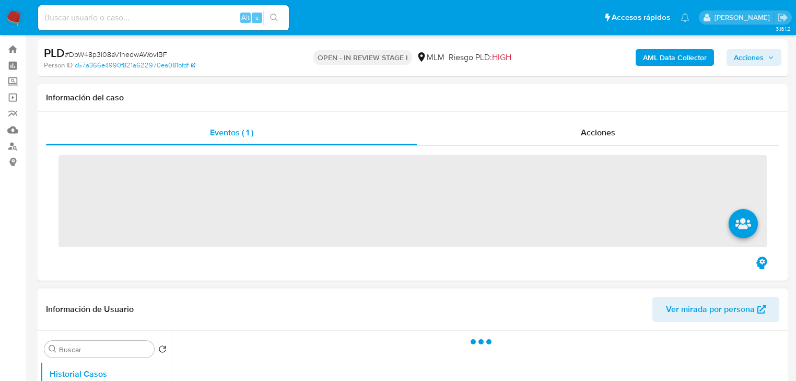
select select "10"
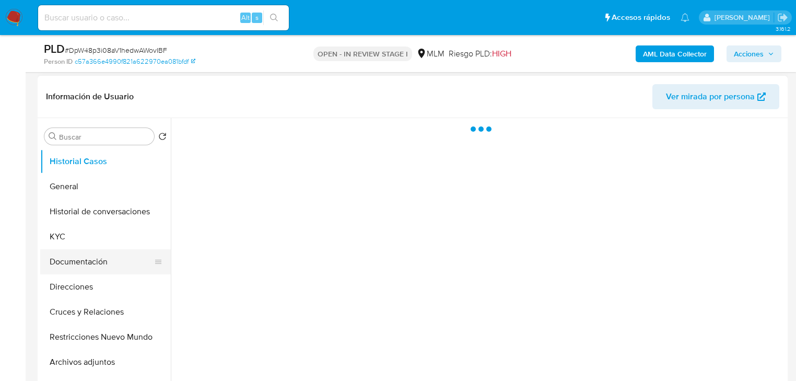
scroll to position [209, 0]
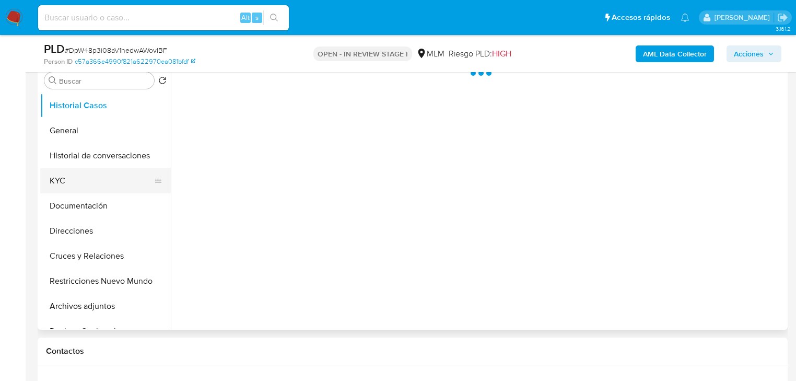
click at [75, 179] on button "KYC" at bounding box center [101, 180] width 122 height 25
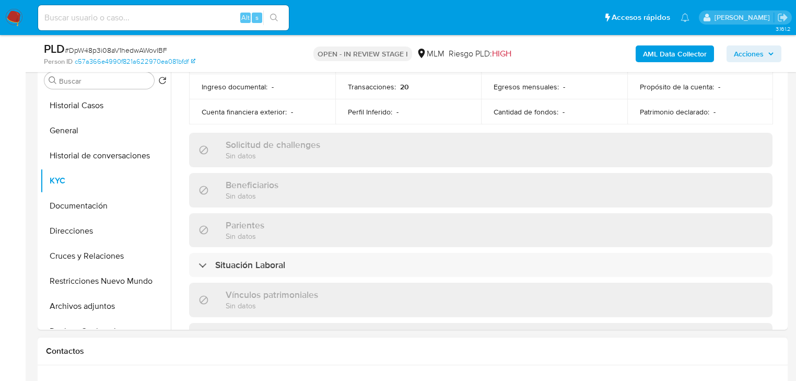
scroll to position [376, 0]
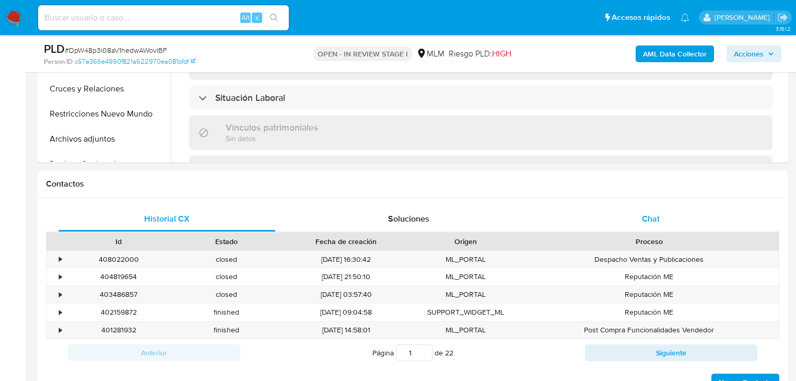
click at [643, 228] on div "Chat" at bounding box center [651, 218] width 217 height 25
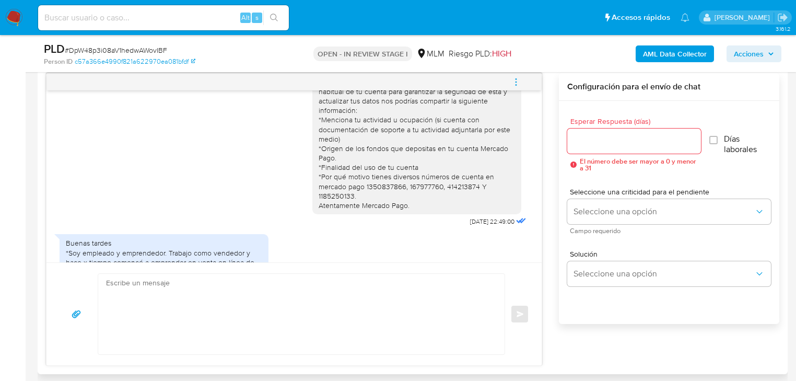
scroll to position [0, 0]
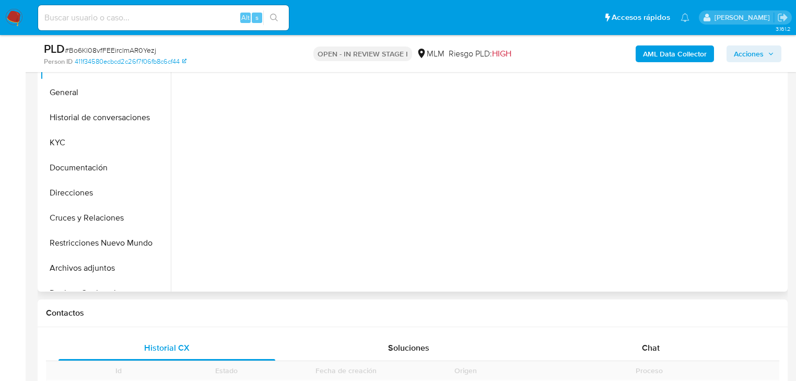
scroll to position [376, 0]
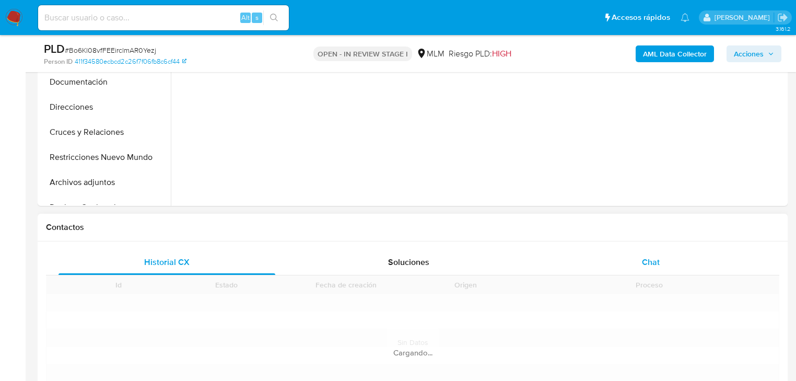
click at [640, 263] on div "Chat" at bounding box center [651, 262] width 217 height 25
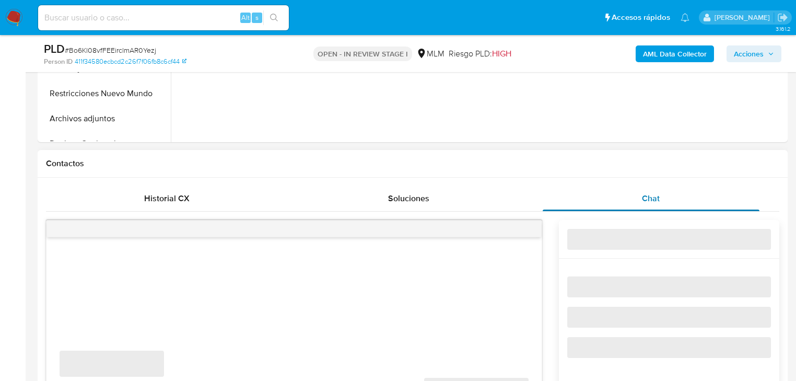
scroll to position [544, 0]
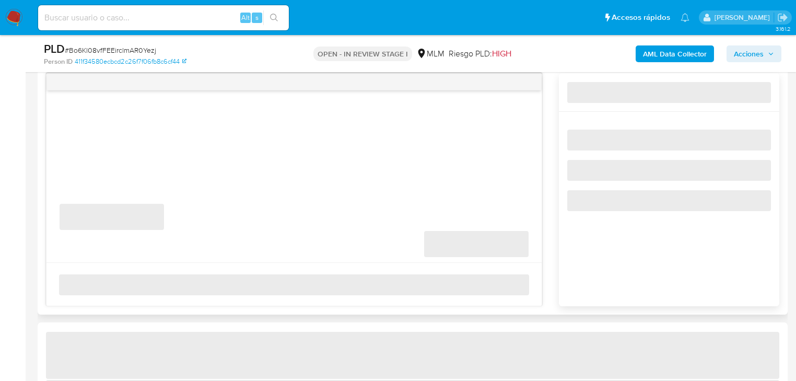
select select "10"
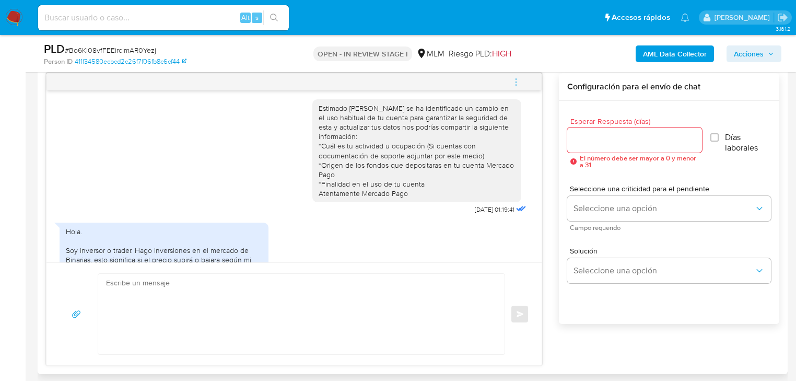
scroll to position [0, 0]
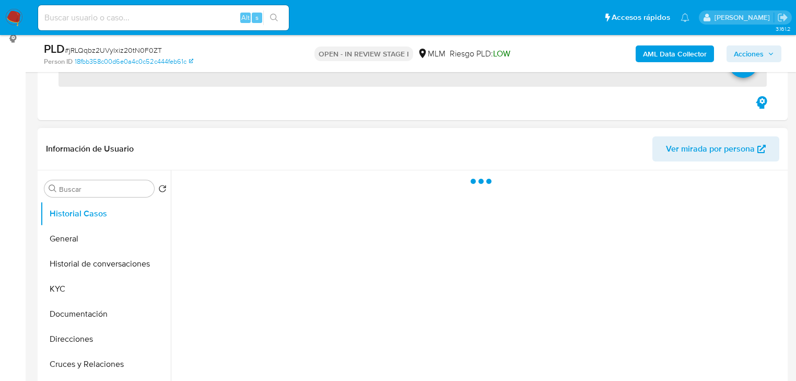
scroll to position [293, 0]
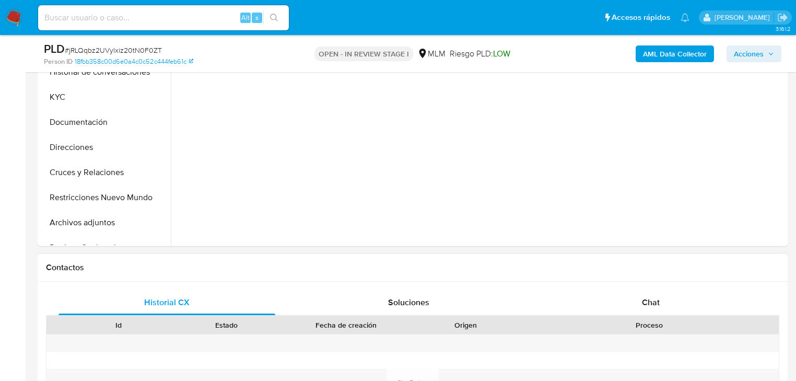
click at [654, 340] on div at bounding box center [649, 342] width 259 height 17
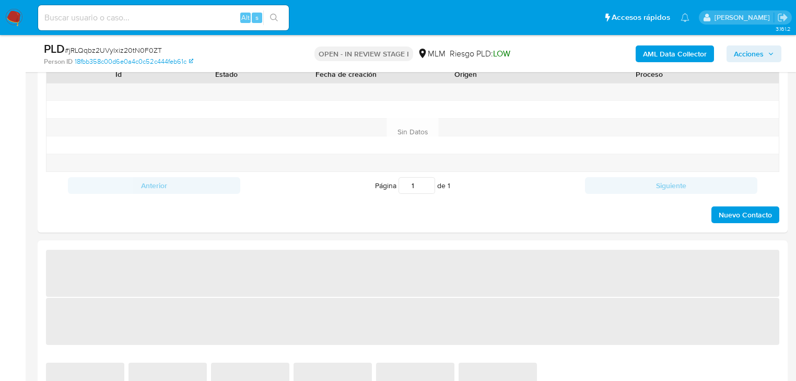
select select "10"
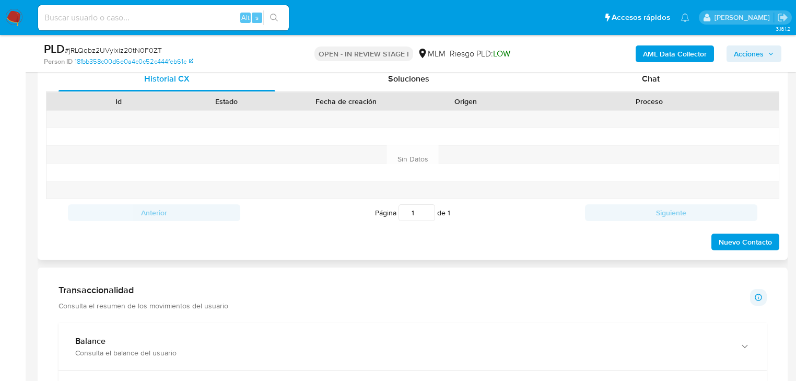
scroll to position [502, 0]
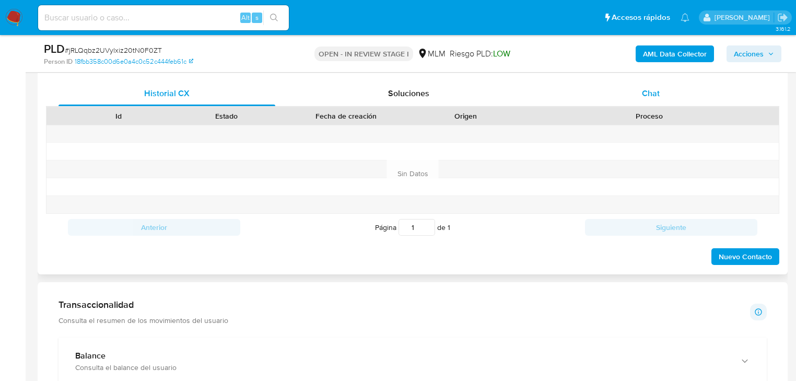
click at [645, 87] on span "Chat" at bounding box center [651, 93] width 18 height 12
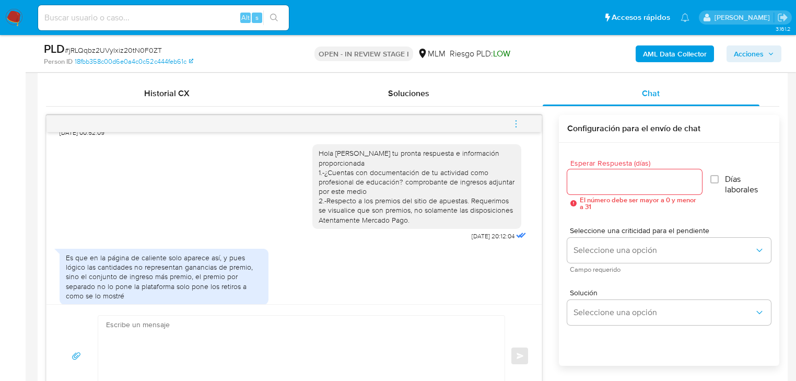
scroll to position [274, 0]
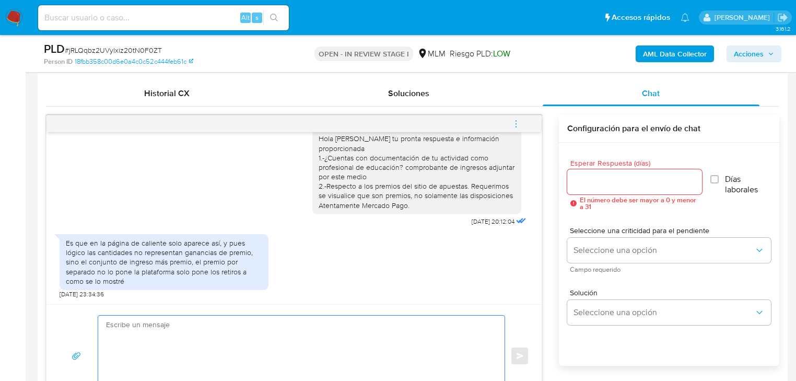
drag, startPoint x: 177, startPoint y: 349, endPoint x: 184, endPoint y: 334, distance: 16.1
click at [177, 349] on textarea at bounding box center [299, 356] width 386 height 80
paste textarea "Agradecemos tu tiempo y documentación proporcionada. Te recordamos que esto fue…"
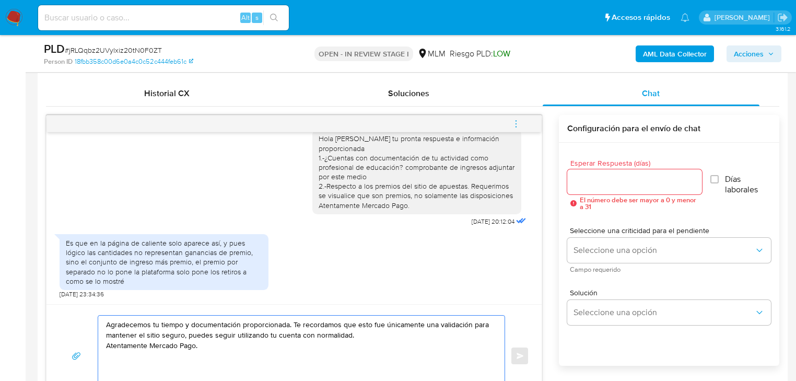
drag, startPoint x: 194, startPoint y: 322, endPoint x: 240, endPoint y: 322, distance: 46.0
click at [240, 322] on textarea "Agradecemos tu tiempo y documentación proporcionada. Te recordamos que esto fue…" at bounding box center [299, 356] width 386 height 80
drag, startPoint x: 291, startPoint y: 320, endPoint x: 355, endPoint y: 333, distance: 65.6
click at [355, 333] on textarea "Agradecemos tu tiempo e información proporcionada. Te recordamos que esto fue ú…" at bounding box center [299, 356] width 386 height 80
click at [322, 333] on textarea "Agradecemos tu tiempo e información proporcionada. Te recordamos que esto fue ú…" at bounding box center [299, 356] width 386 height 80
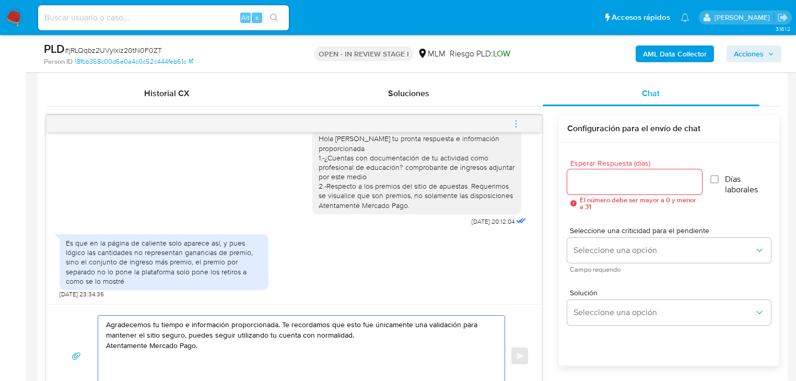
drag, startPoint x: 188, startPoint y: 332, endPoint x: 382, endPoint y: 332, distance: 193.9
click at [382, 332] on textarea "Agradecemos tu tiempo e información proporcionada. Te recordamos que esto fue ú…" at bounding box center [299, 356] width 386 height 80
type textarea "Agradecemos tu tiempo e información proporcionada. Te recordamos que esto fue ú…"
drag, startPoint x: 257, startPoint y: 344, endPoint x: 63, endPoint y: 314, distance: 196.3
click at [63, 314] on div "Agradecemos tu tiempo e información proporcionada. Te recordamos que esto fue ú…" at bounding box center [294, 355] width 495 height 103
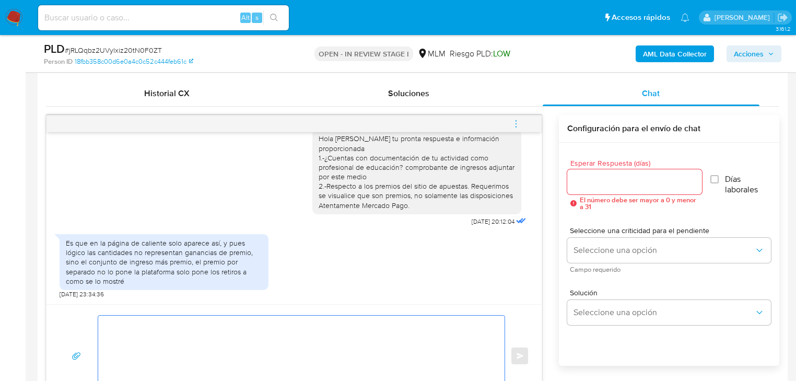
paste textarea "Agradecemos tu tiempo e información proporcionada. Te recordamos que esto fue ú…"
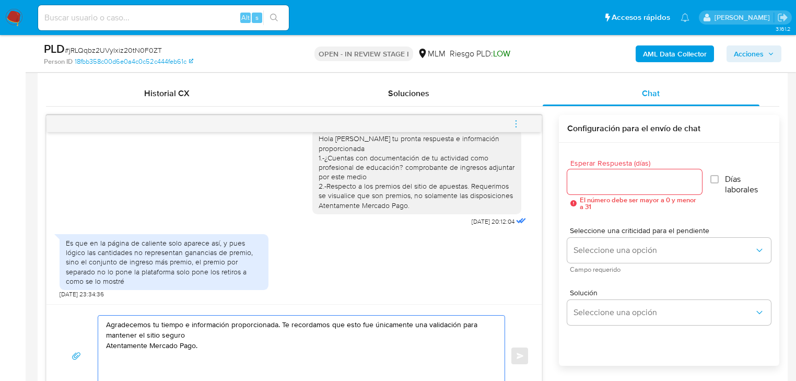
type textarea "Agradecemos tu tiempo e información proporcionada. Te recordamos que esto fue ú…"
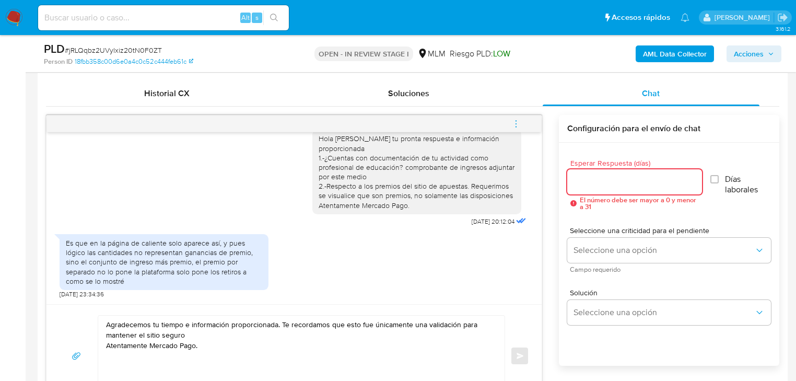
click at [594, 175] on input "Esperar Respuesta (días)" at bounding box center [635, 182] width 135 height 14
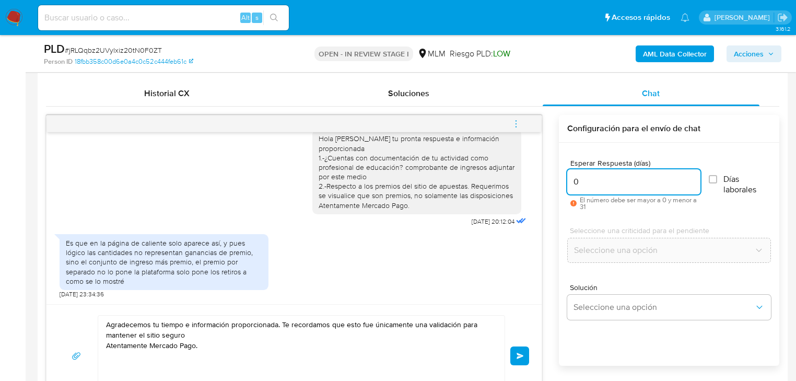
type input "0"
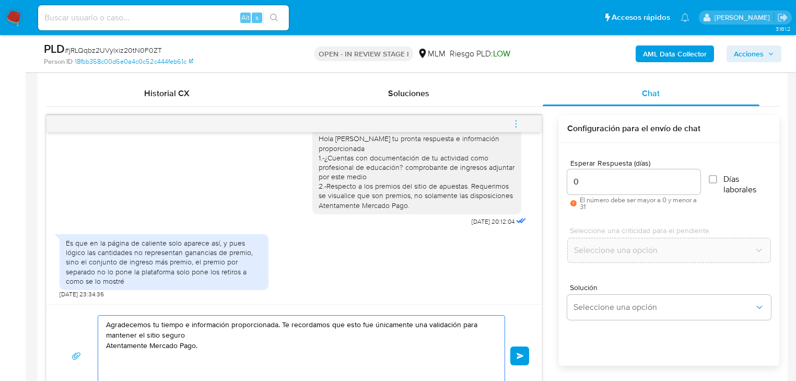
drag, startPoint x: 172, startPoint y: 337, endPoint x: 44, endPoint y: 310, distance: 131.2
click at [44, 310] on div "Historial CX Soluciones Chat Id Estado Fecha de creación Origen Proceso Anterio…" at bounding box center [413, 244] width 750 height 343
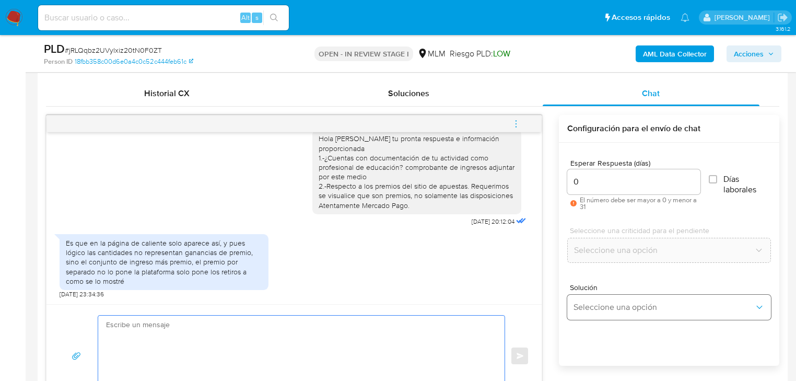
paste textarea "Agradecemos tu tiempo e información proporcionada. Te recordamos que esto fue ú…"
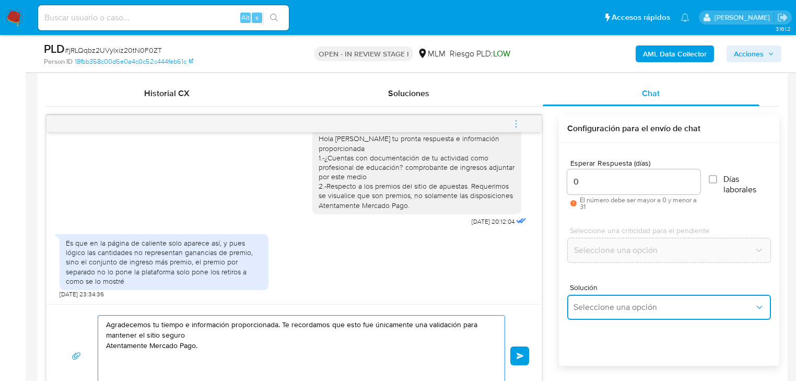
drag, startPoint x: 621, startPoint y: 302, endPoint x: 644, endPoint y: 310, distance: 24.3
click at [621, 303] on span "Seleccione una opción" at bounding box center [664, 307] width 181 height 10
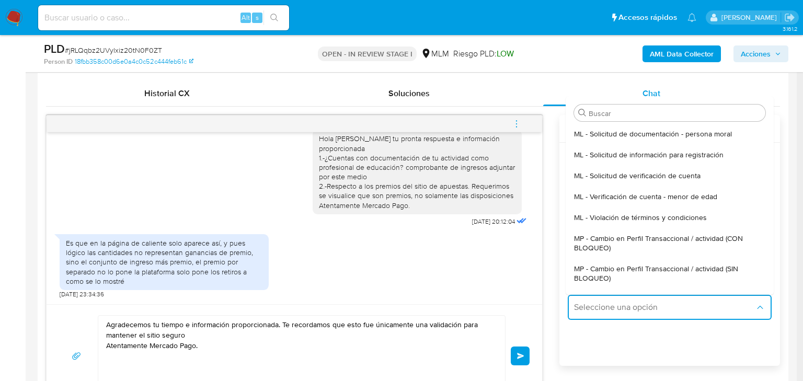
drag, startPoint x: 677, startPoint y: 260, endPoint x: 360, endPoint y: 345, distance: 328.8
click at [677, 261] on div "MP - Cambio en Perfil Transaccional / actividad (SIN BLOQUEO)" at bounding box center [666, 273] width 185 height 30
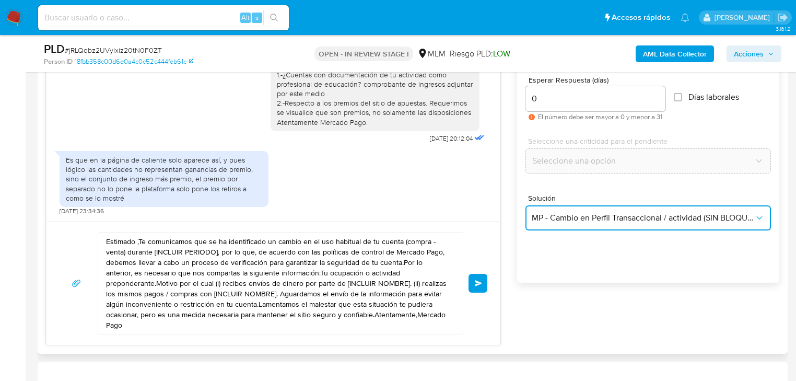
scroll to position [585, 0]
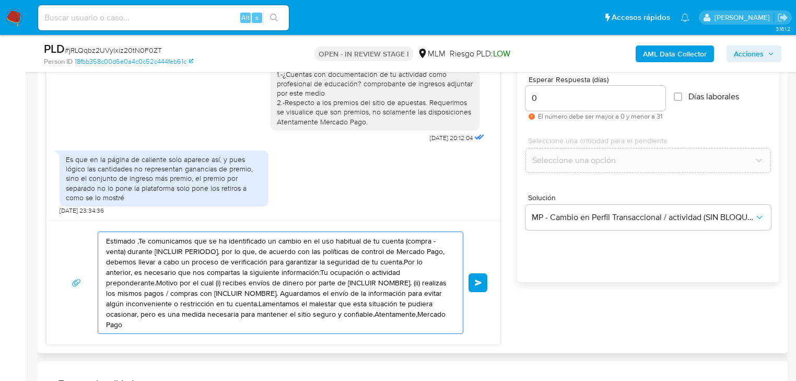
drag, startPoint x: 259, startPoint y: 257, endPoint x: 39, endPoint y: 200, distance: 227.8
click at [39, 200] on div "Historial CX Soluciones Chat Id Estado Fecha de creación Origen Proceso Anterio…" at bounding box center [413, 171] width 750 height 364
paste textarea "Agradecemos tu tiempo e información proporcionada. Te recordamos que esto fue ú…"
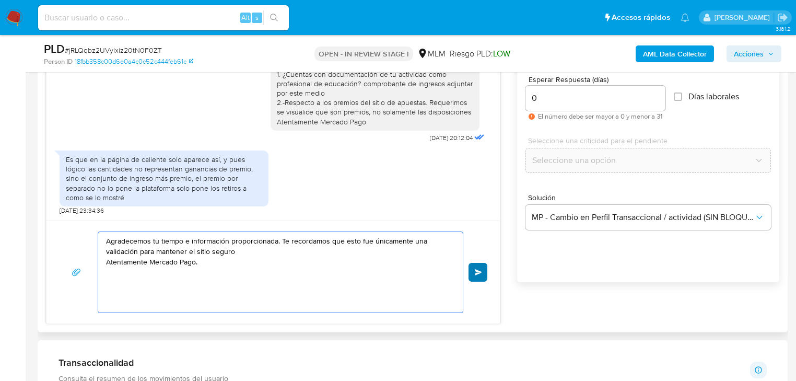
type textarea "Agradecemos tu tiempo e información proporcionada. Te recordamos que esto fue ú…"
click at [480, 272] on span "Enviar" at bounding box center [478, 272] width 7 height 6
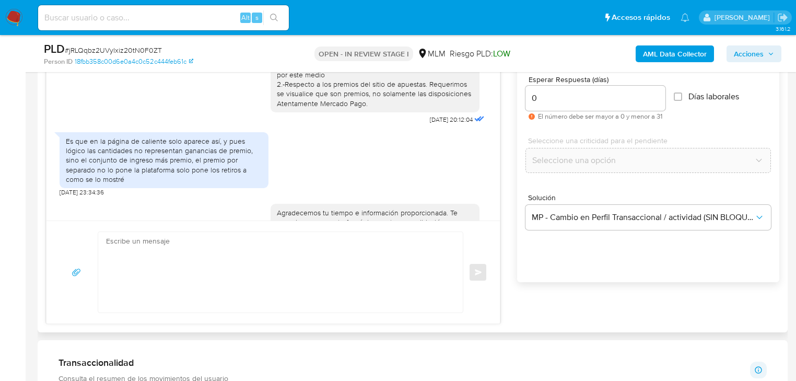
scroll to position [217, 0]
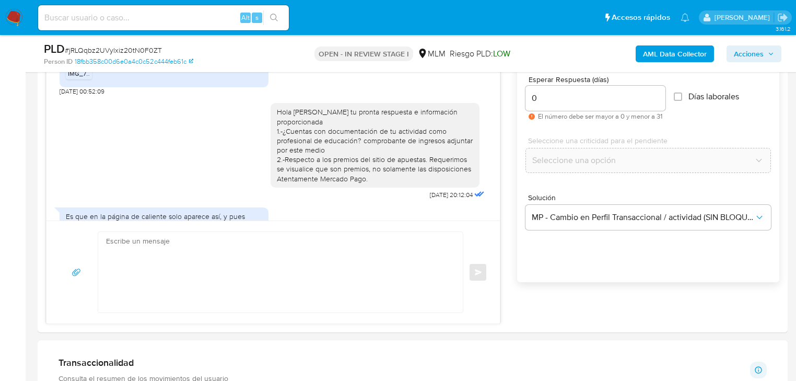
click at [16, 14] on img at bounding box center [14, 18] width 18 height 18
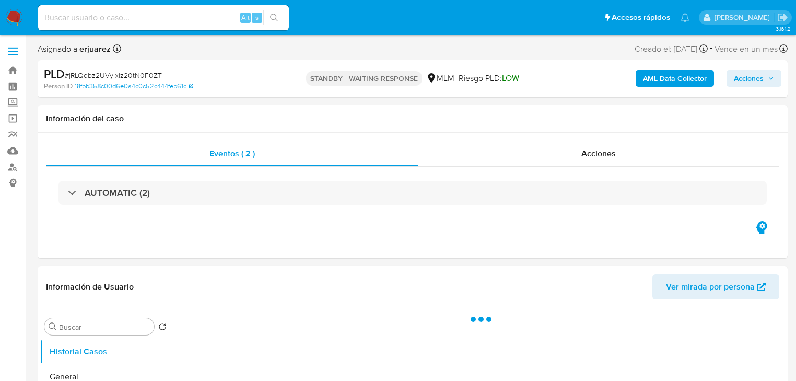
click at [17, 17] on img at bounding box center [14, 18] width 18 height 18
select select "10"
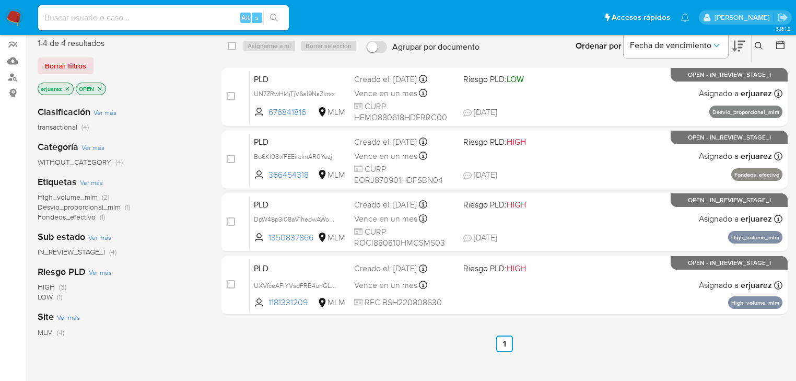
scroll to position [42, 0]
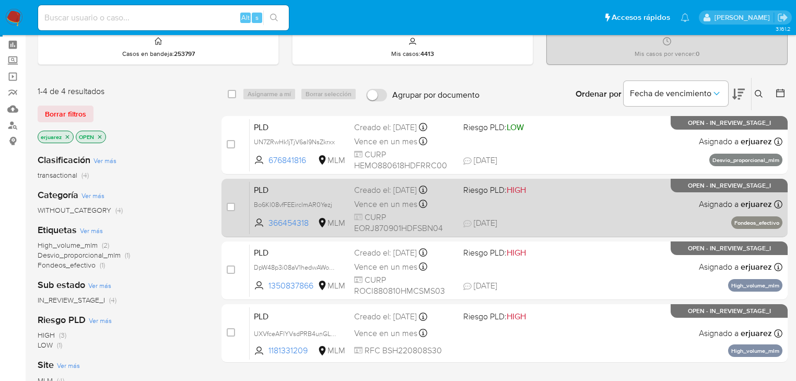
click at [564, 217] on span "[DATE] [DATE] 11:37" at bounding box center [569, 222] width 210 height 11
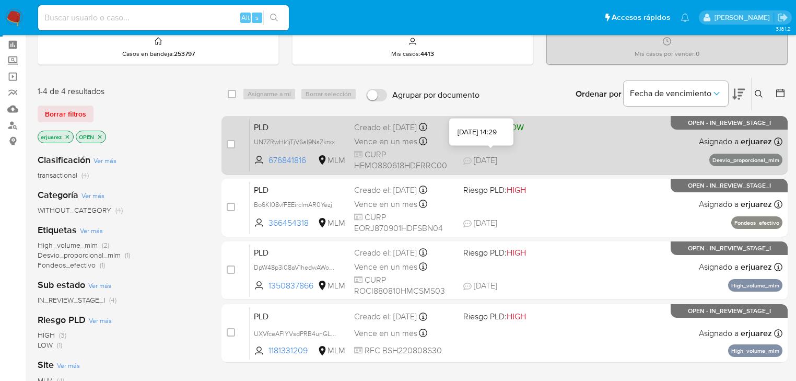
click at [498, 164] on span "[DATE]" at bounding box center [481, 160] width 34 height 11
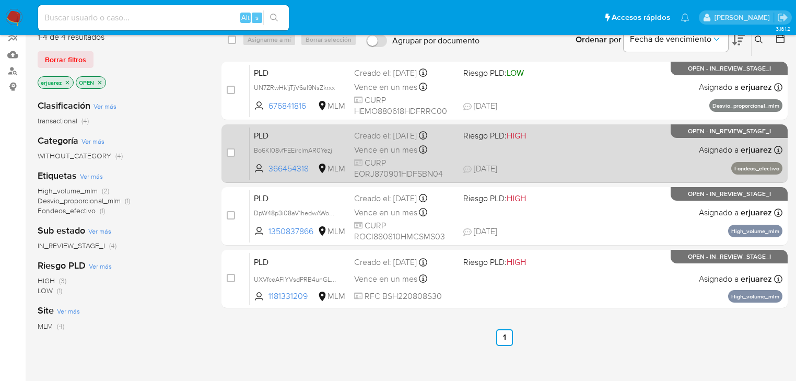
scroll to position [84, 0]
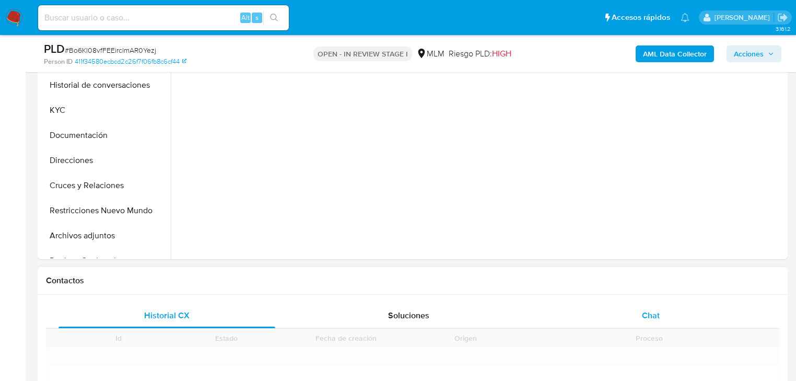
scroll to position [334, 0]
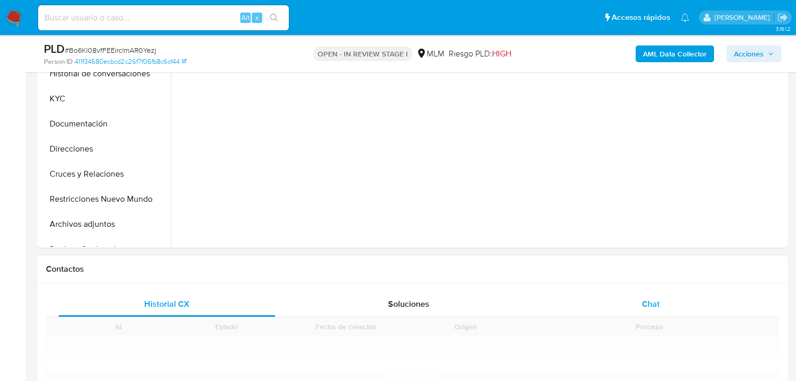
click at [653, 303] on span "Chat" at bounding box center [651, 304] width 18 height 12
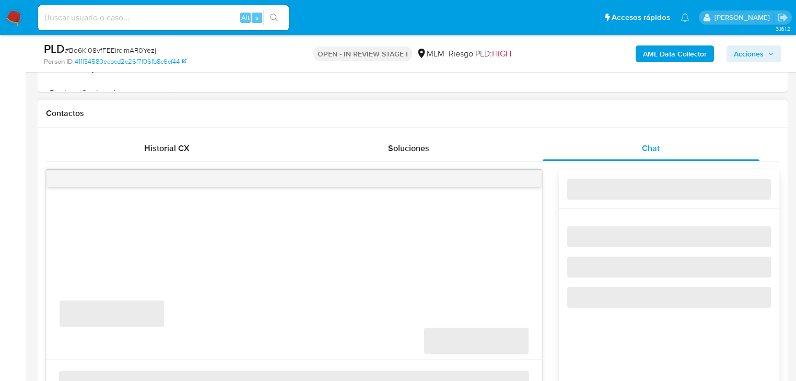
scroll to position [502, 0]
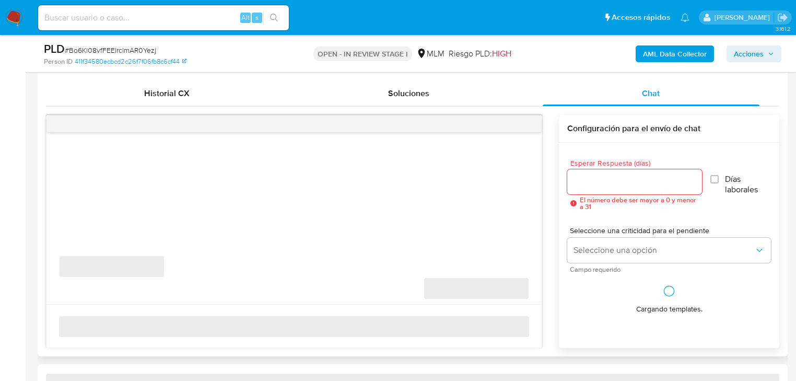
select select "10"
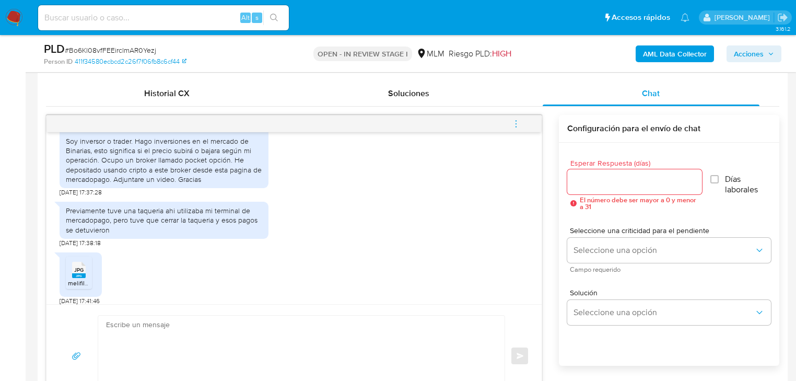
scroll to position [140, 0]
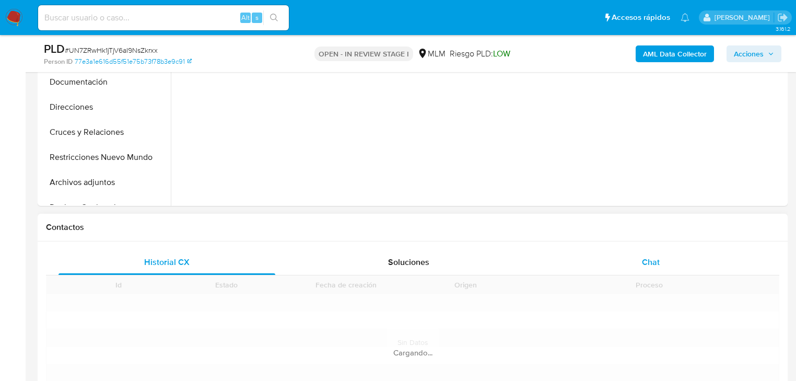
click at [660, 269] on div "Chat" at bounding box center [651, 262] width 217 height 25
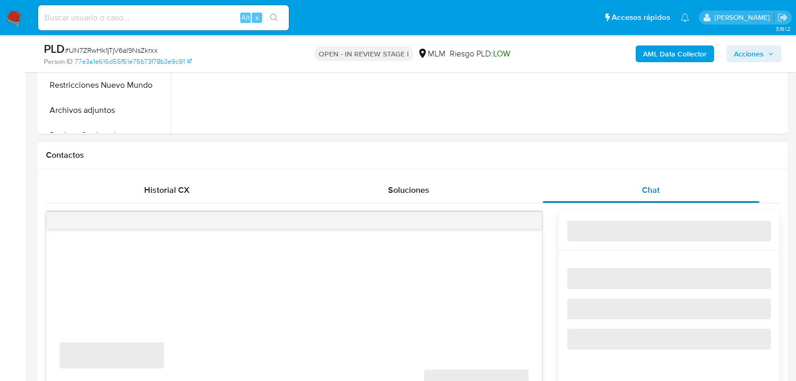
scroll to position [544, 0]
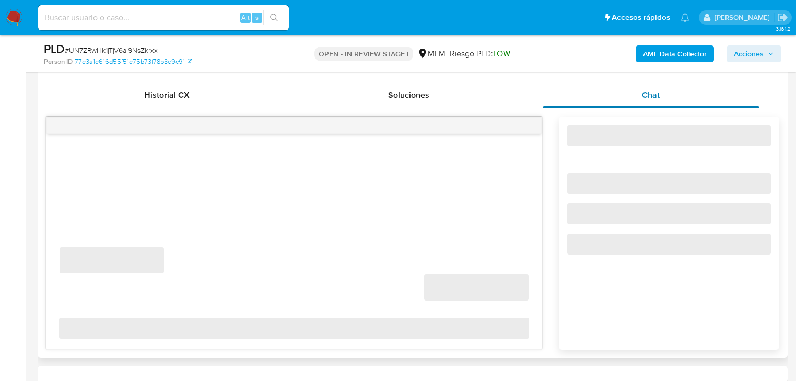
select select "10"
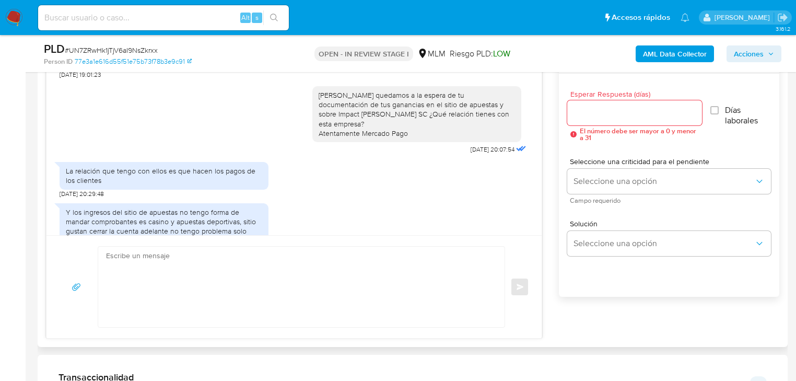
scroll to position [585, 0]
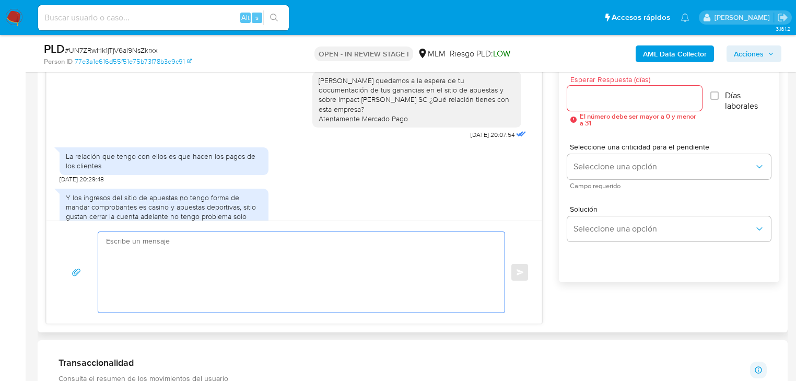
click at [262, 235] on textarea at bounding box center [299, 272] width 386 height 80
